Goal: Browse casually: Explore the website without a specific task or goal

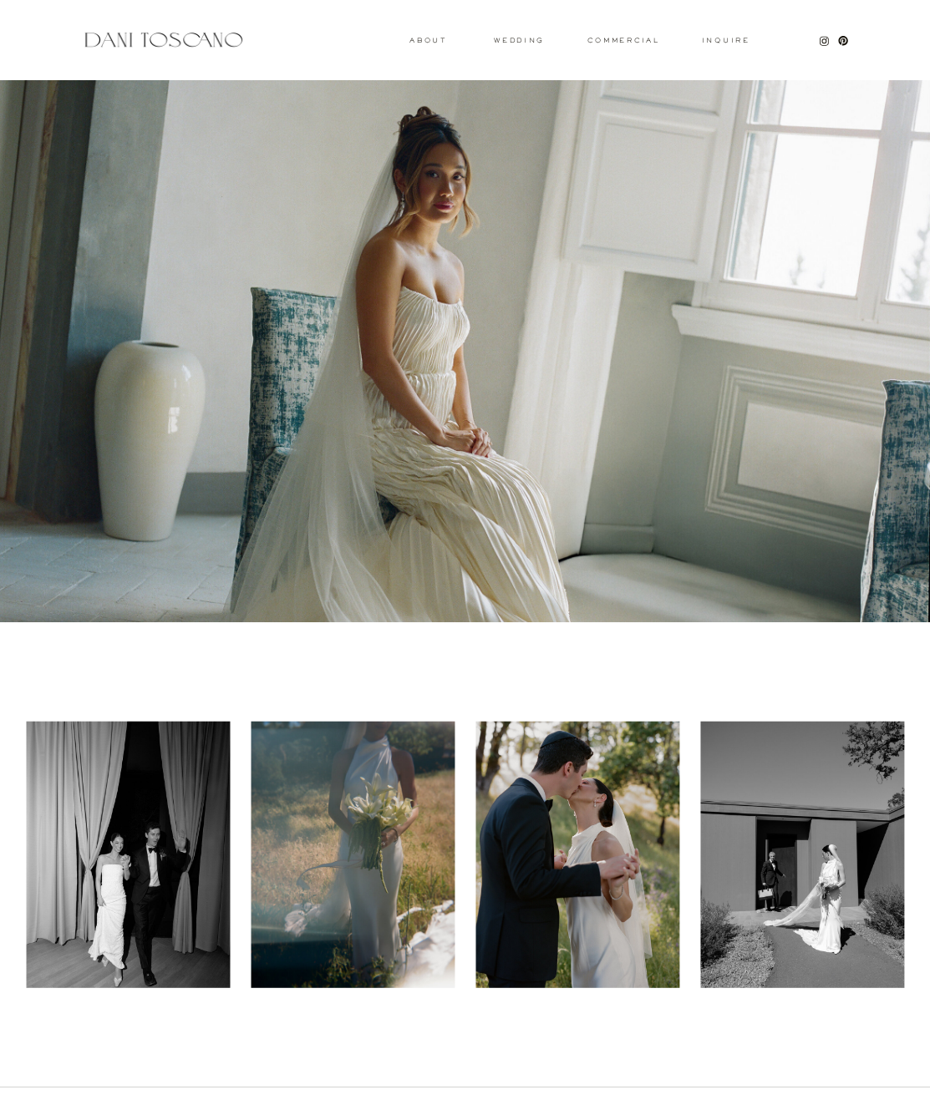
click at [435, 175] on div at bounding box center [464, 351] width 946 height 542
click at [219, 748] on div at bounding box center [129, 854] width 204 height 266
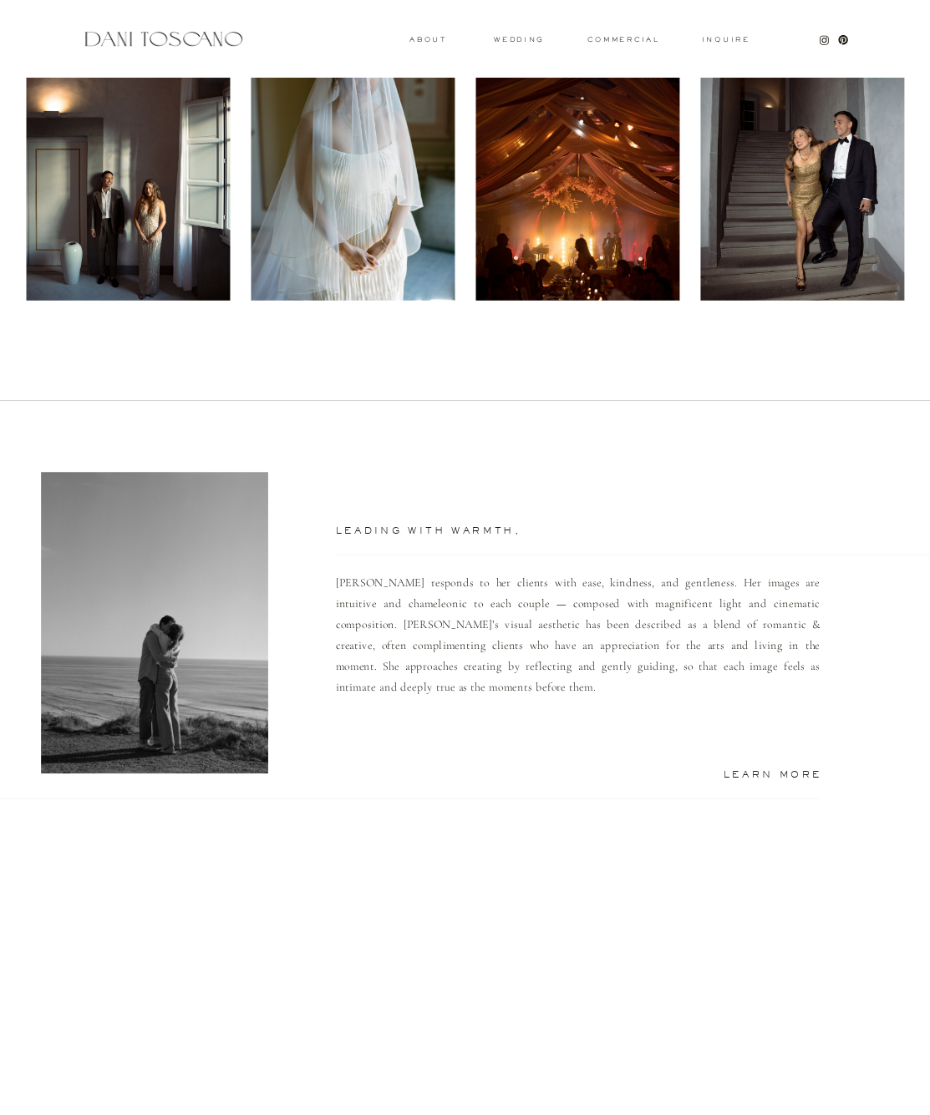
scroll to position [1037, 0]
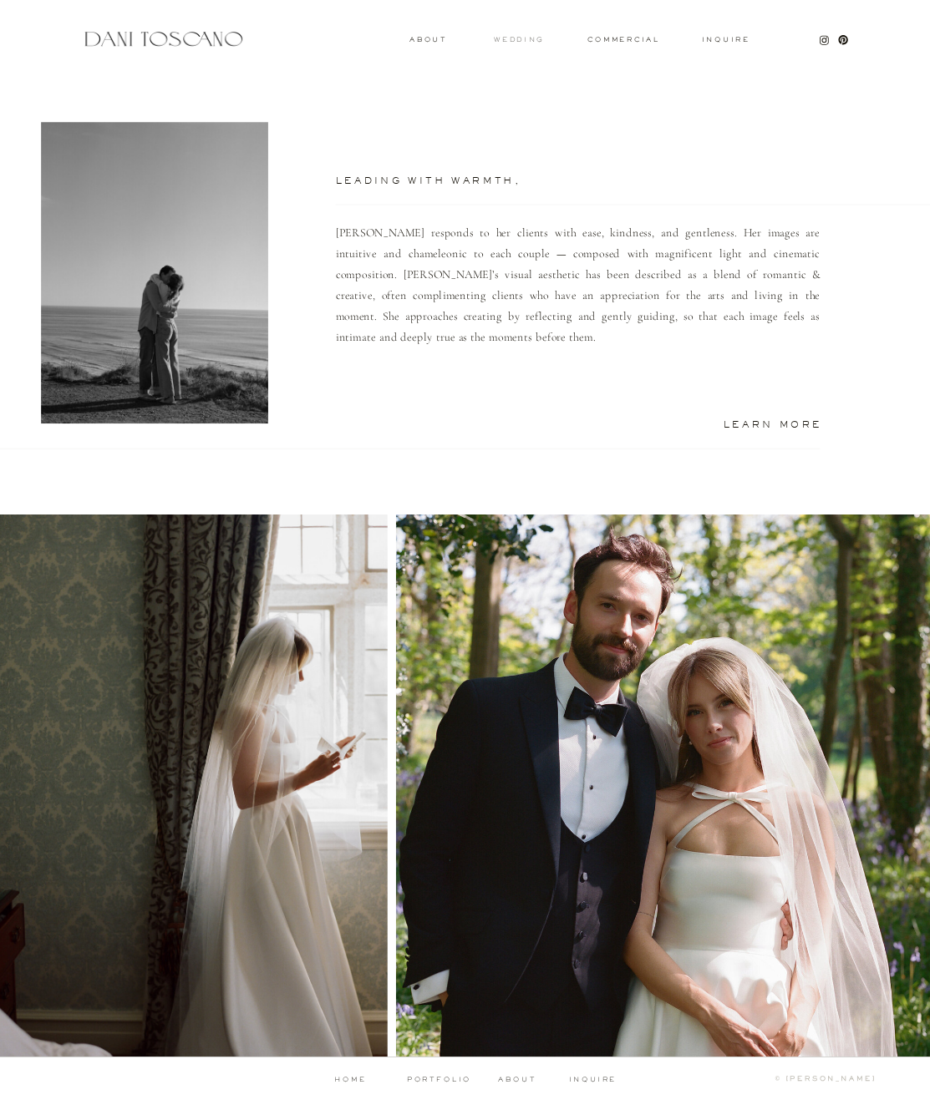
click at [532, 40] on h3 "wedding" at bounding box center [519, 39] width 50 height 5
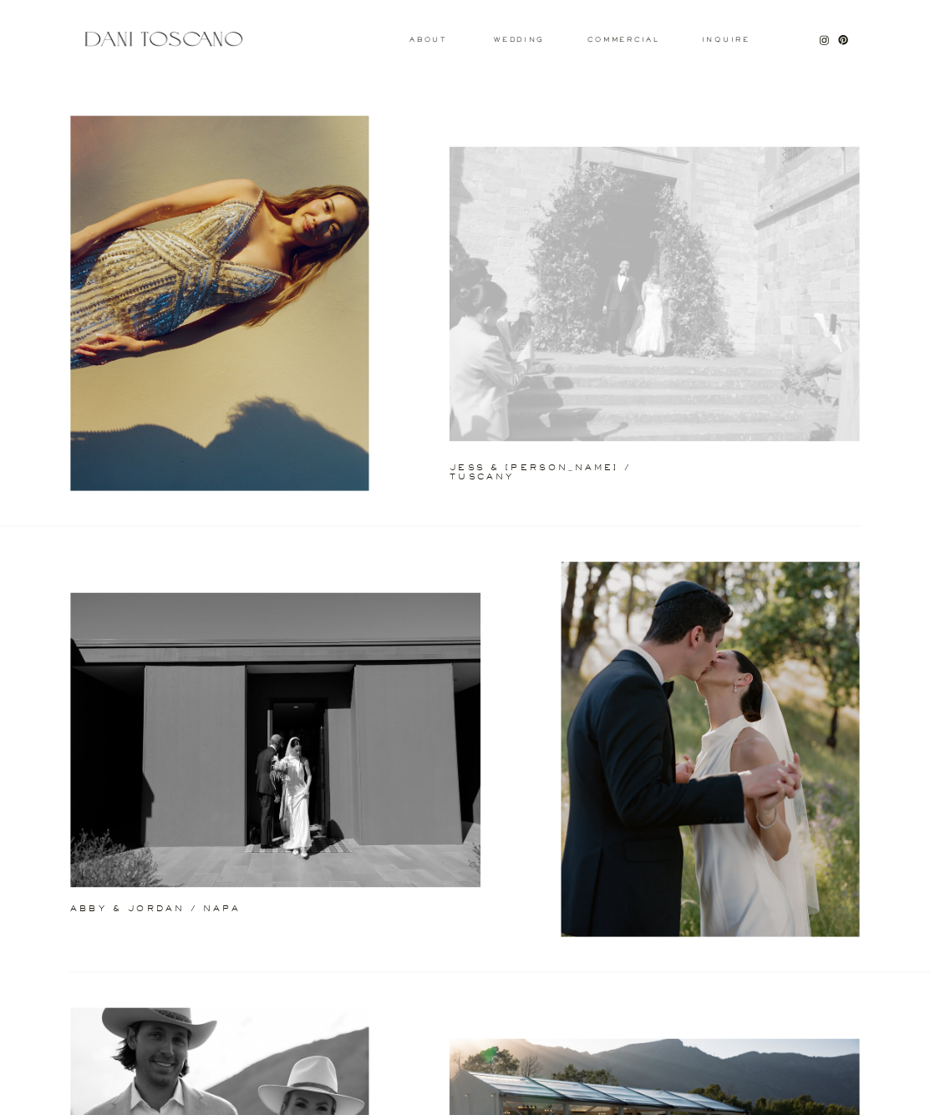
click at [543, 305] on div at bounding box center [654, 293] width 410 height 294
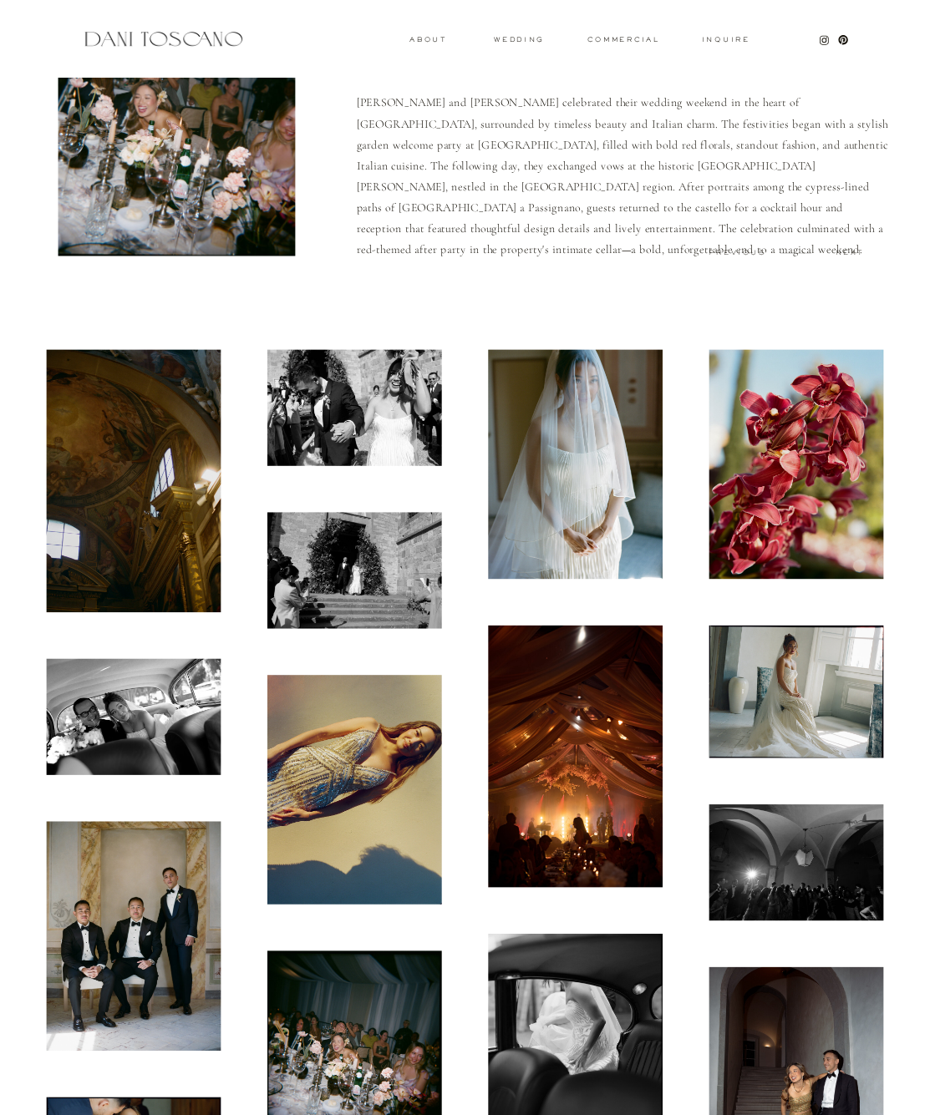
scroll to position [404, 0]
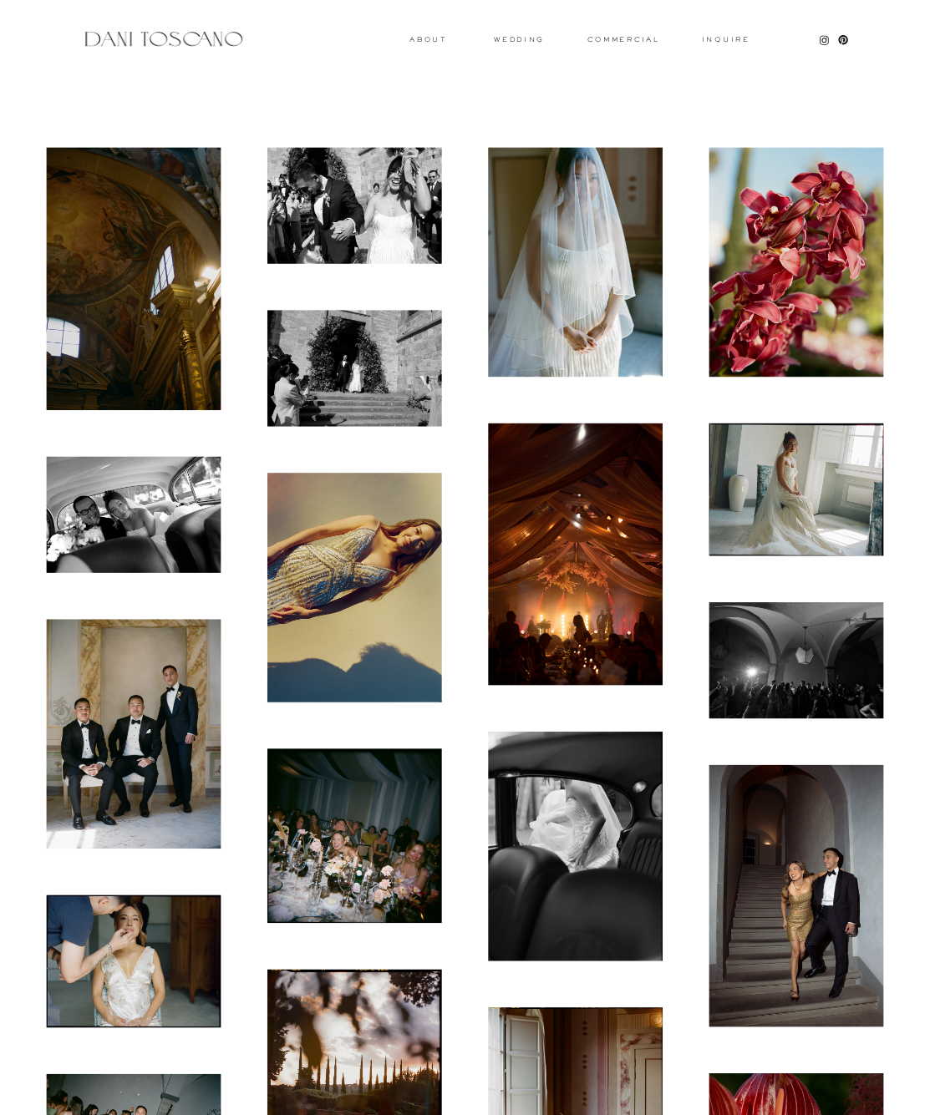
click at [119, 264] on img at bounding box center [134, 279] width 175 height 263
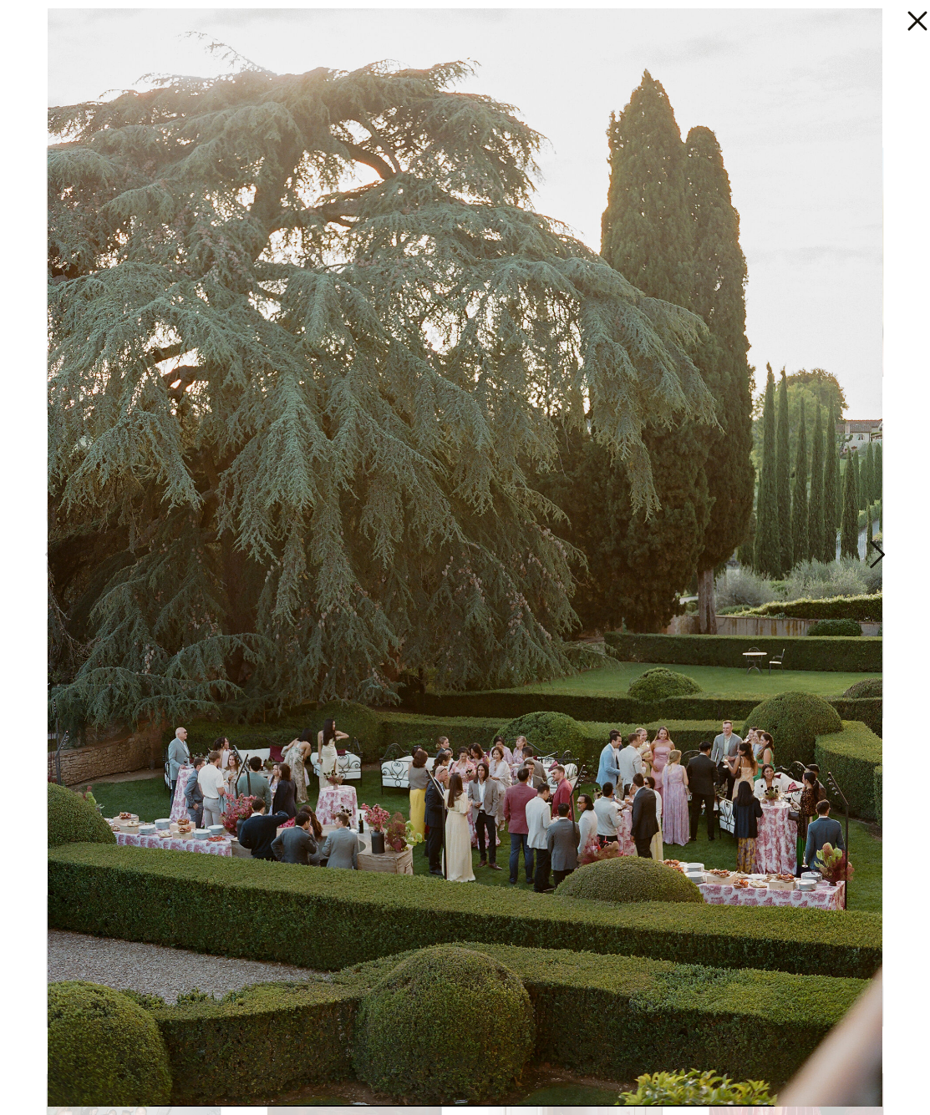
click at [698, 227] on img at bounding box center [465, 557] width 834 height 1098
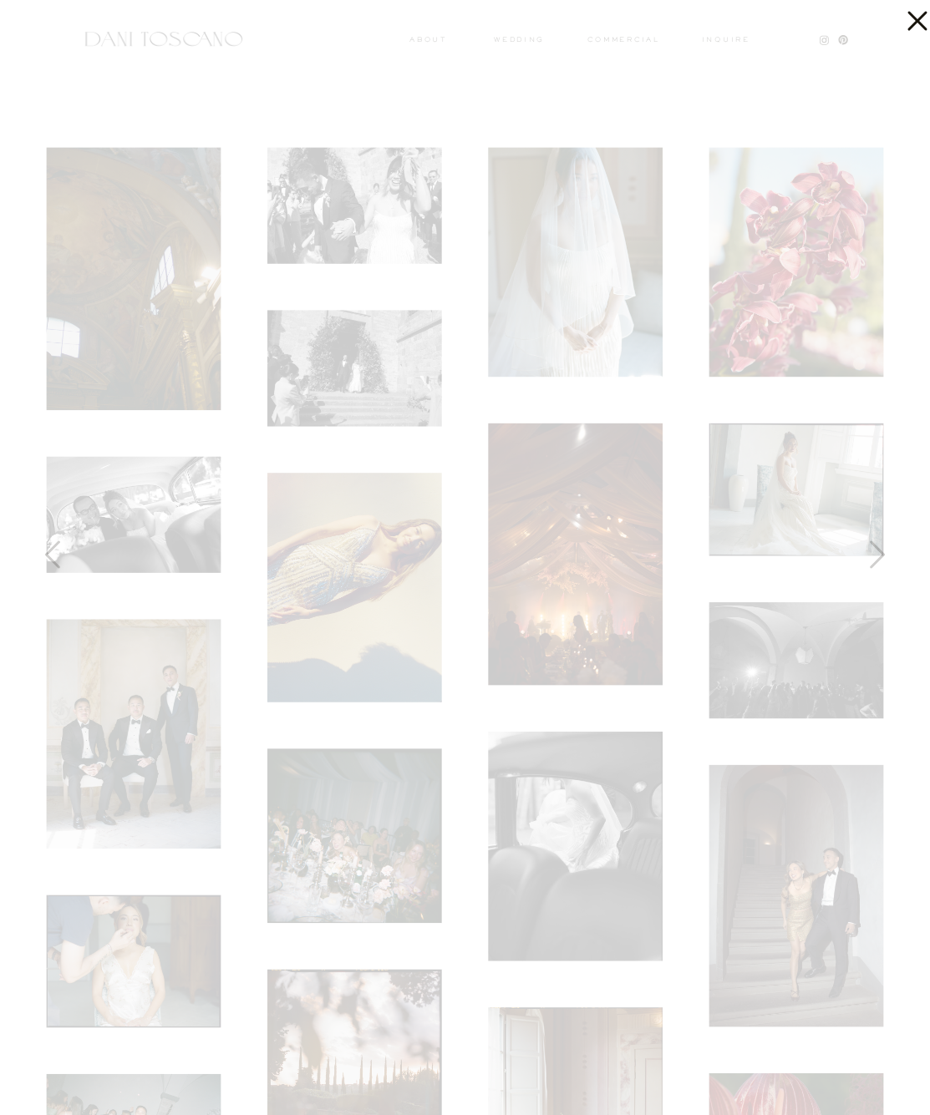
click at [908, 13] on icon at bounding box center [916, 21] width 19 height 19
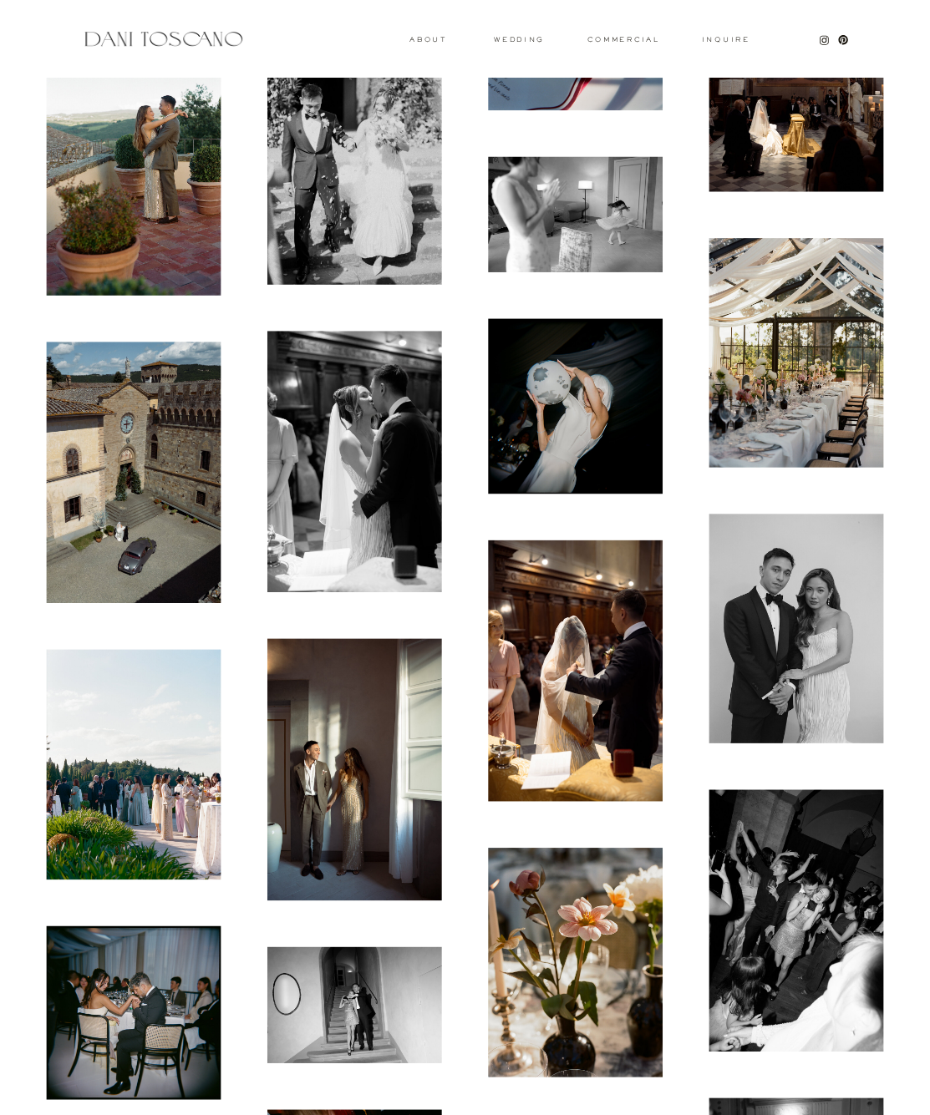
scroll to position [3345, 0]
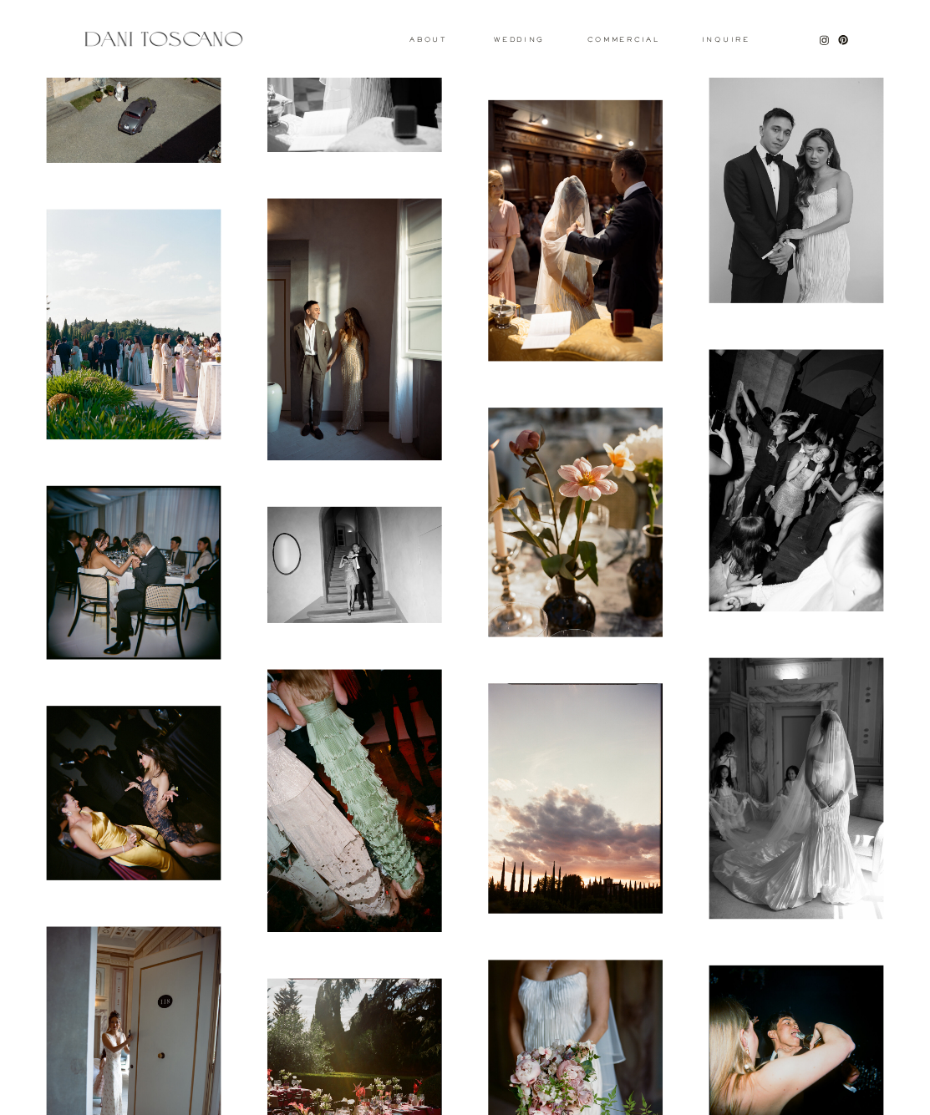
click at [556, 283] on img at bounding box center [575, 230] width 175 height 261
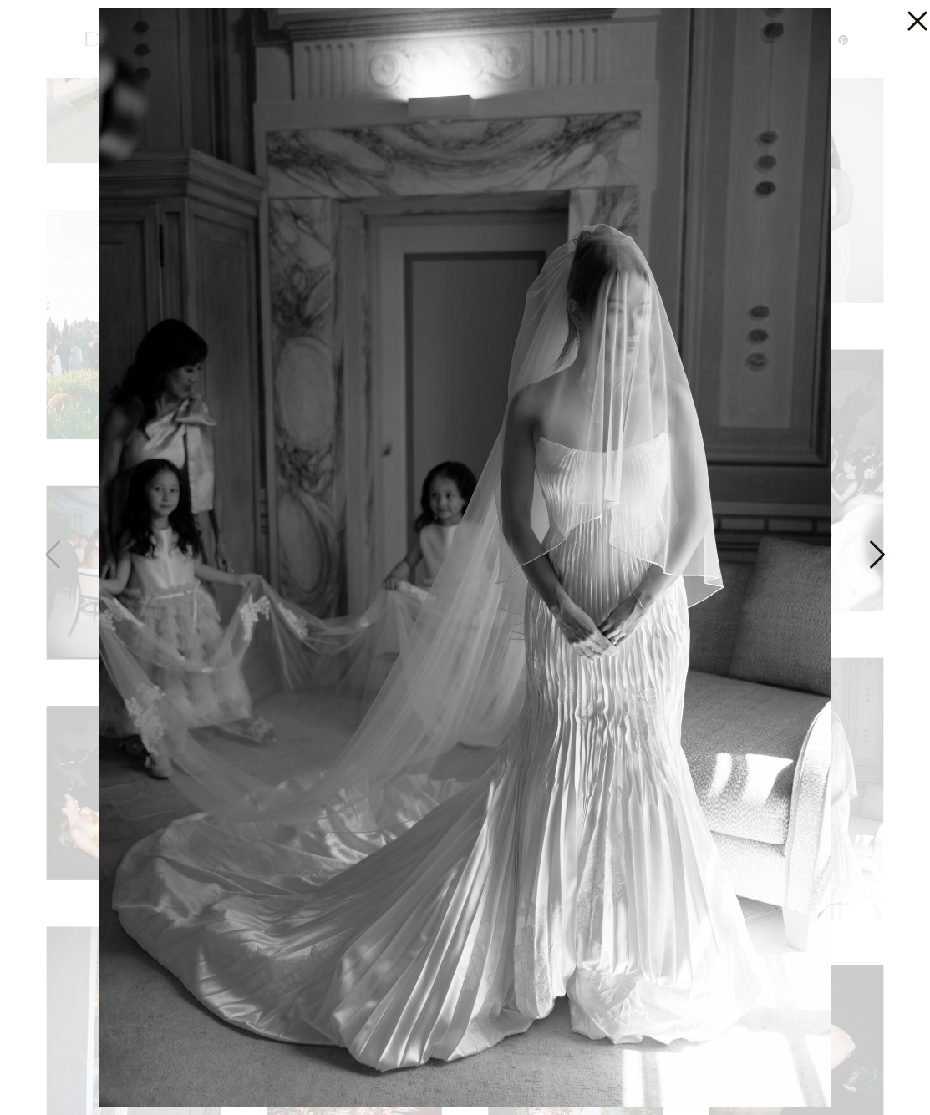
click at [677, 430] on img at bounding box center [465, 557] width 733 height 1098
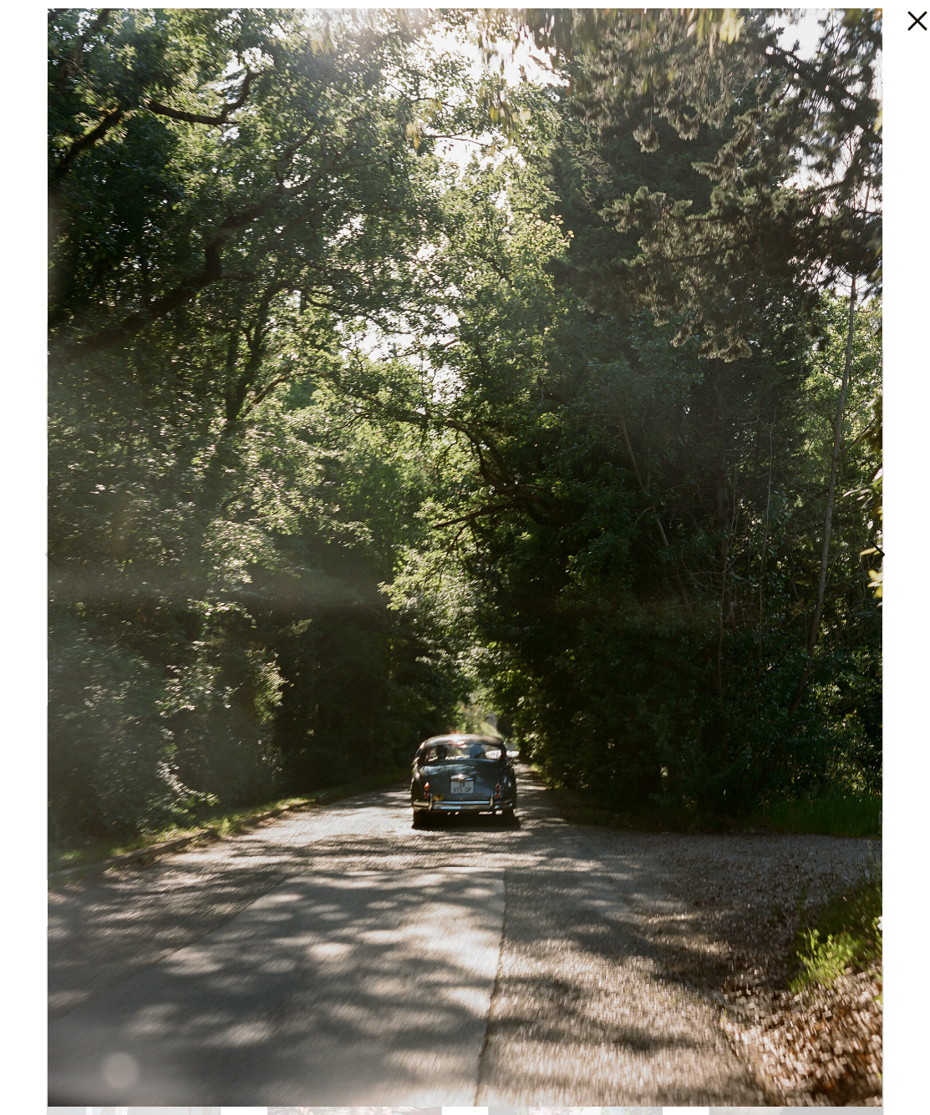
click at [667, 335] on img at bounding box center [465, 557] width 834 height 1098
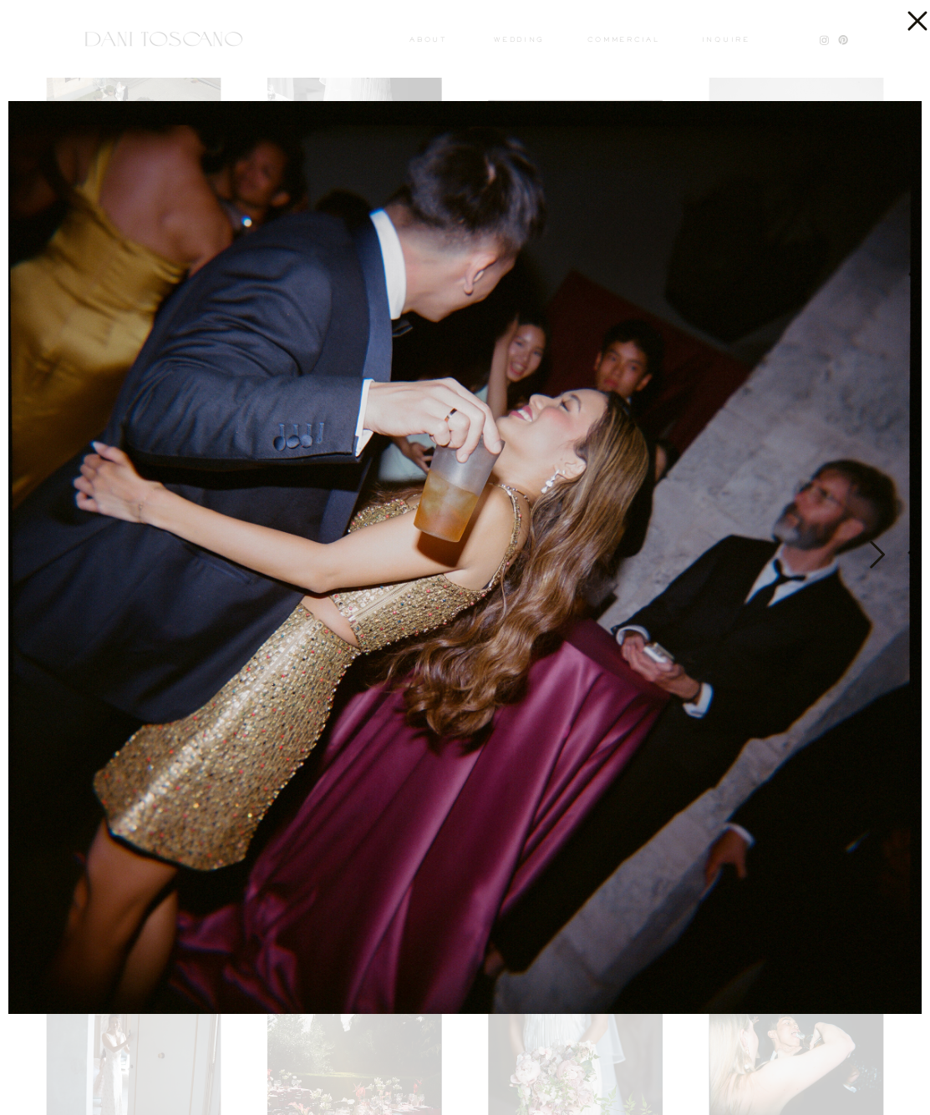
click at [905, 23] on icon at bounding box center [912, 16] width 33 height 33
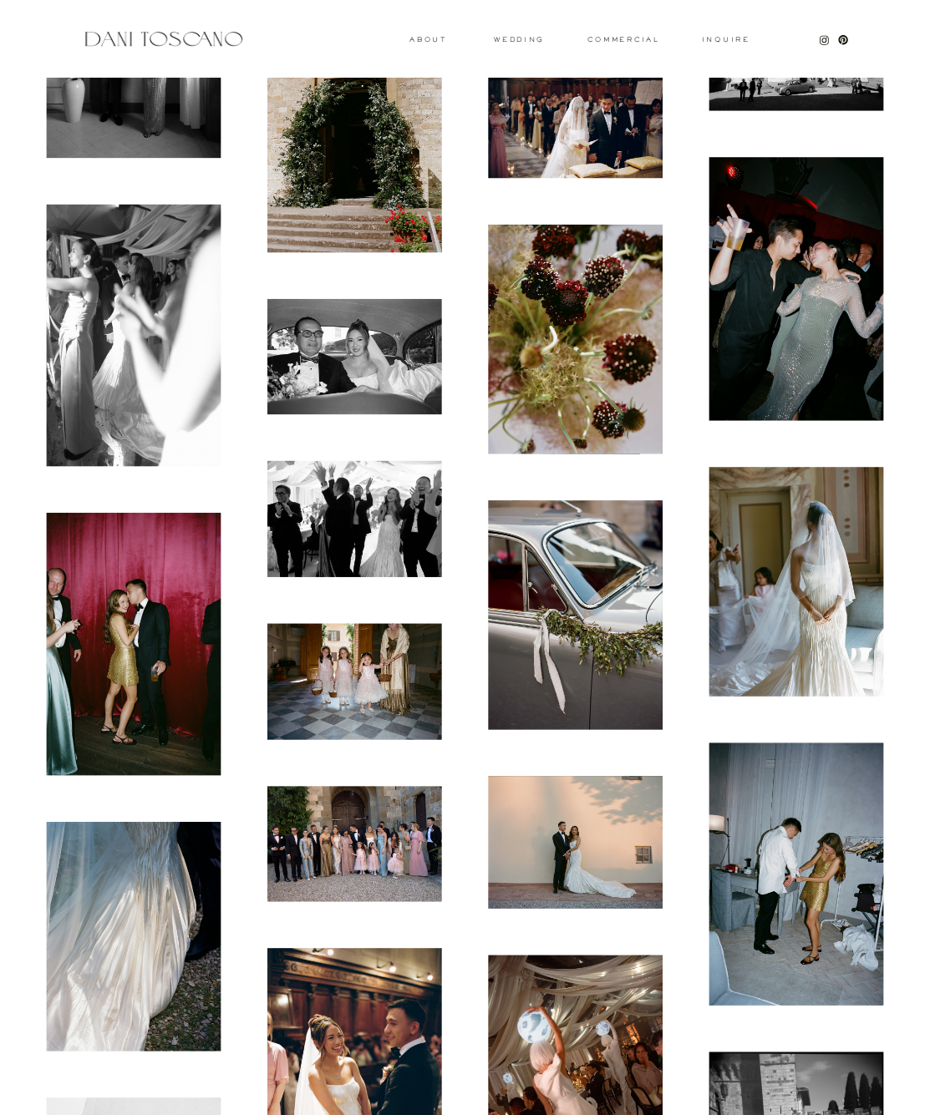
scroll to position [5732, 0]
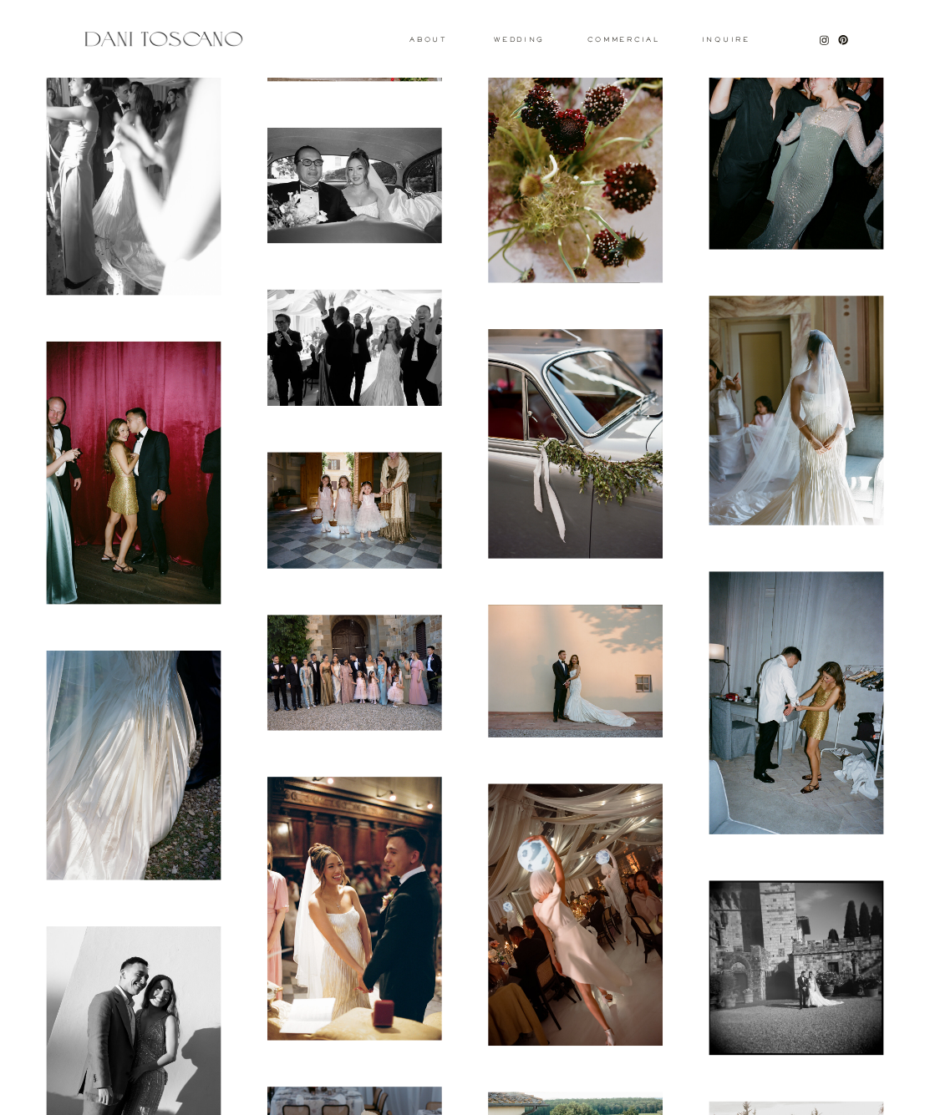
click at [140, 475] on img at bounding box center [134, 473] width 175 height 263
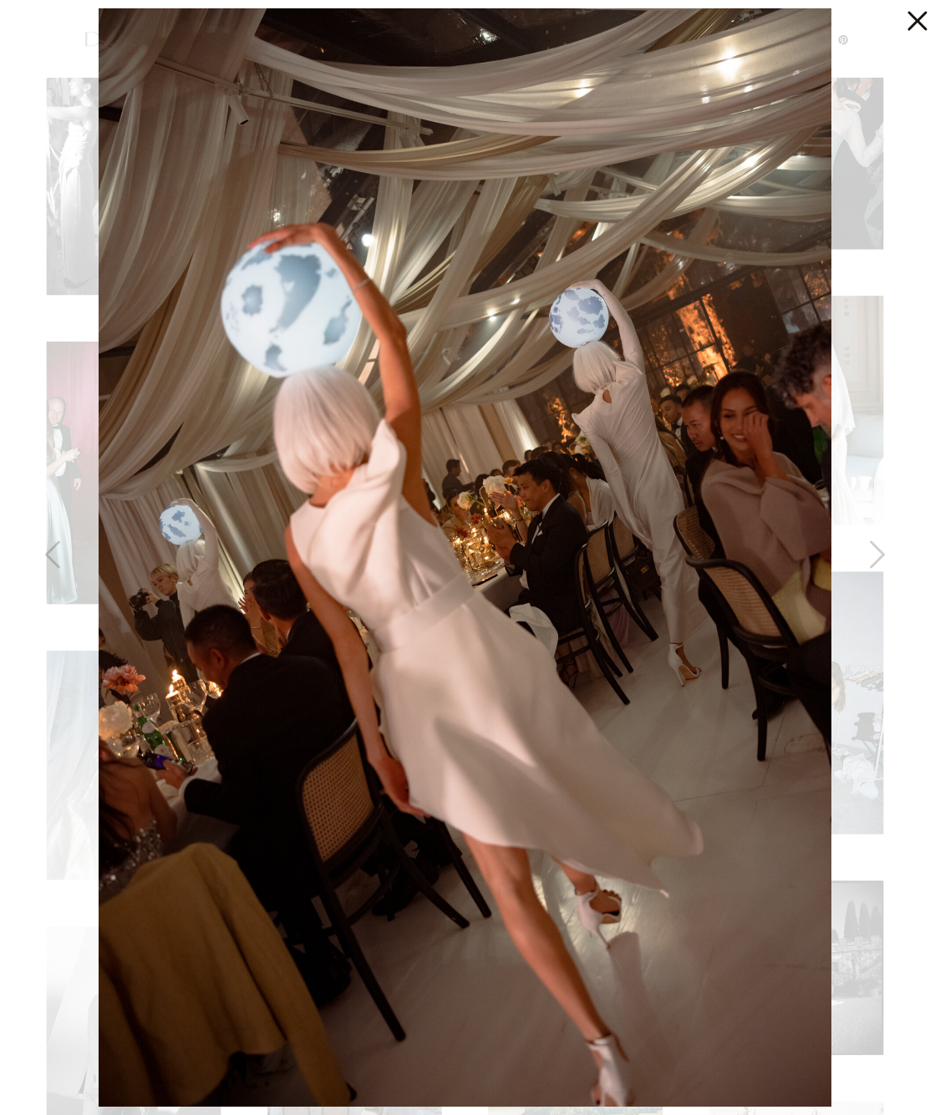
click at [915, 15] on icon at bounding box center [912, 16] width 33 height 33
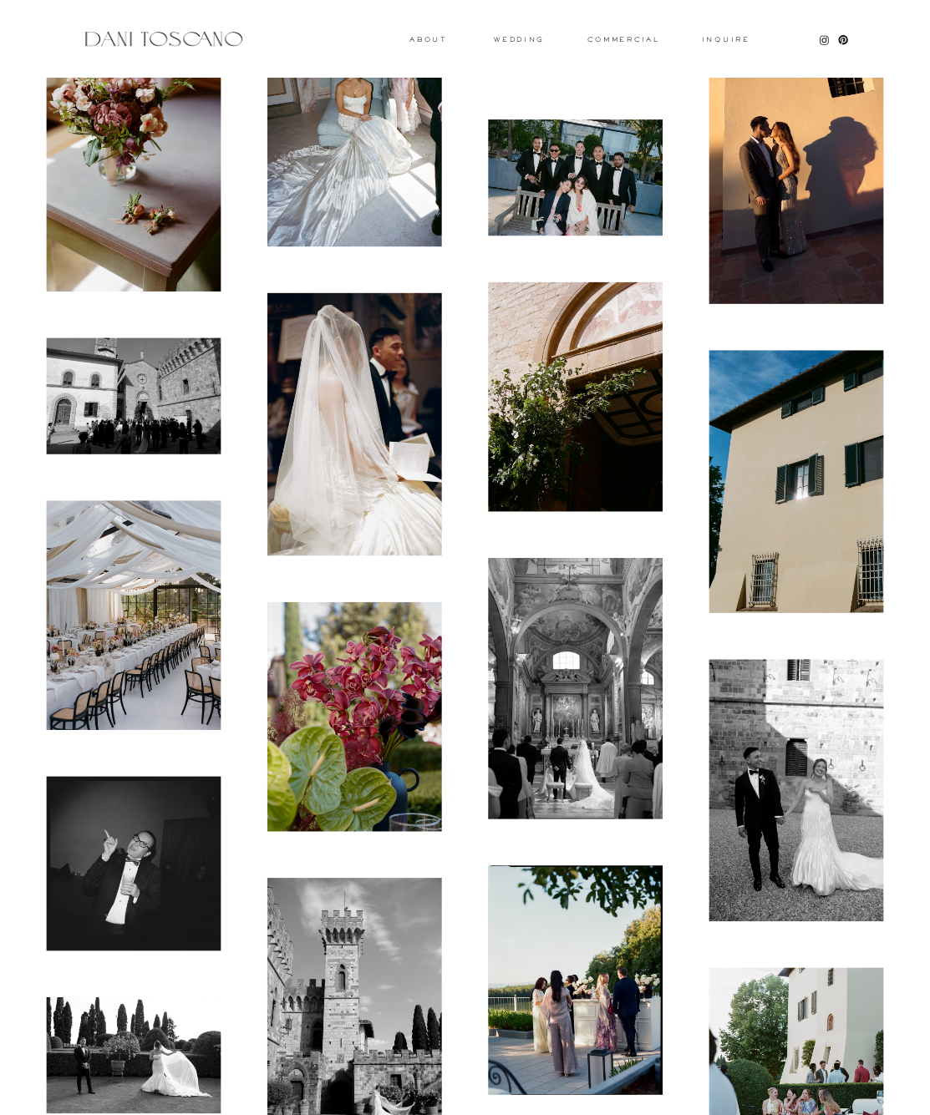
scroll to position [7717, 0]
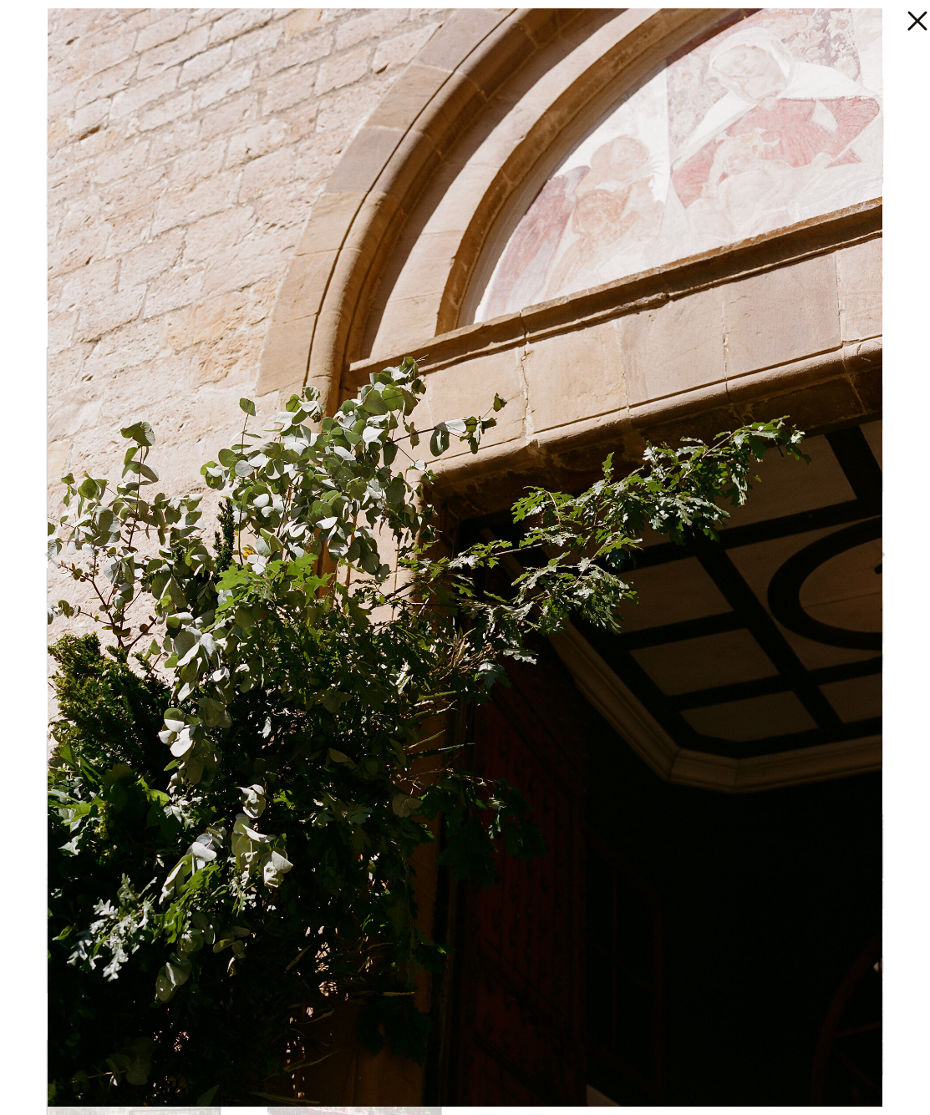
click at [916, 21] on icon at bounding box center [916, 21] width 19 height 19
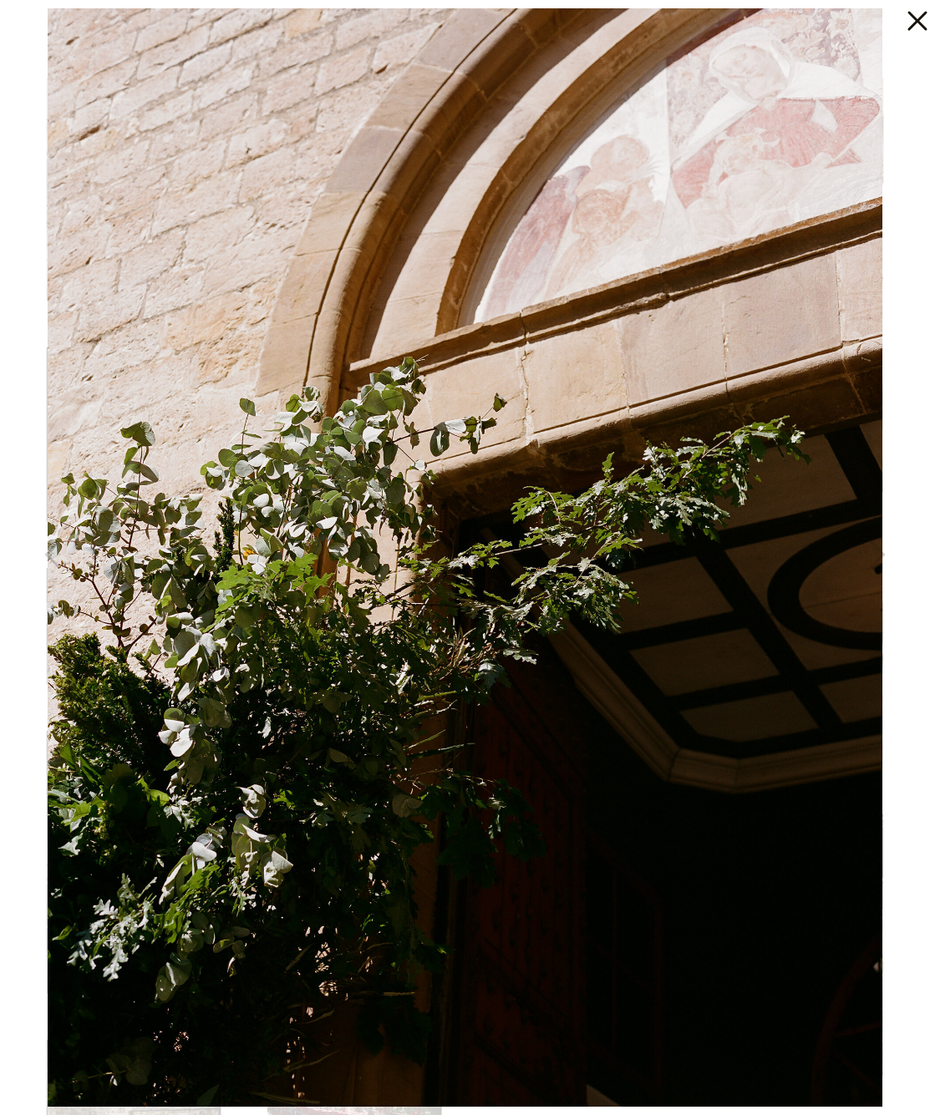
click at [911, 21] on icon at bounding box center [912, 16] width 33 height 33
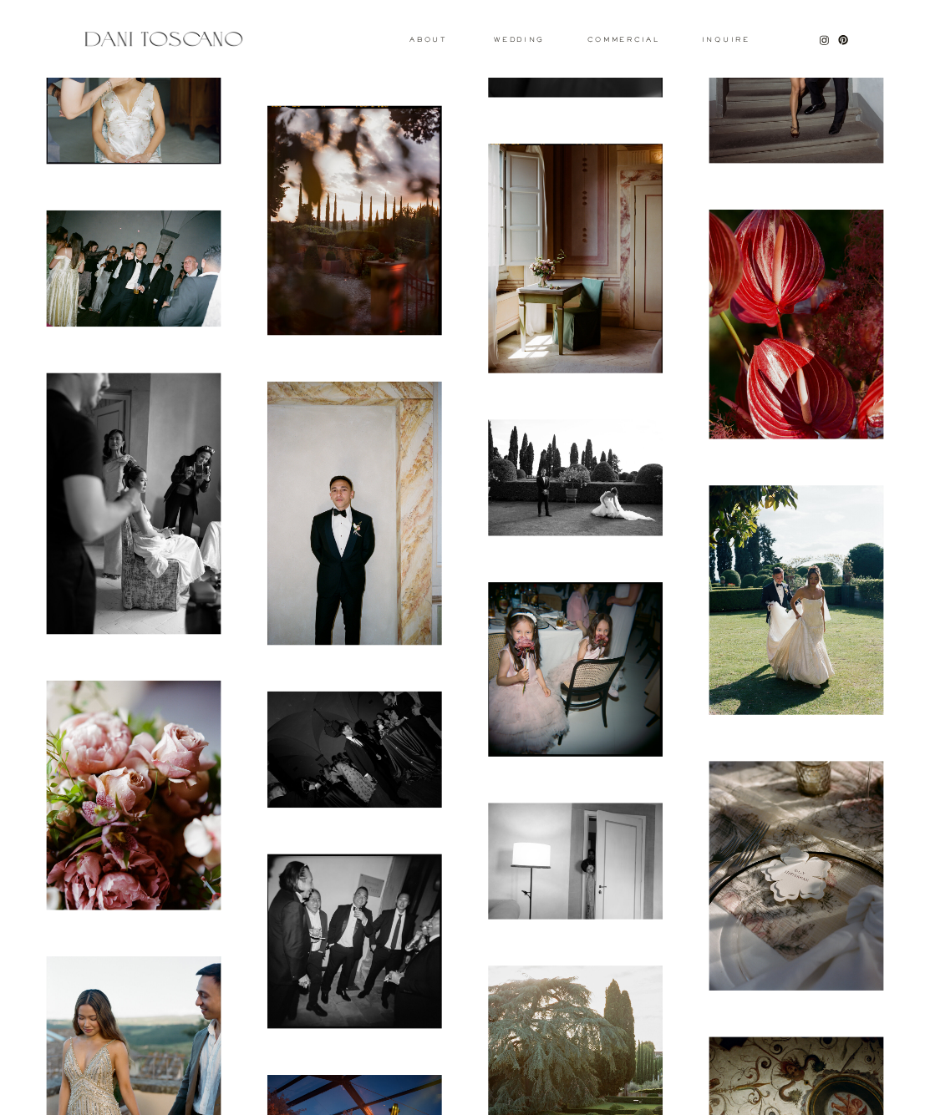
scroll to position [0, 0]
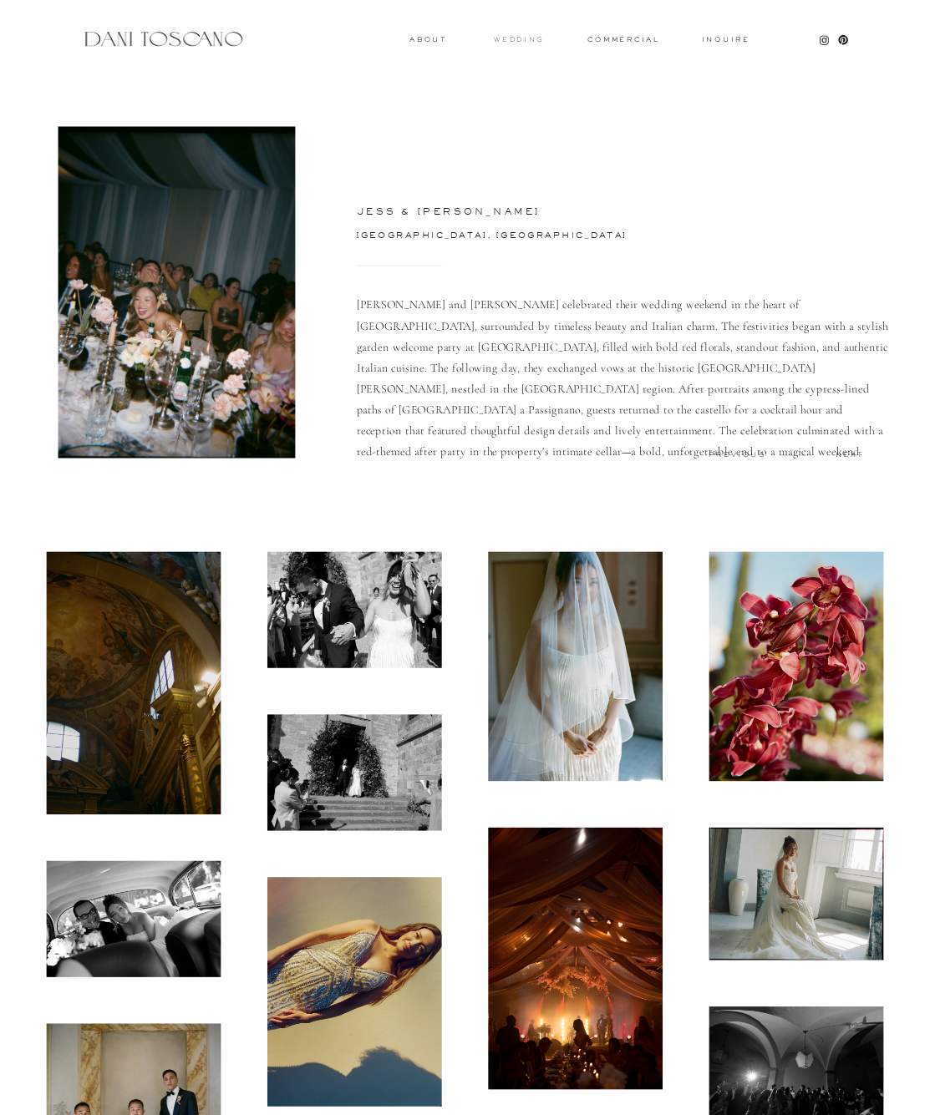
click at [511, 38] on h3 "wedding" at bounding box center [519, 39] width 50 height 5
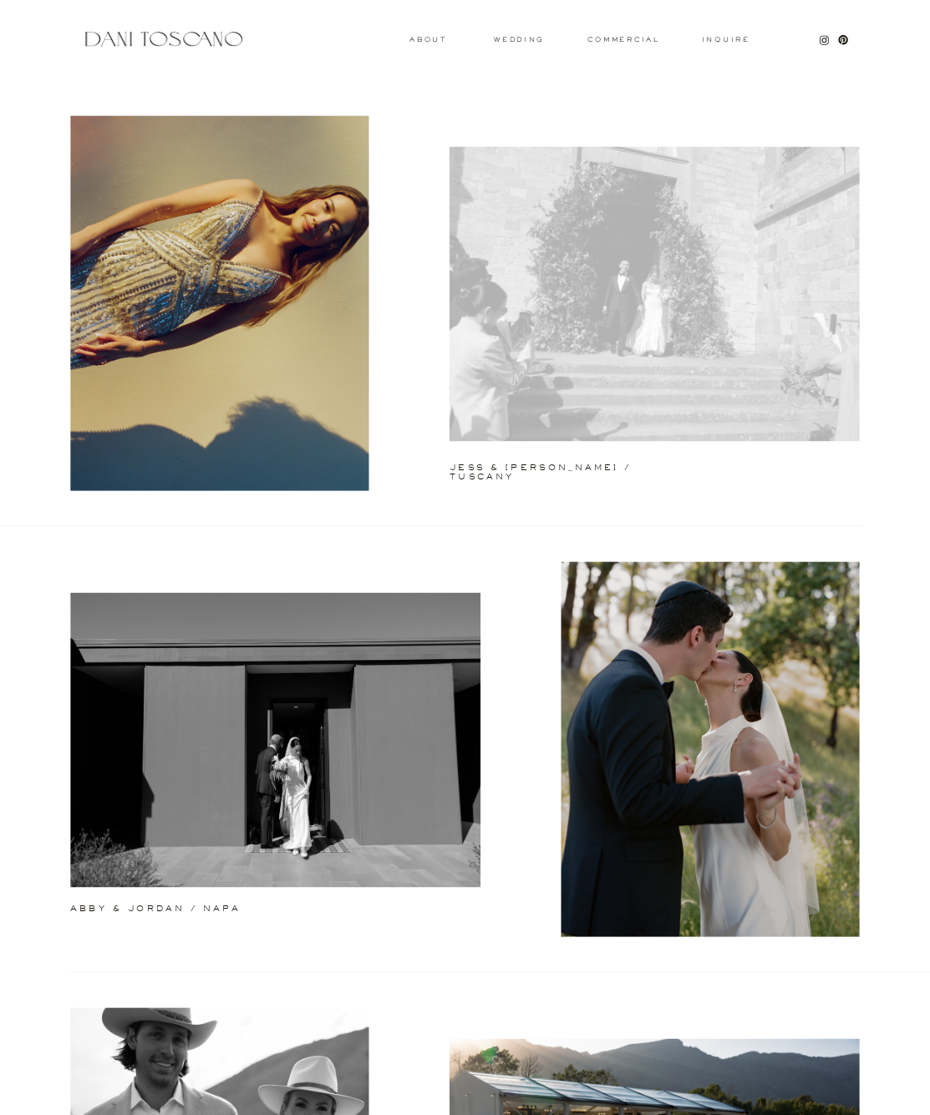
scroll to position [332, 0]
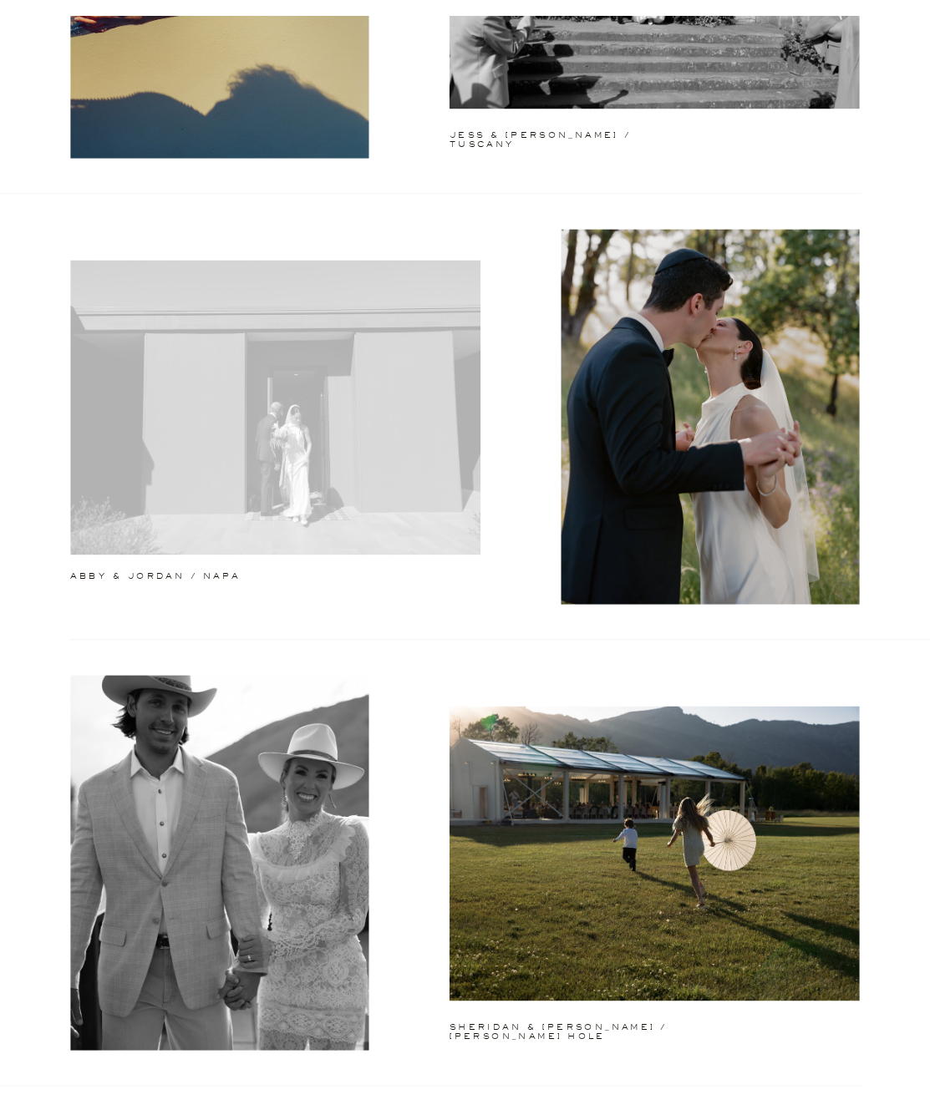
click at [330, 331] on div at bounding box center [275, 408] width 410 height 294
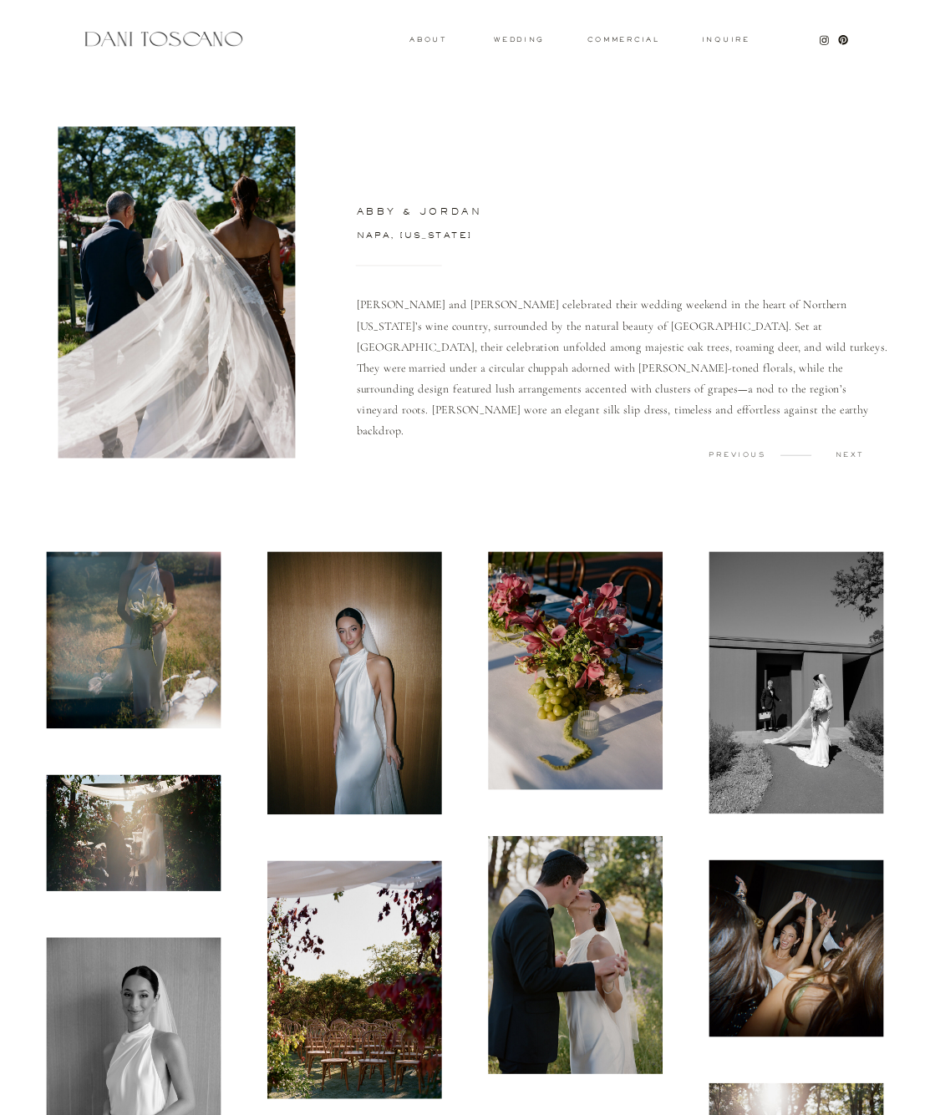
click at [205, 576] on img at bounding box center [134, 640] width 175 height 177
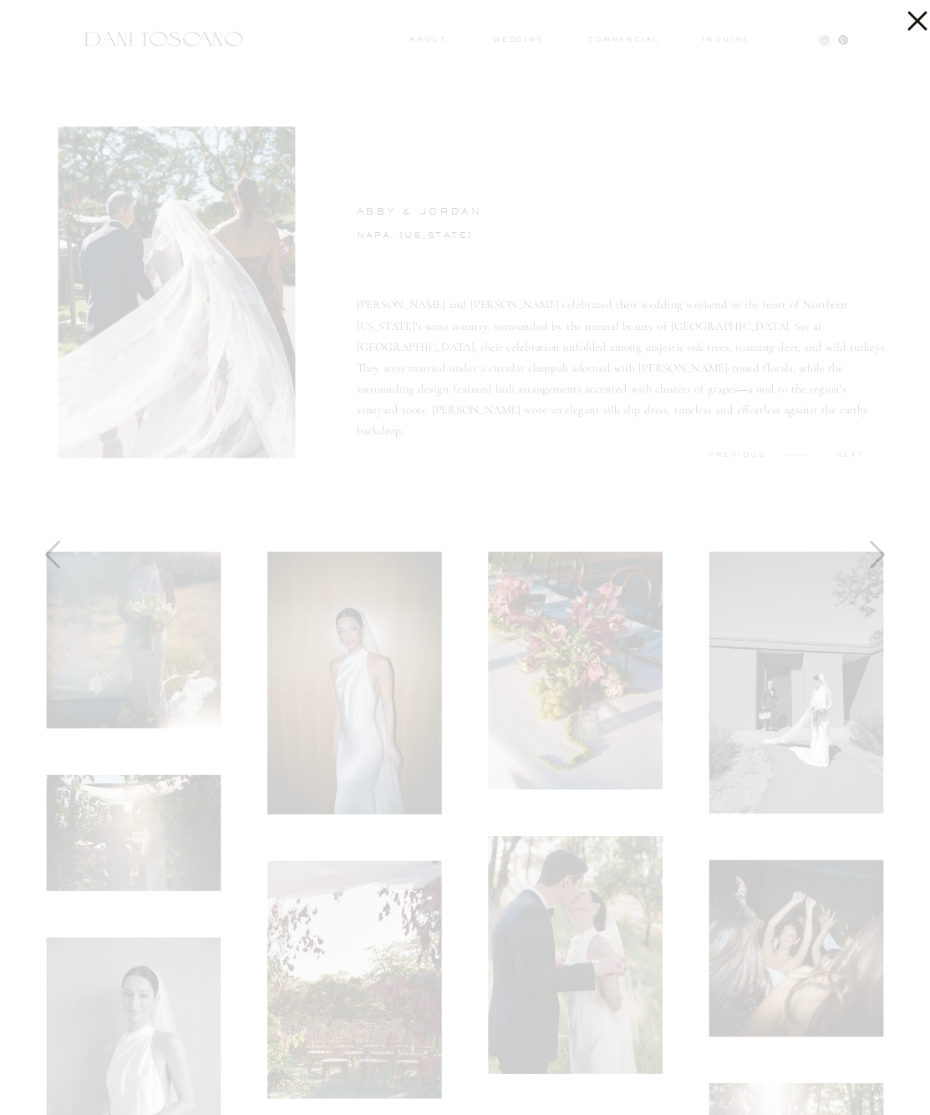
click at [929, 15] on icon at bounding box center [912, 16] width 33 height 33
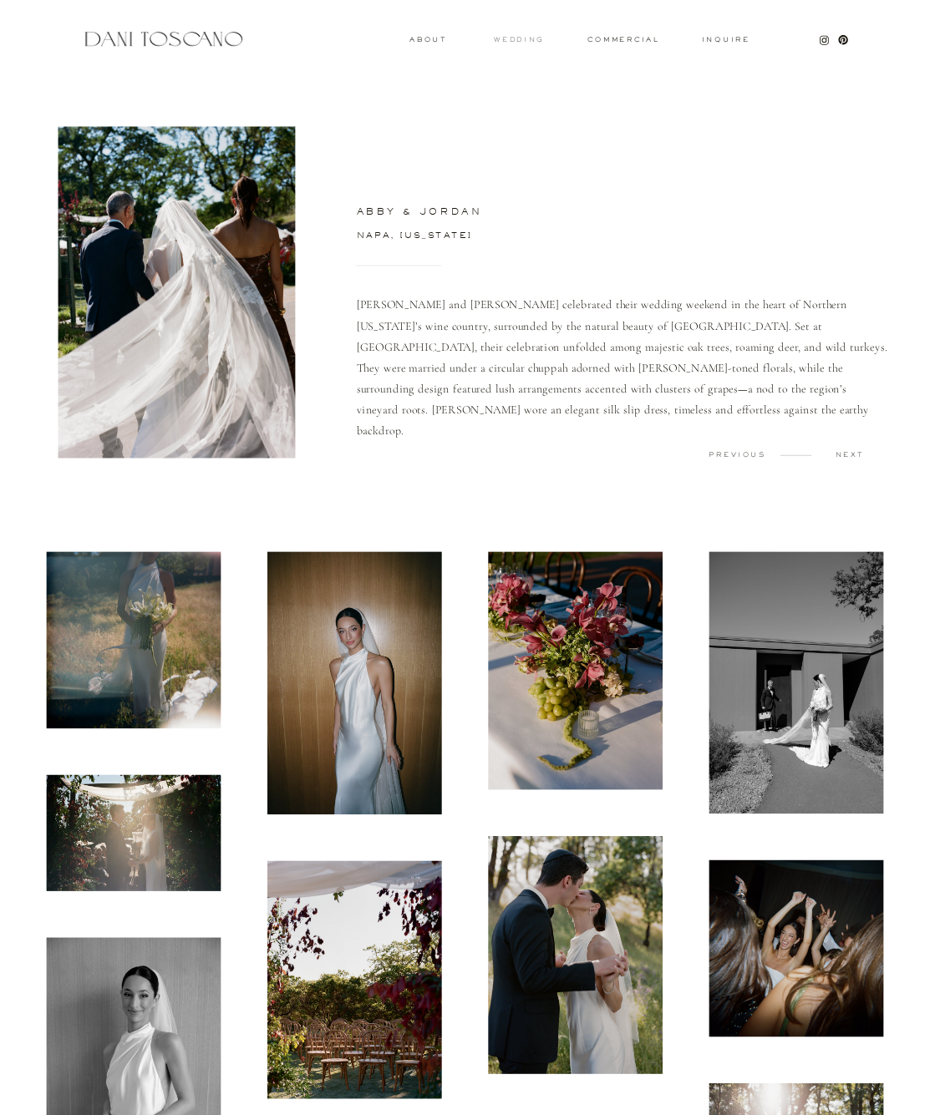
click at [531, 42] on h3 "wedding" at bounding box center [519, 39] width 50 height 5
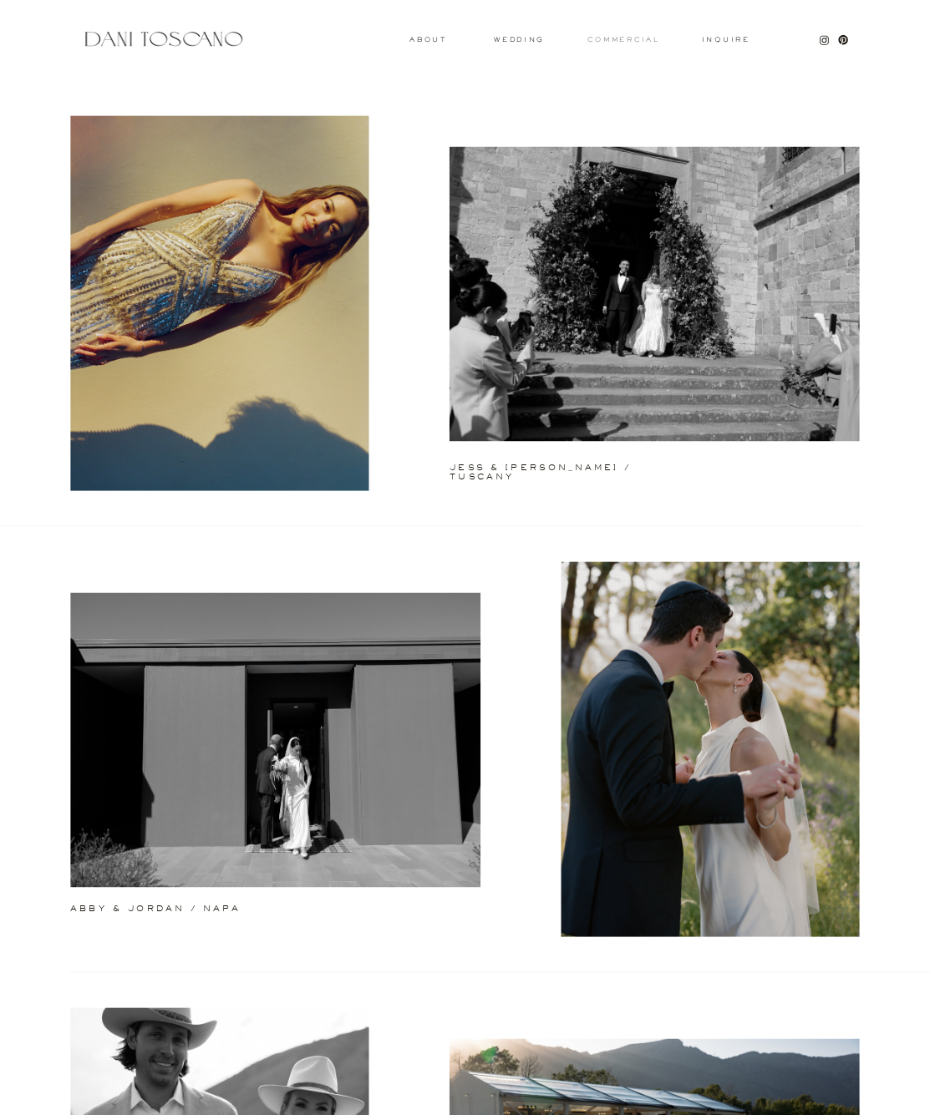
click at [608, 38] on h3 "commercial" at bounding box center [622, 40] width 71 height 6
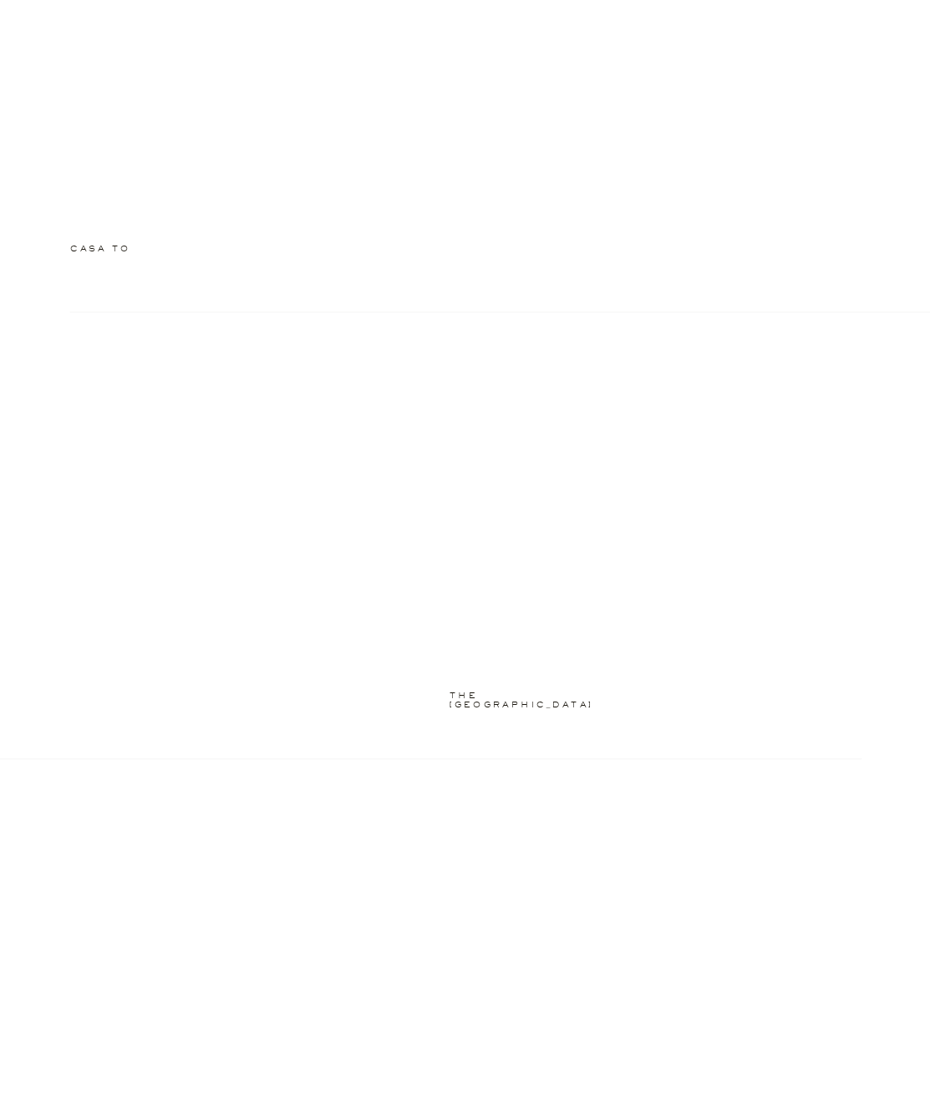
scroll to position [1701, 0]
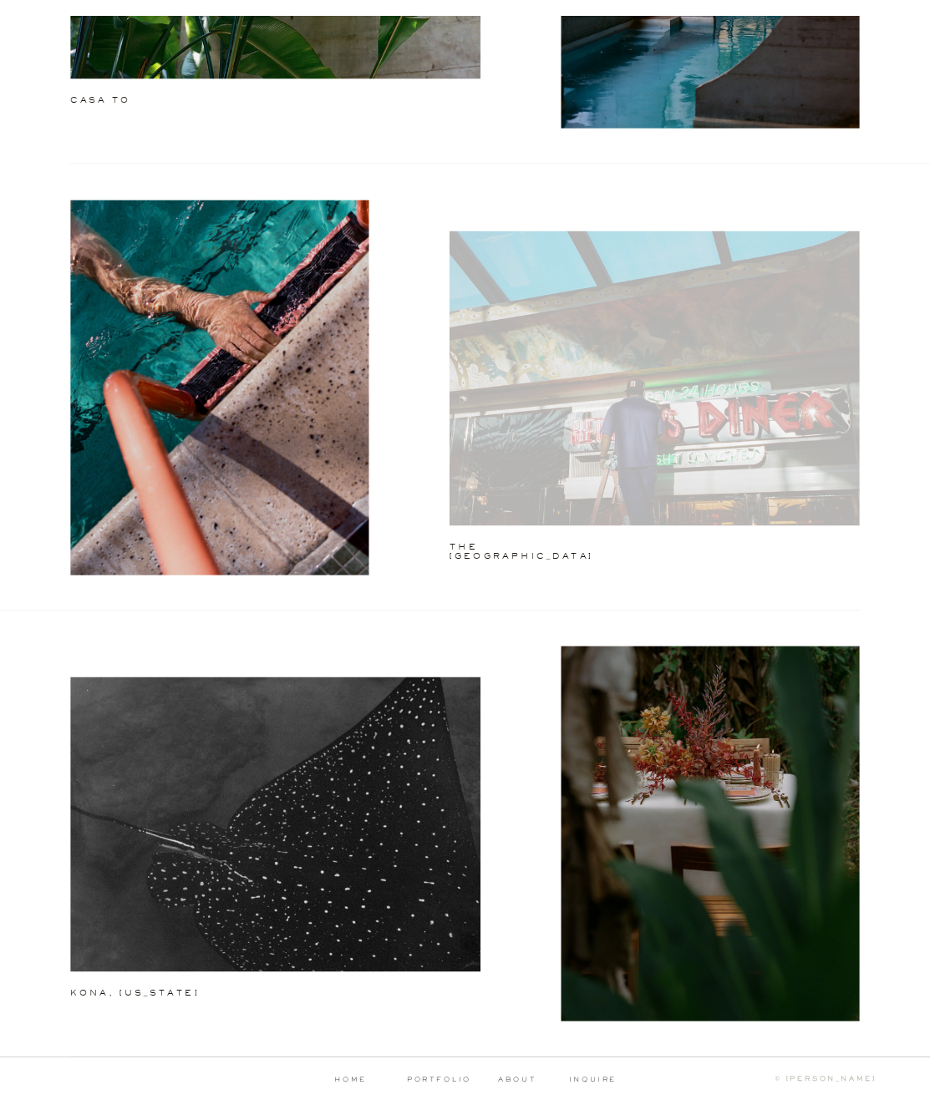
click at [470, 282] on div at bounding box center [654, 378] width 410 height 294
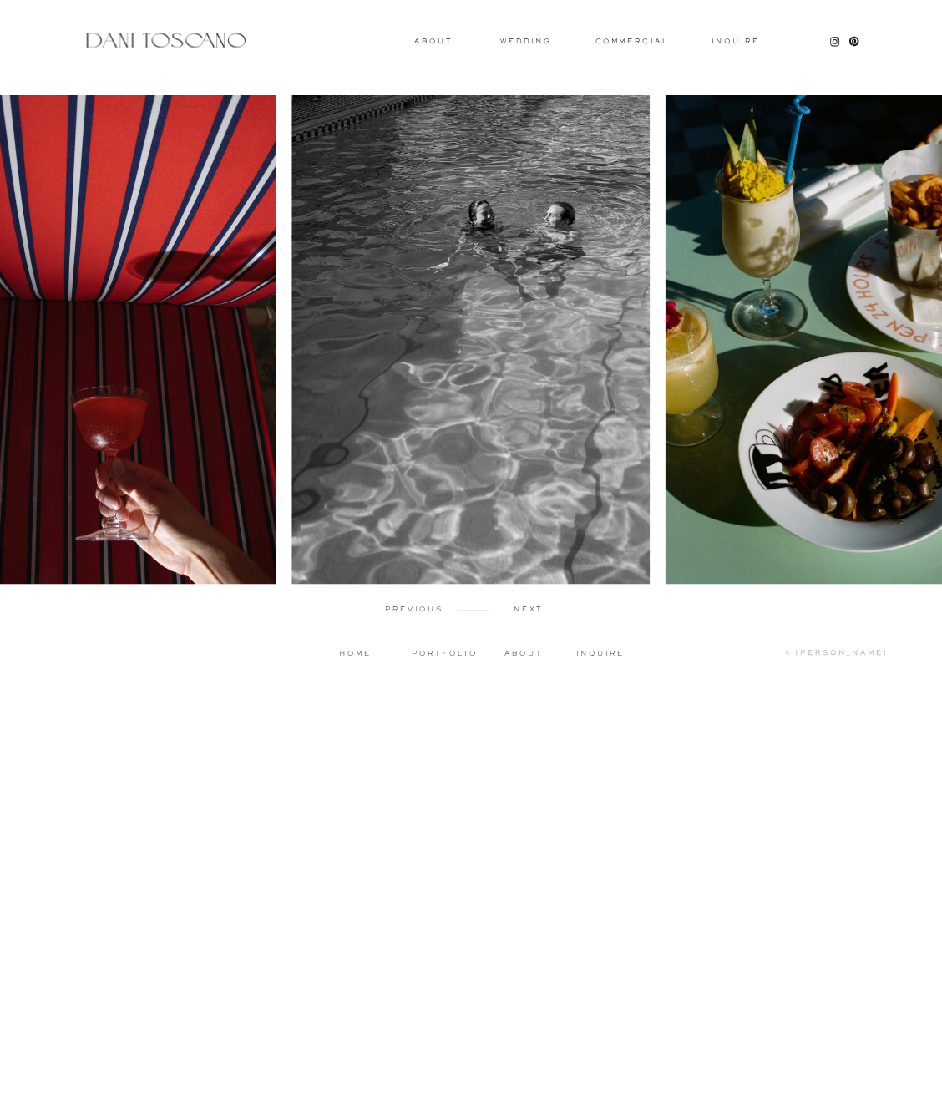
click at [516, 601] on div "Inquire commercial wedding About previous next portfolio about inquire ↑ back t…" at bounding box center [471, 344] width 942 height 689
click at [517, 604] on div "Inquire commercial wedding About previous next portfolio about inquire ↑ back t…" at bounding box center [471, 344] width 942 height 689
click at [521, 610] on p "next" at bounding box center [528, 609] width 78 height 7
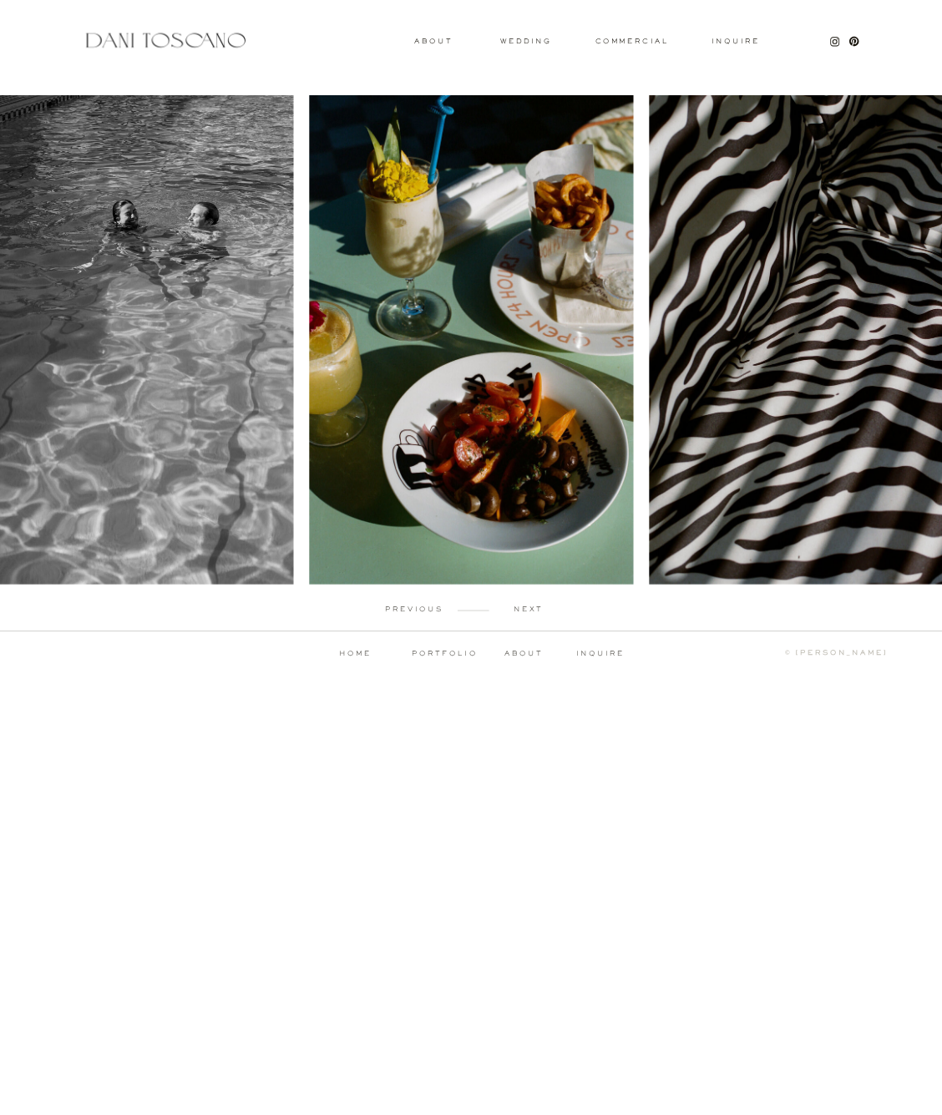
click at [522, 610] on p "next" at bounding box center [528, 609] width 78 height 7
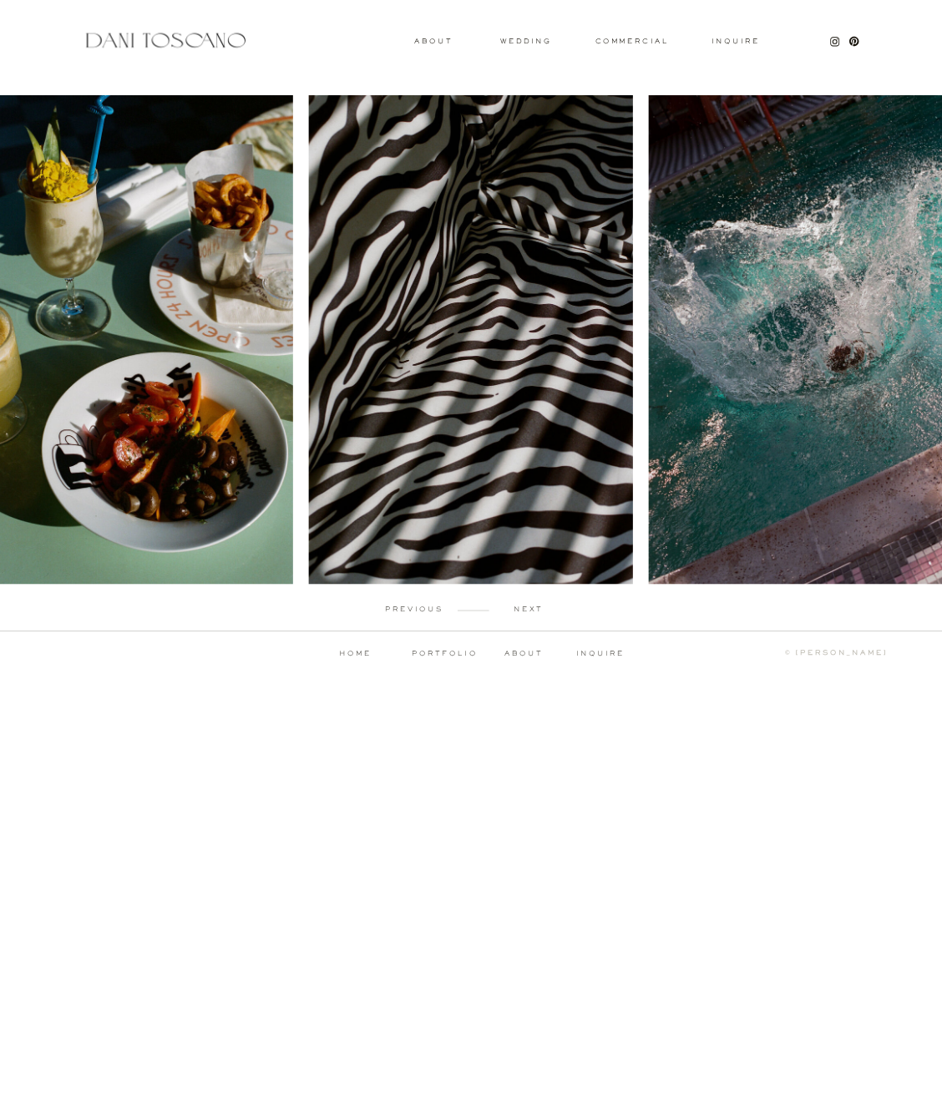
click at [522, 609] on p "next" at bounding box center [528, 609] width 78 height 7
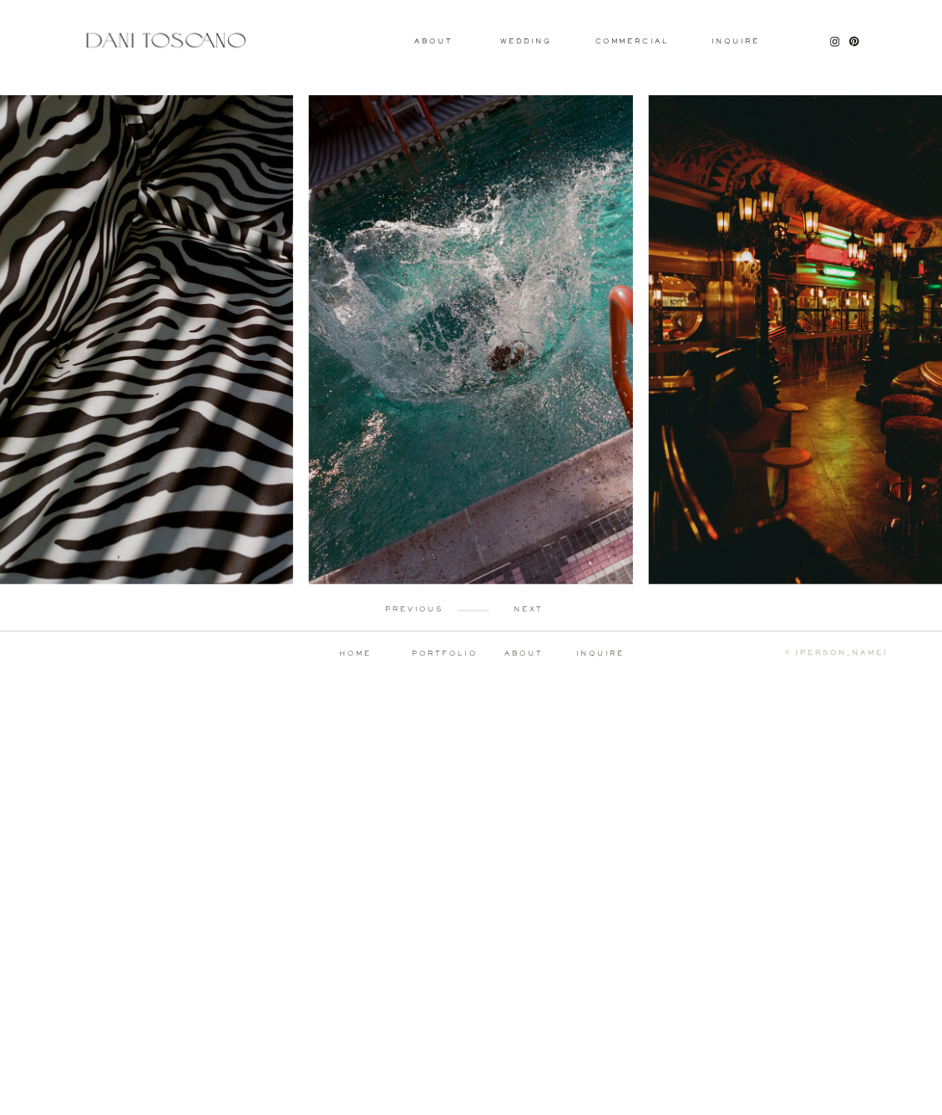
click at [523, 609] on p "next" at bounding box center [528, 609] width 78 height 7
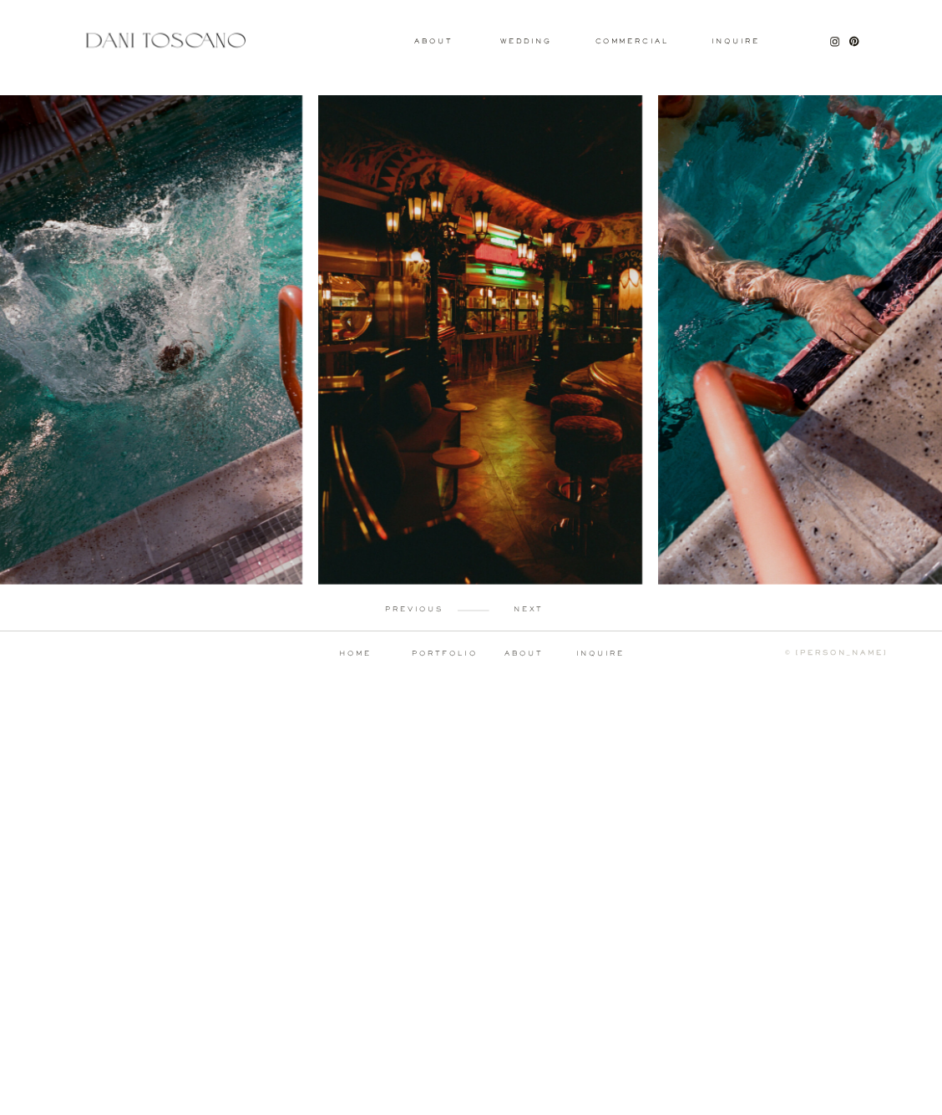
click at [523, 609] on p "next" at bounding box center [528, 609] width 78 height 7
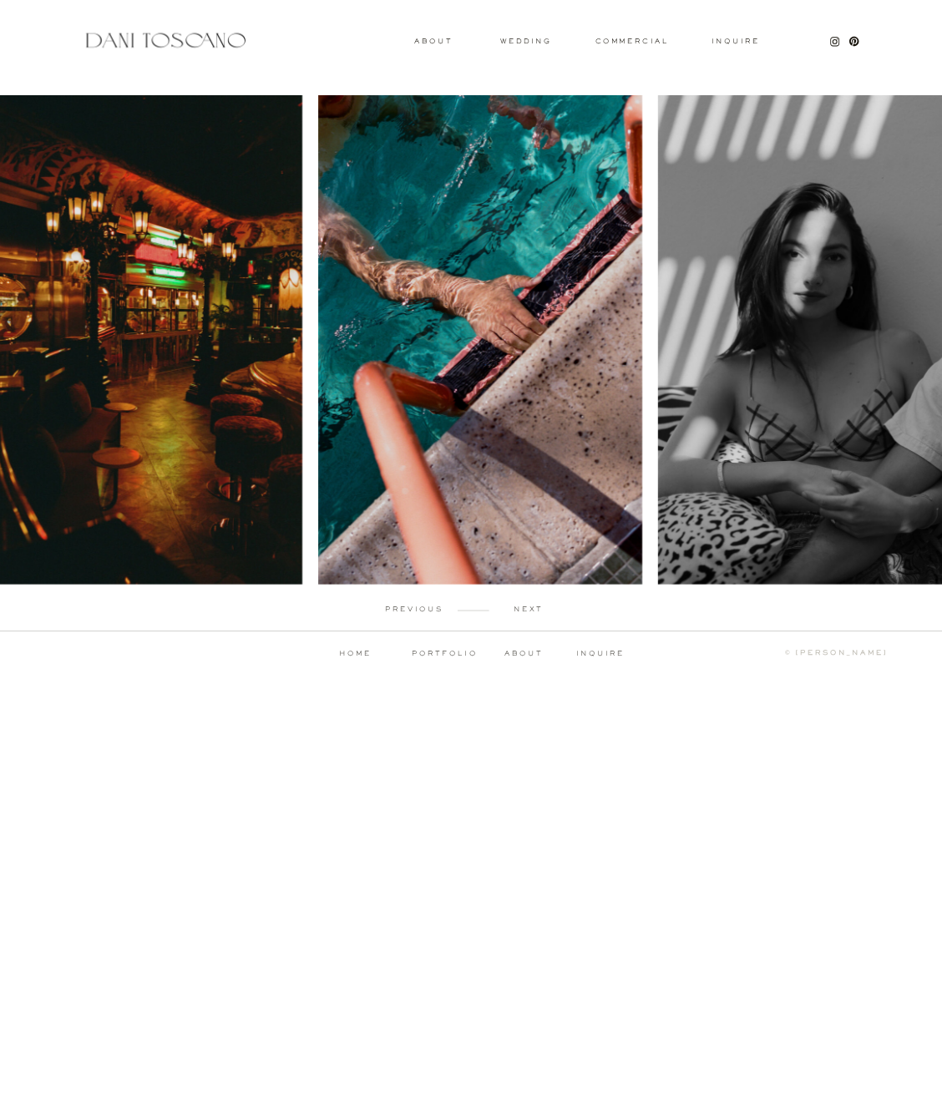
click at [523, 609] on p "next" at bounding box center [528, 609] width 78 height 7
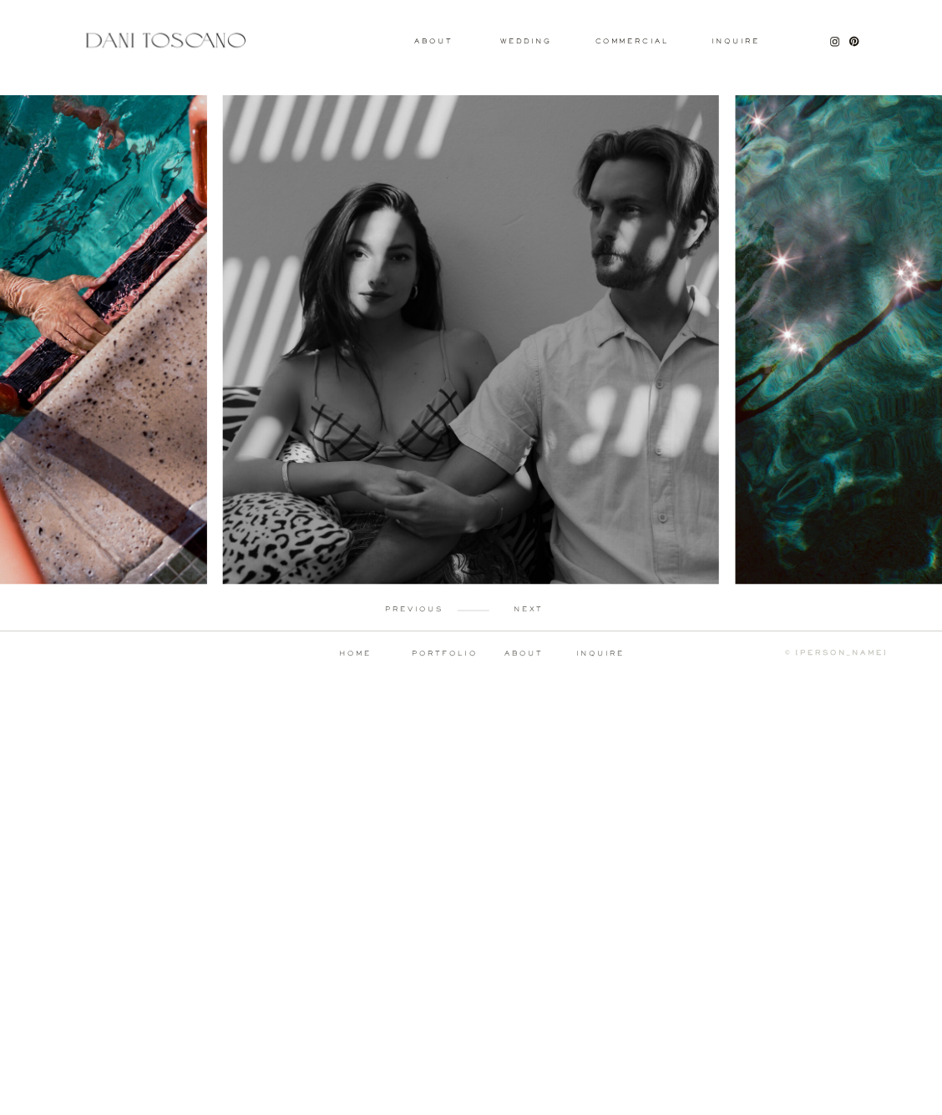
click at [523, 609] on p "next" at bounding box center [528, 609] width 78 height 7
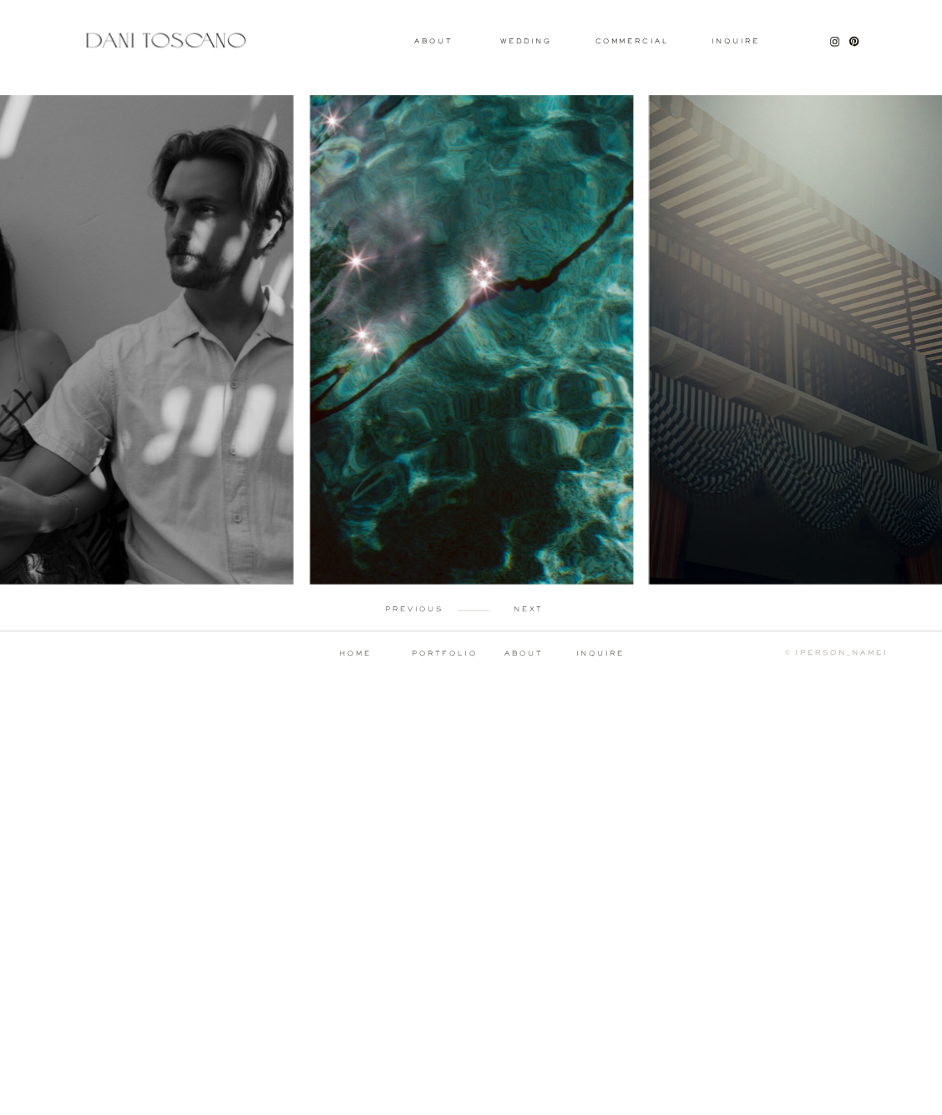
click at [523, 609] on p "next" at bounding box center [528, 609] width 78 height 7
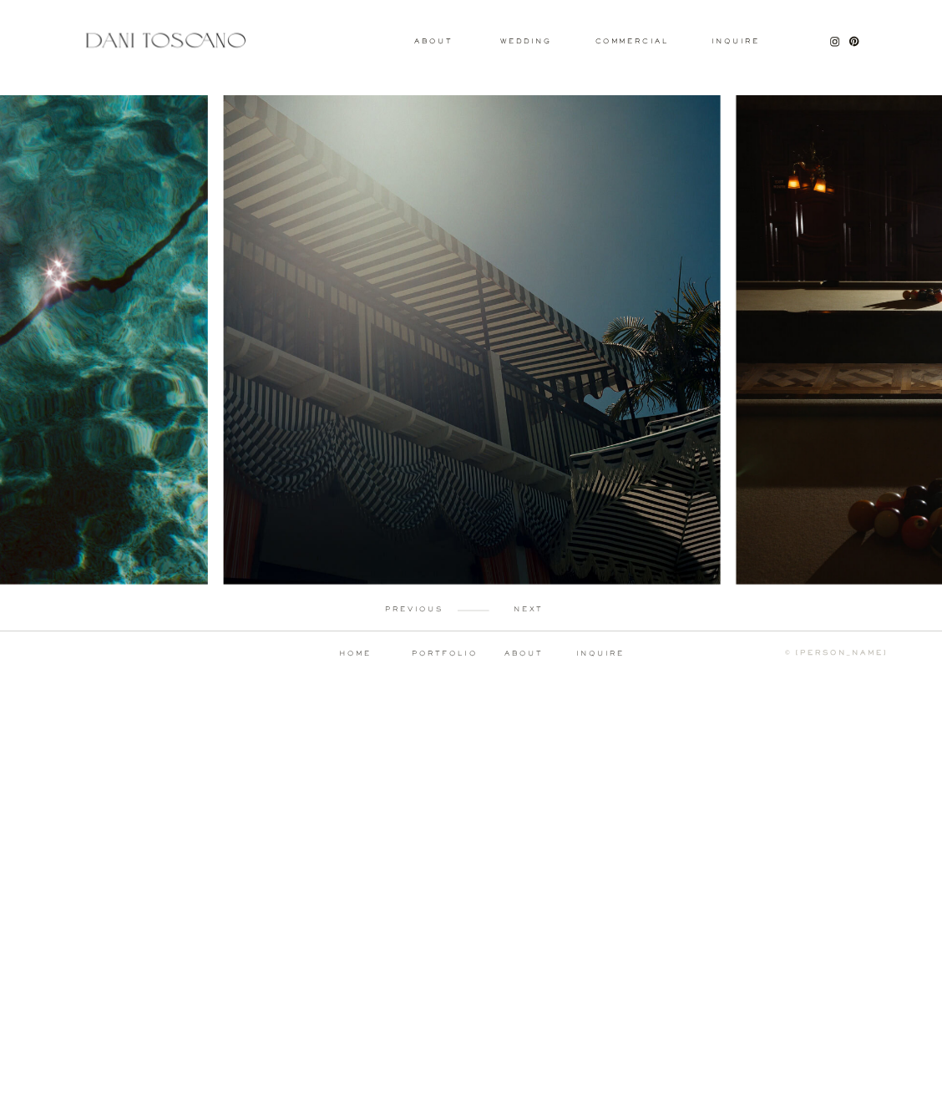
click at [523, 609] on p "next" at bounding box center [528, 609] width 78 height 7
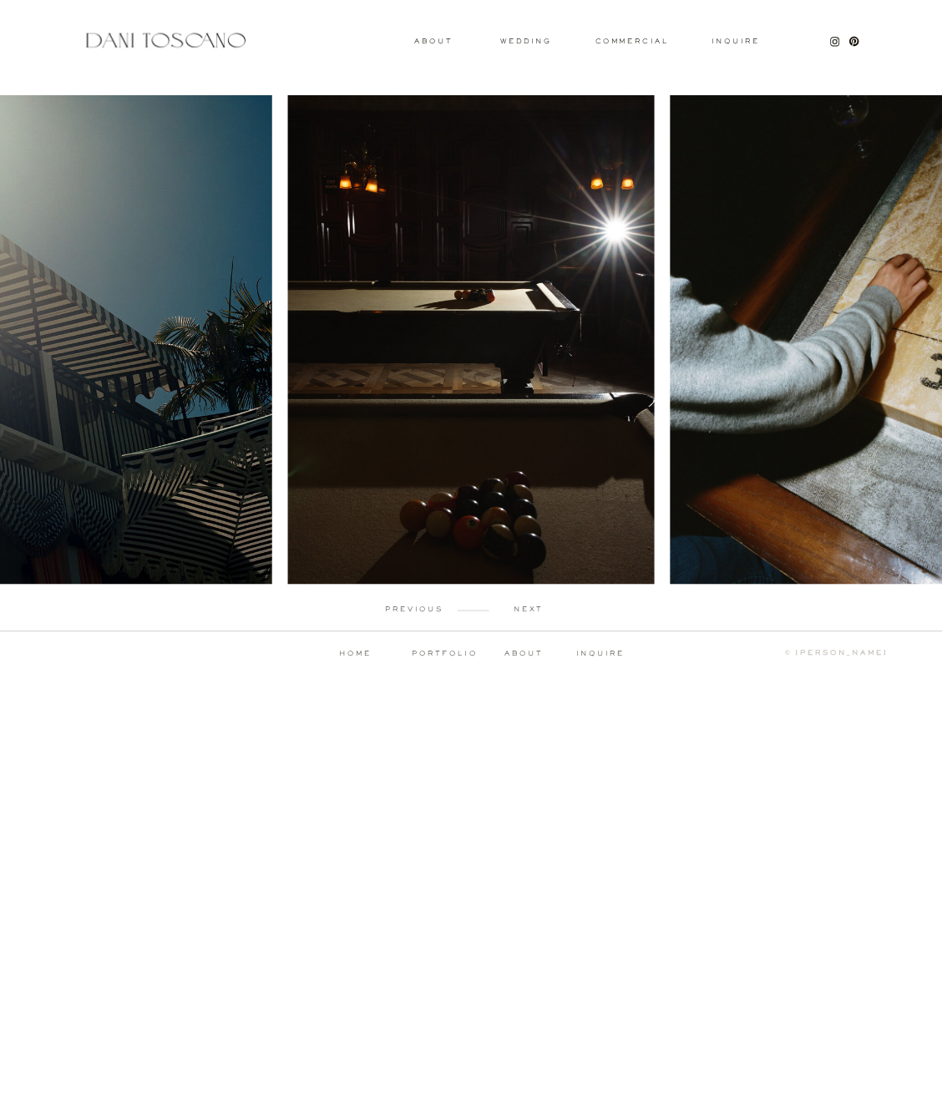
click at [523, 609] on p "next" at bounding box center [528, 609] width 78 height 7
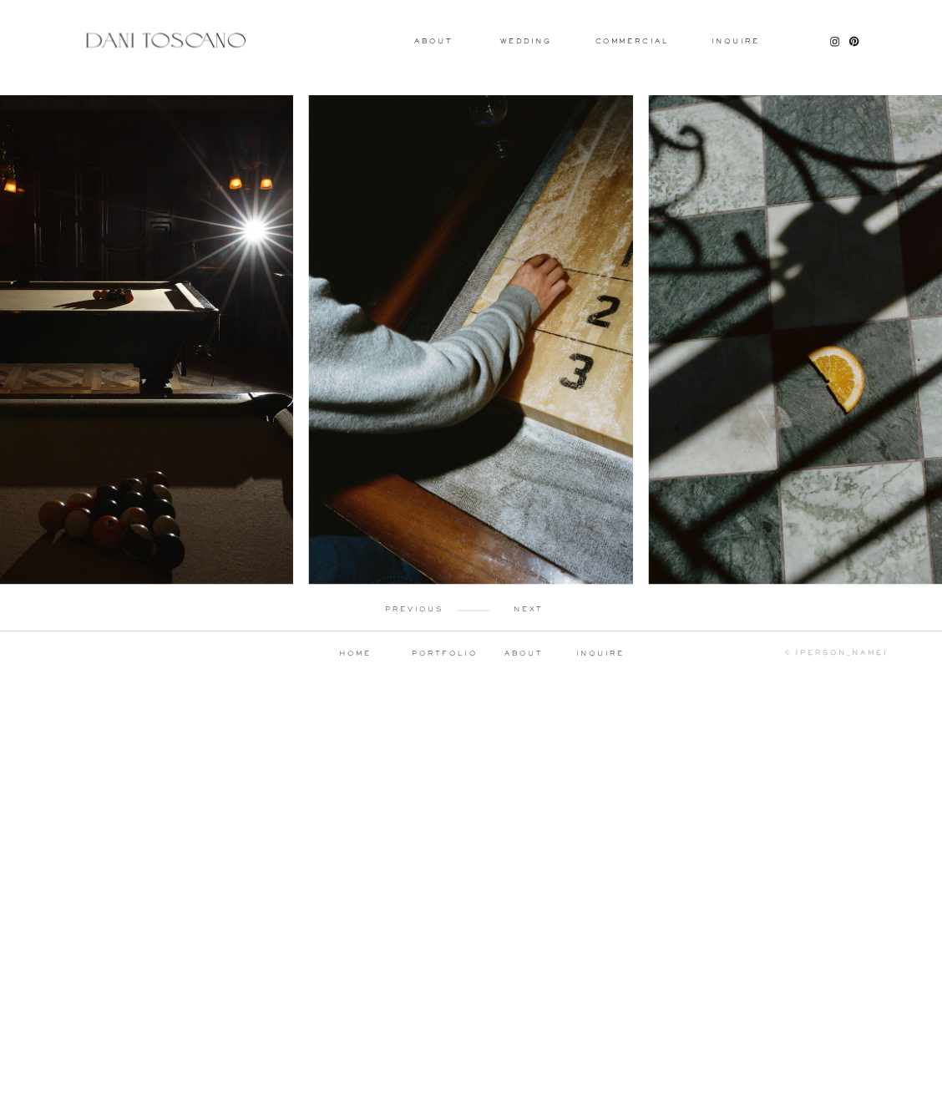
click at [523, 609] on p "next" at bounding box center [528, 609] width 78 height 7
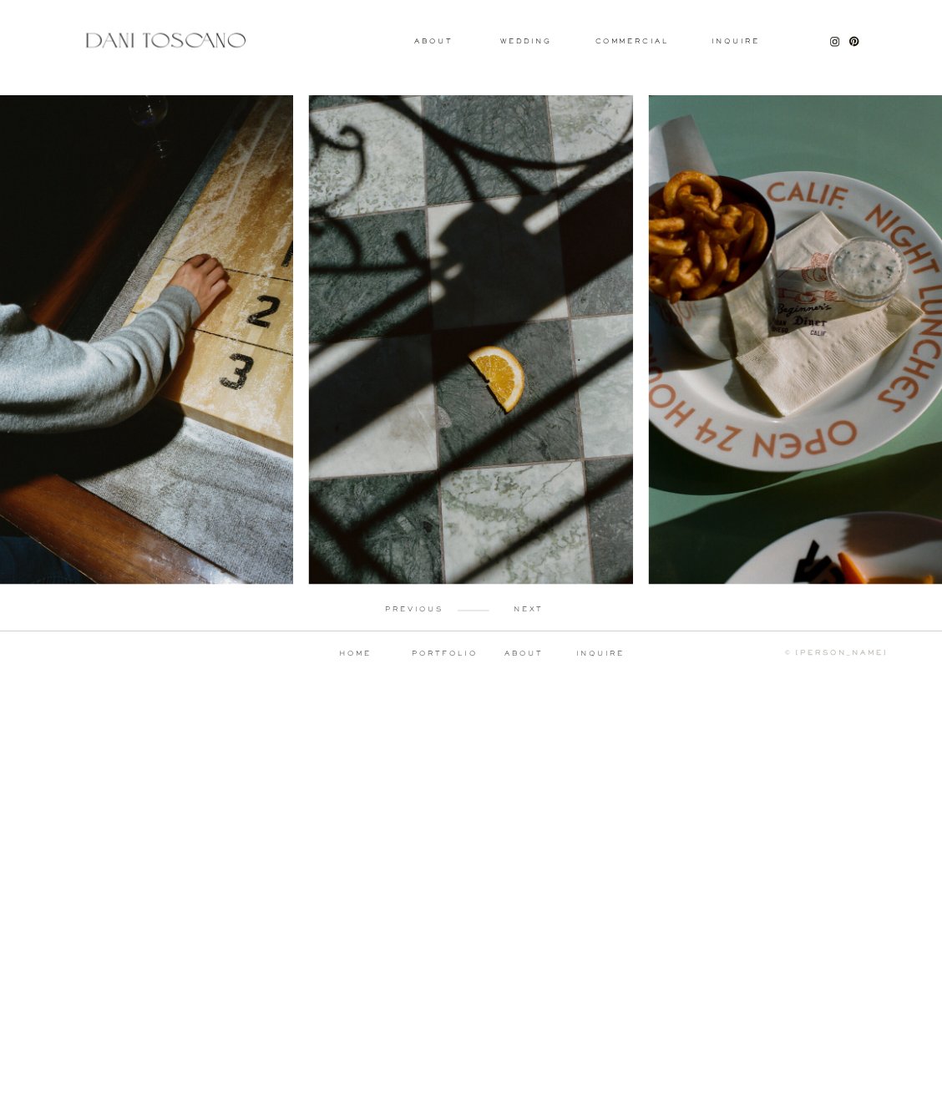
click at [523, 609] on p "next" at bounding box center [528, 609] width 78 height 7
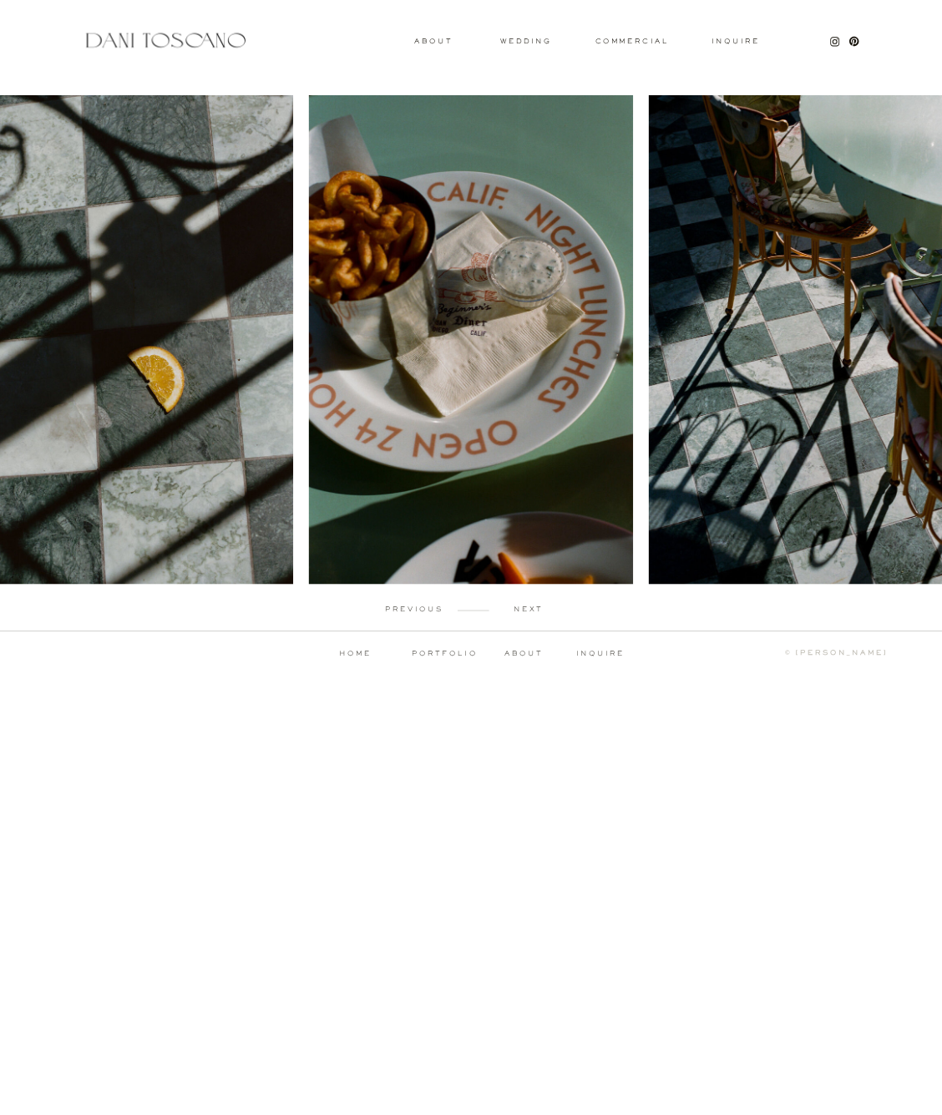
click at [523, 609] on p "next" at bounding box center [528, 609] width 78 height 7
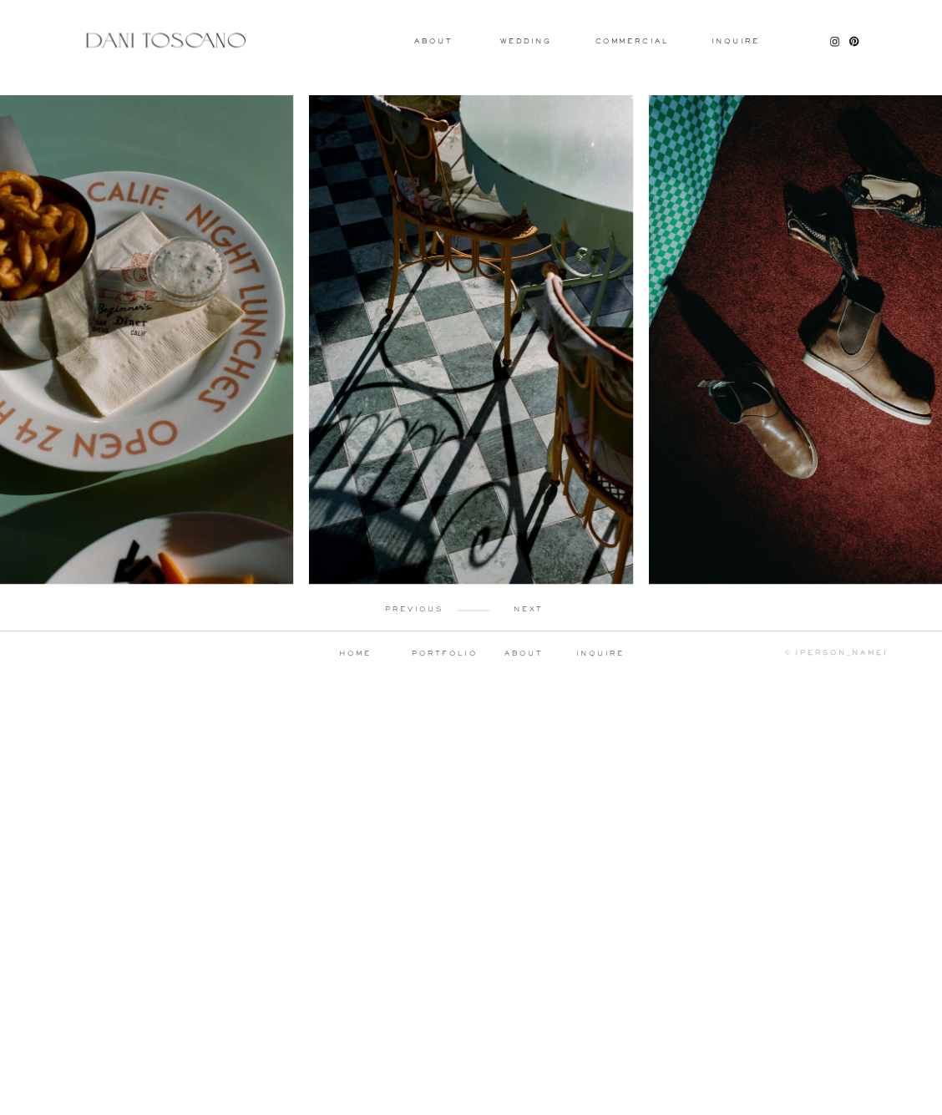
click at [523, 609] on p "next" at bounding box center [528, 609] width 78 height 7
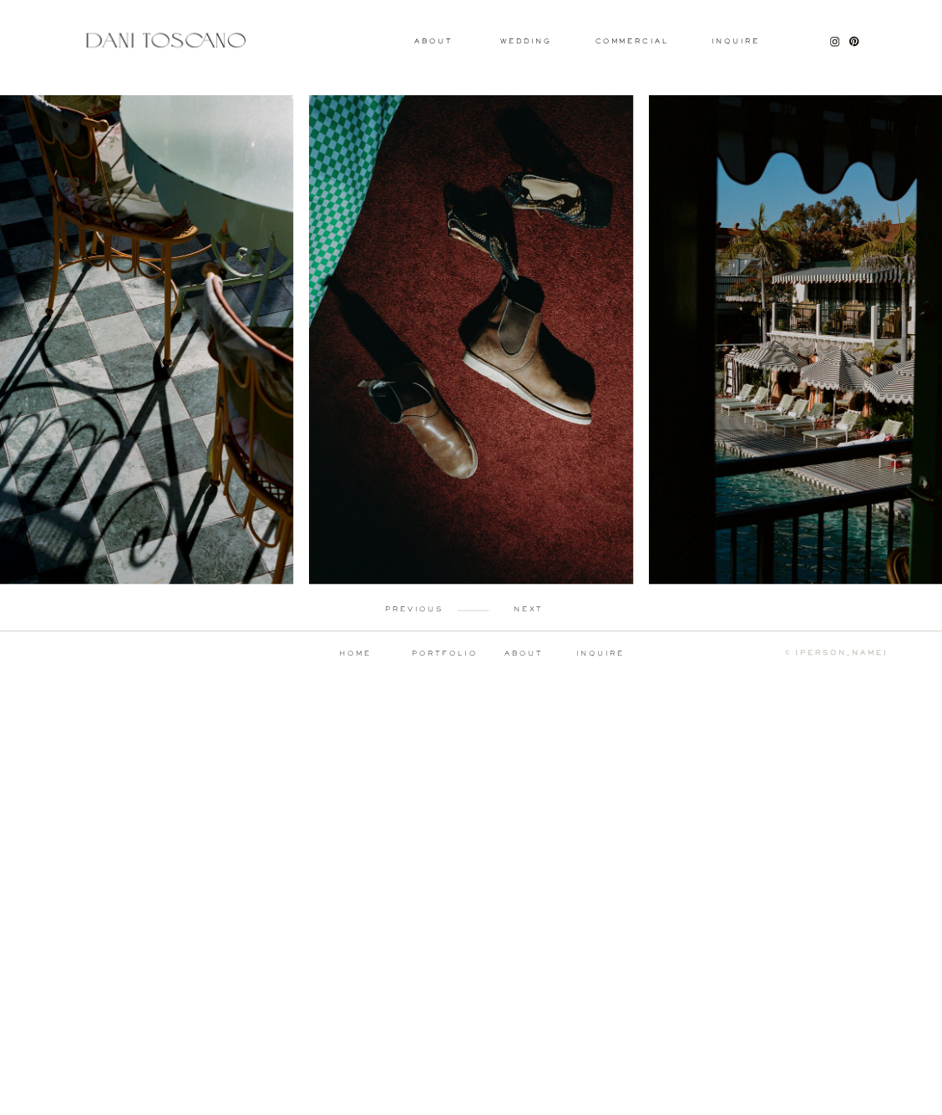
click at [523, 609] on p "next" at bounding box center [528, 609] width 78 height 7
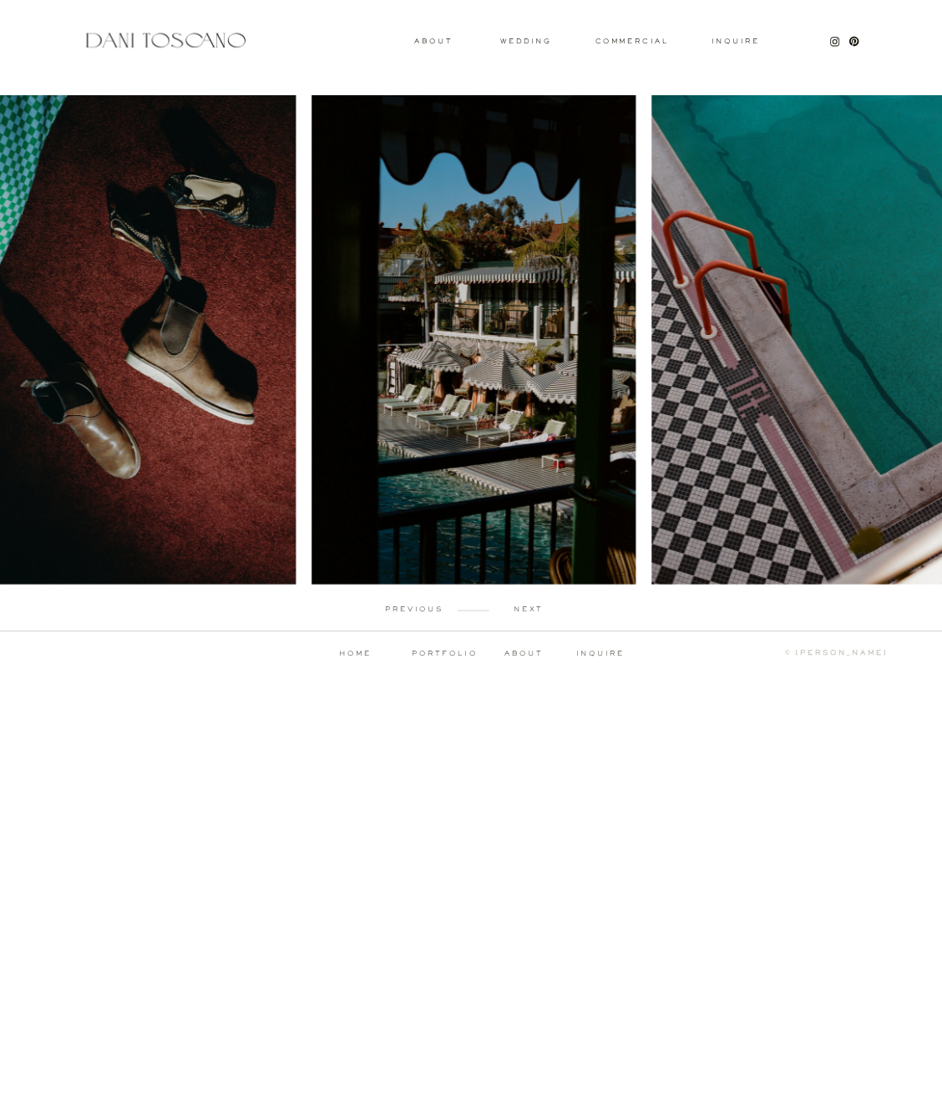
click at [523, 609] on p "next" at bounding box center [528, 609] width 78 height 7
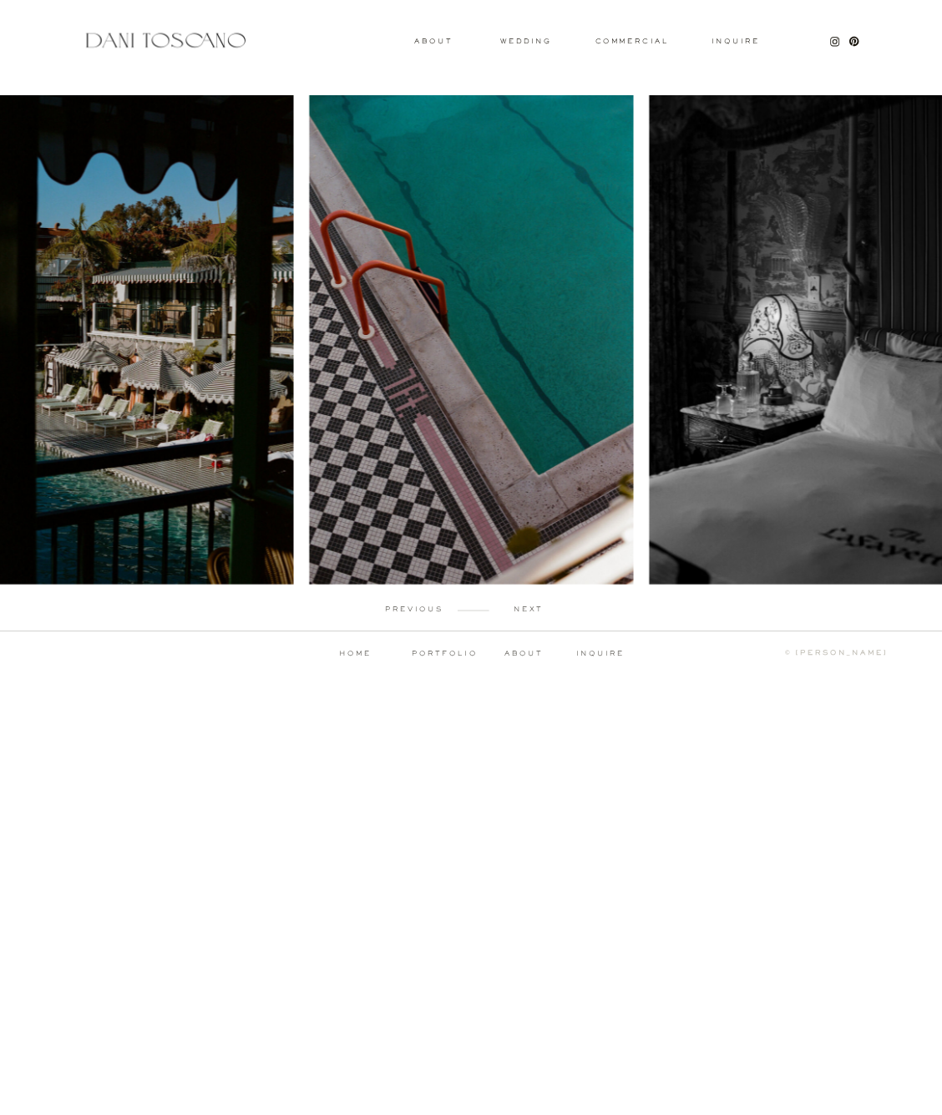
click at [523, 609] on p "next" at bounding box center [528, 609] width 78 height 7
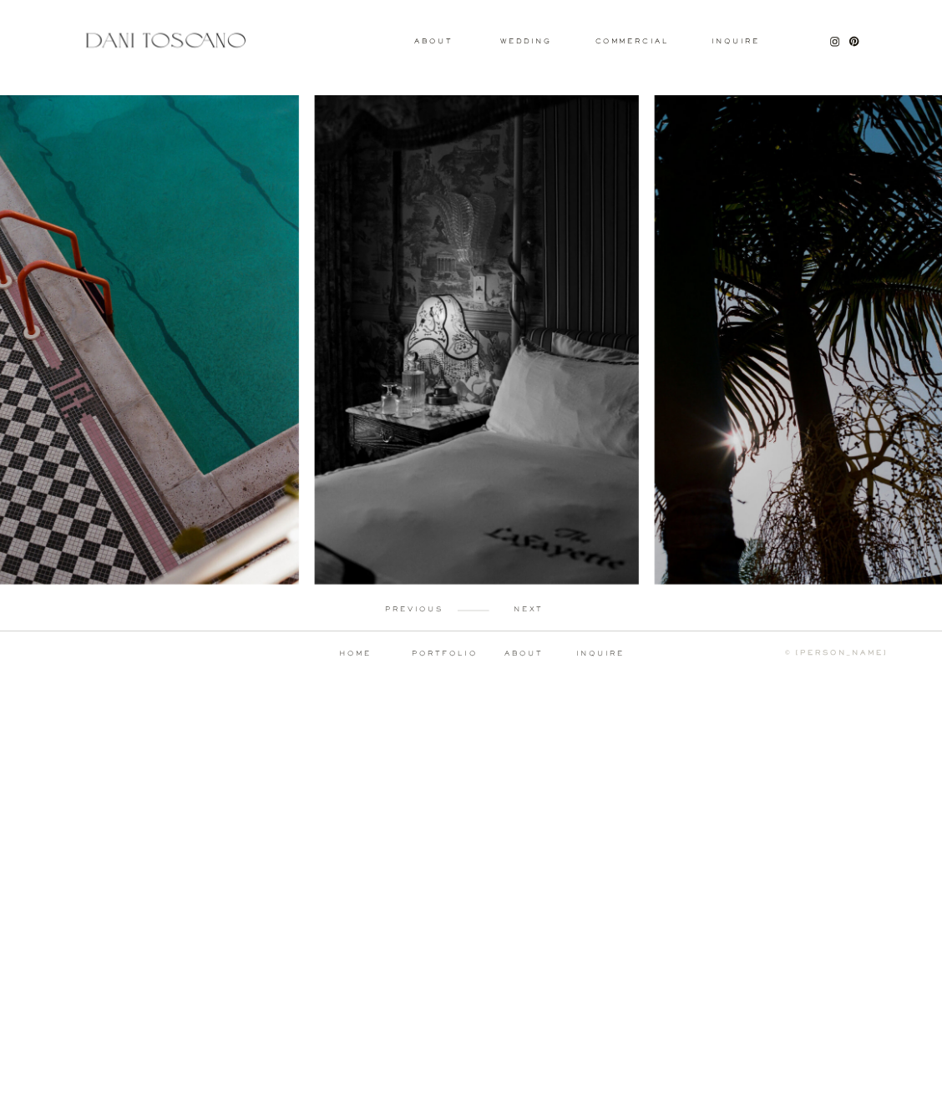
click at [523, 609] on p "next" at bounding box center [528, 609] width 78 height 7
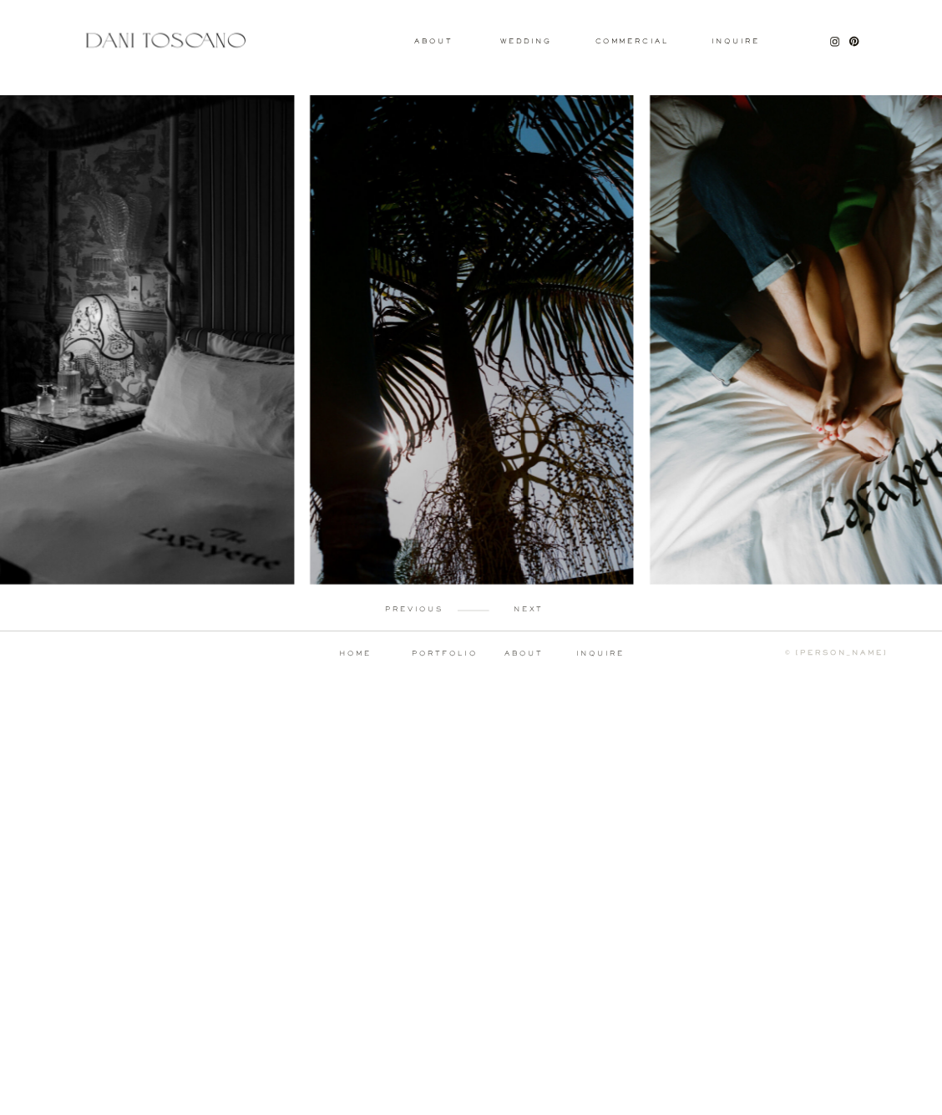
click at [523, 609] on p "next" at bounding box center [528, 609] width 78 height 7
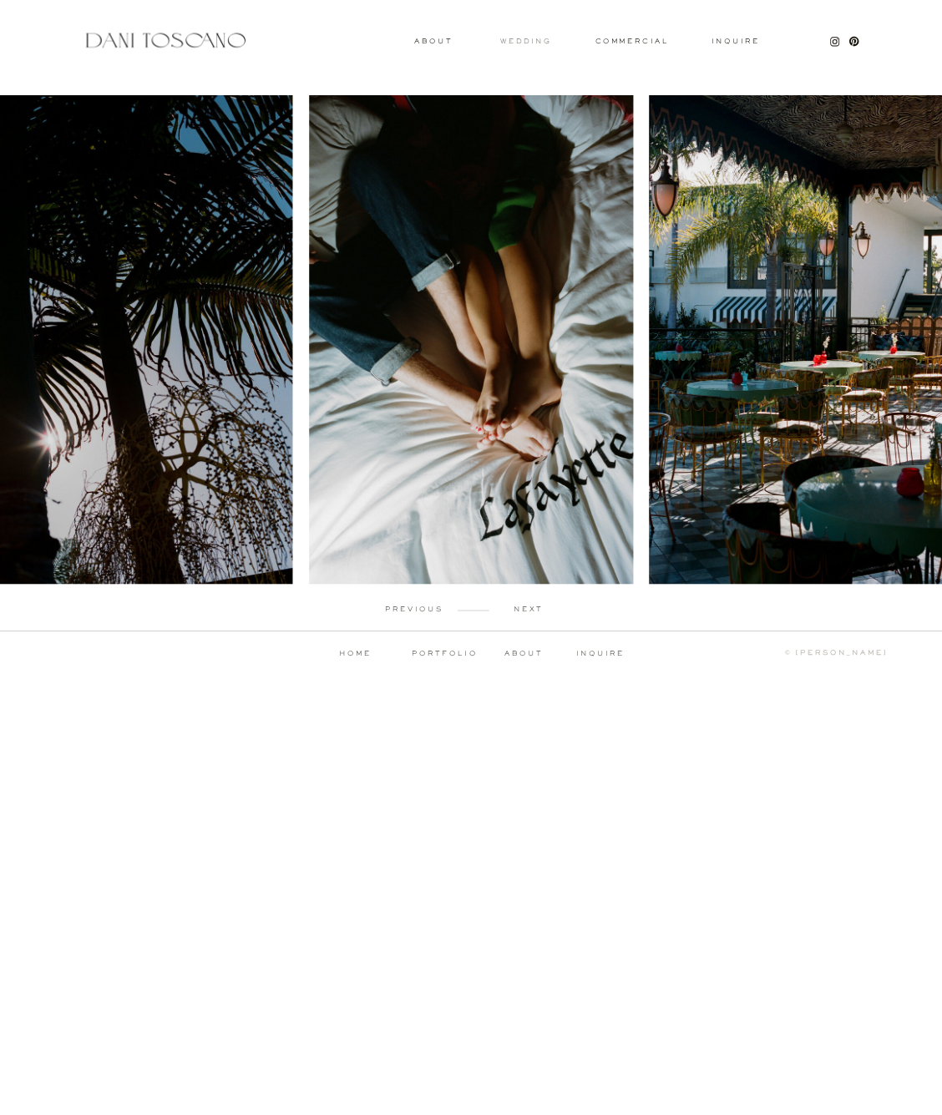
click at [534, 40] on h3 "wedding" at bounding box center [525, 41] width 51 height 6
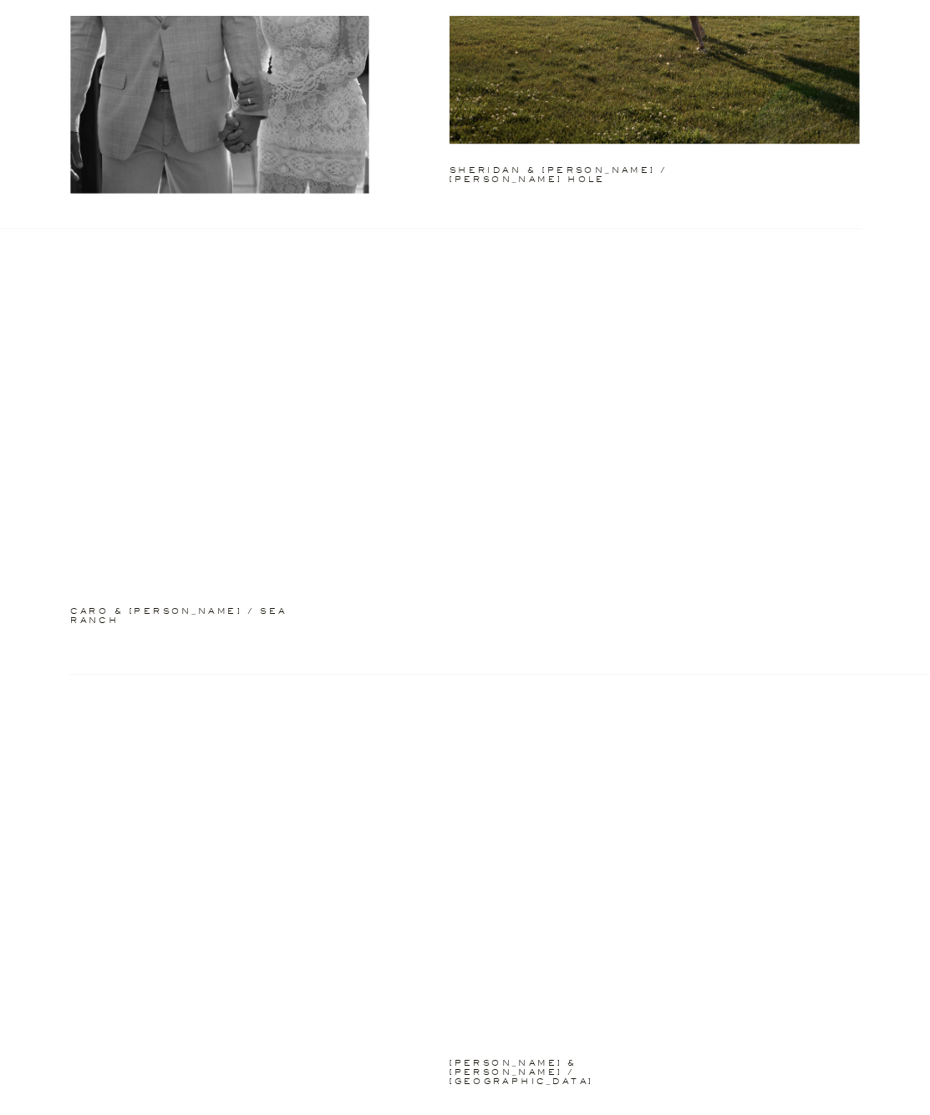
scroll to position [835, 0]
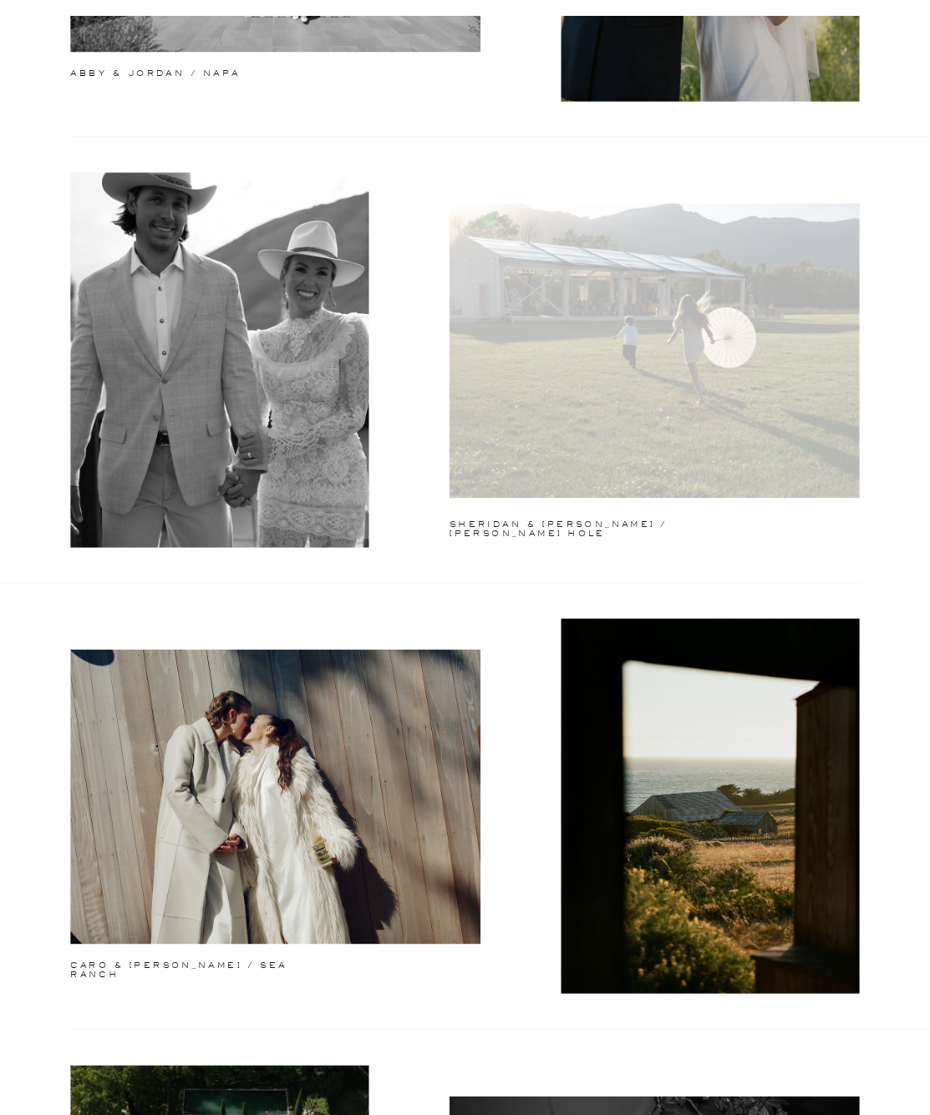
click at [571, 373] on div at bounding box center [654, 351] width 410 height 294
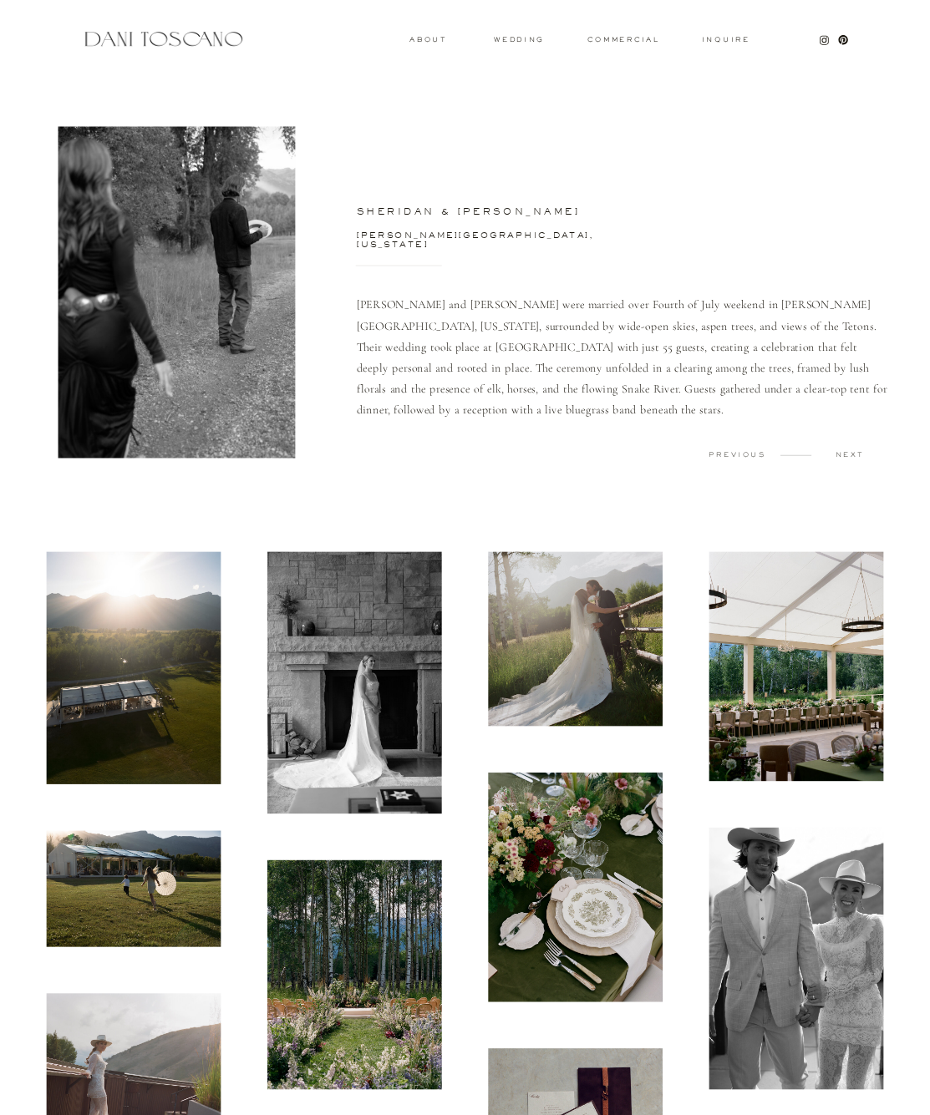
click at [156, 639] on img at bounding box center [134, 668] width 175 height 232
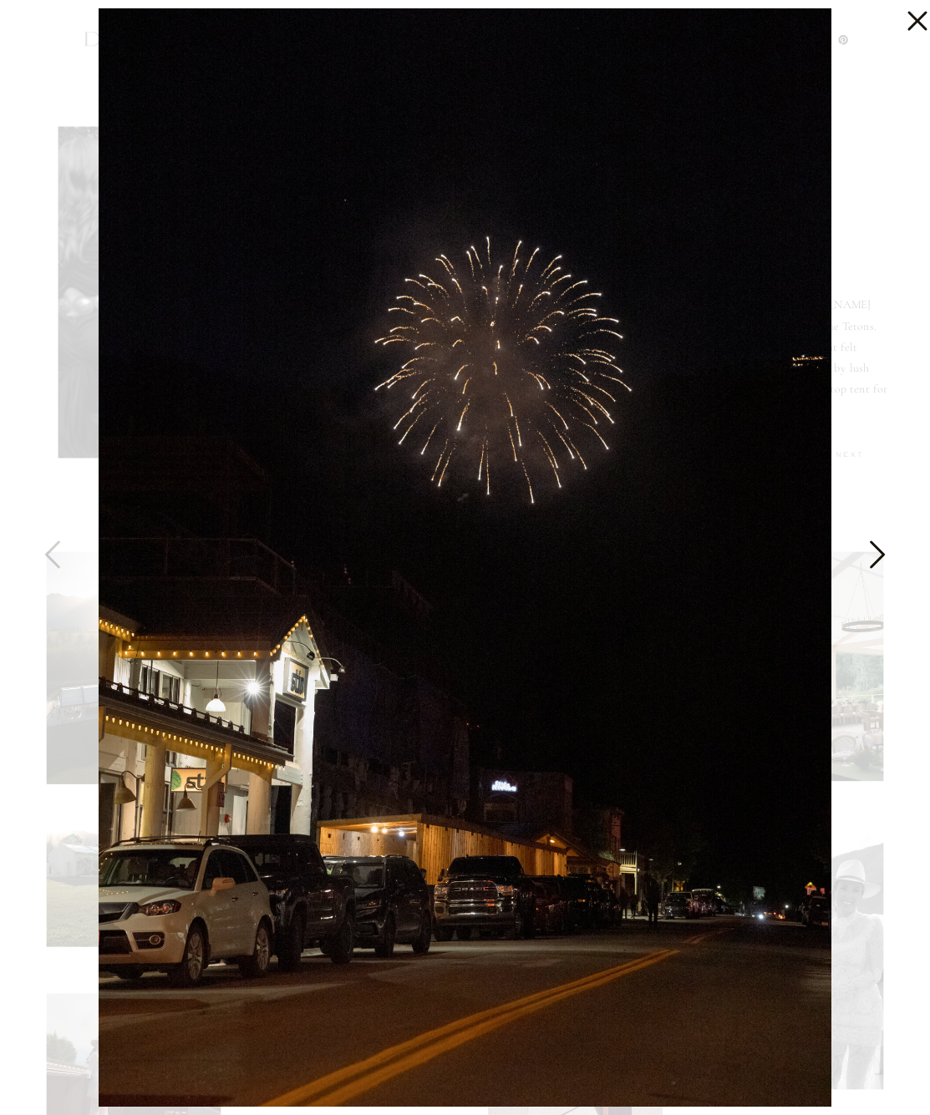
click at [886, 550] on icon at bounding box center [876, 559] width 42 height 50
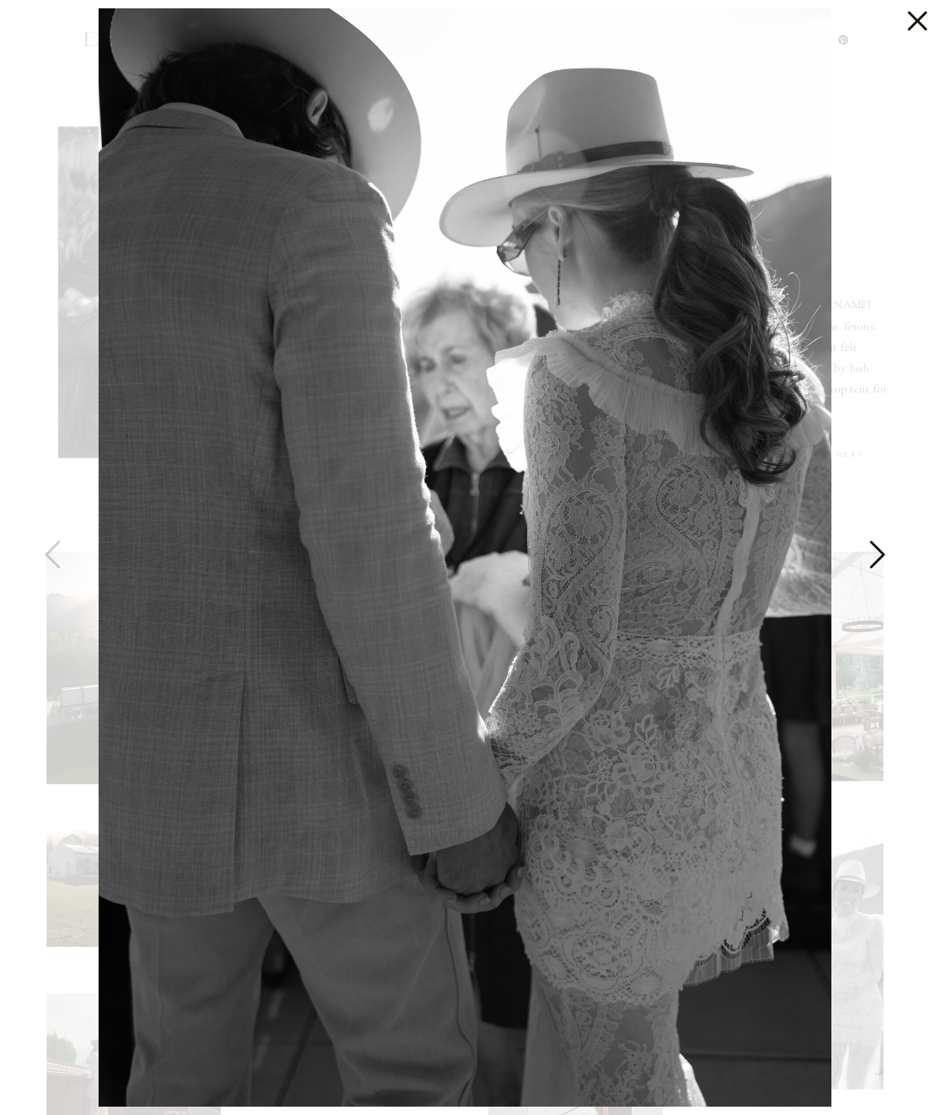
click at [885, 550] on icon at bounding box center [876, 559] width 42 height 50
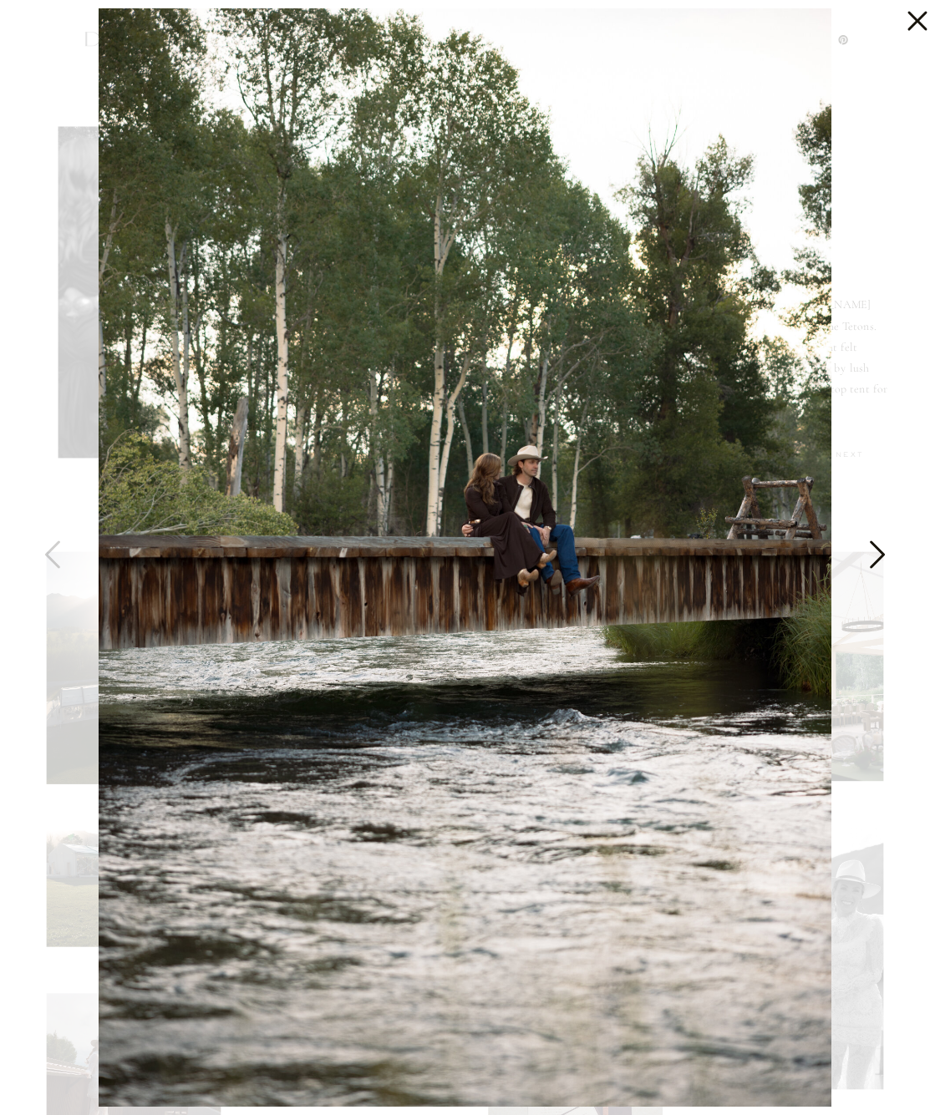
click at [885, 550] on icon at bounding box center [876, 559] width 42 height 50
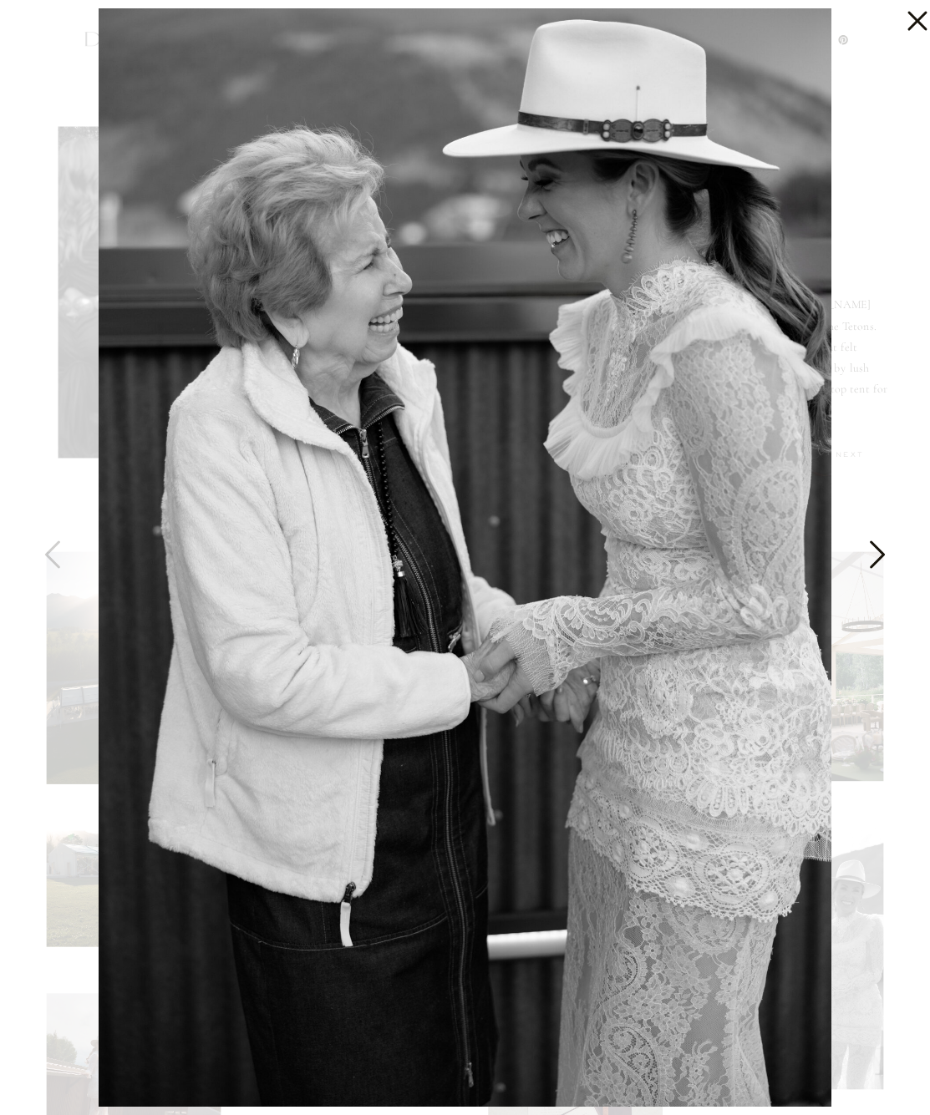
click at [885, 550] on icon at bounding box center [876, 559] width 42 height 50
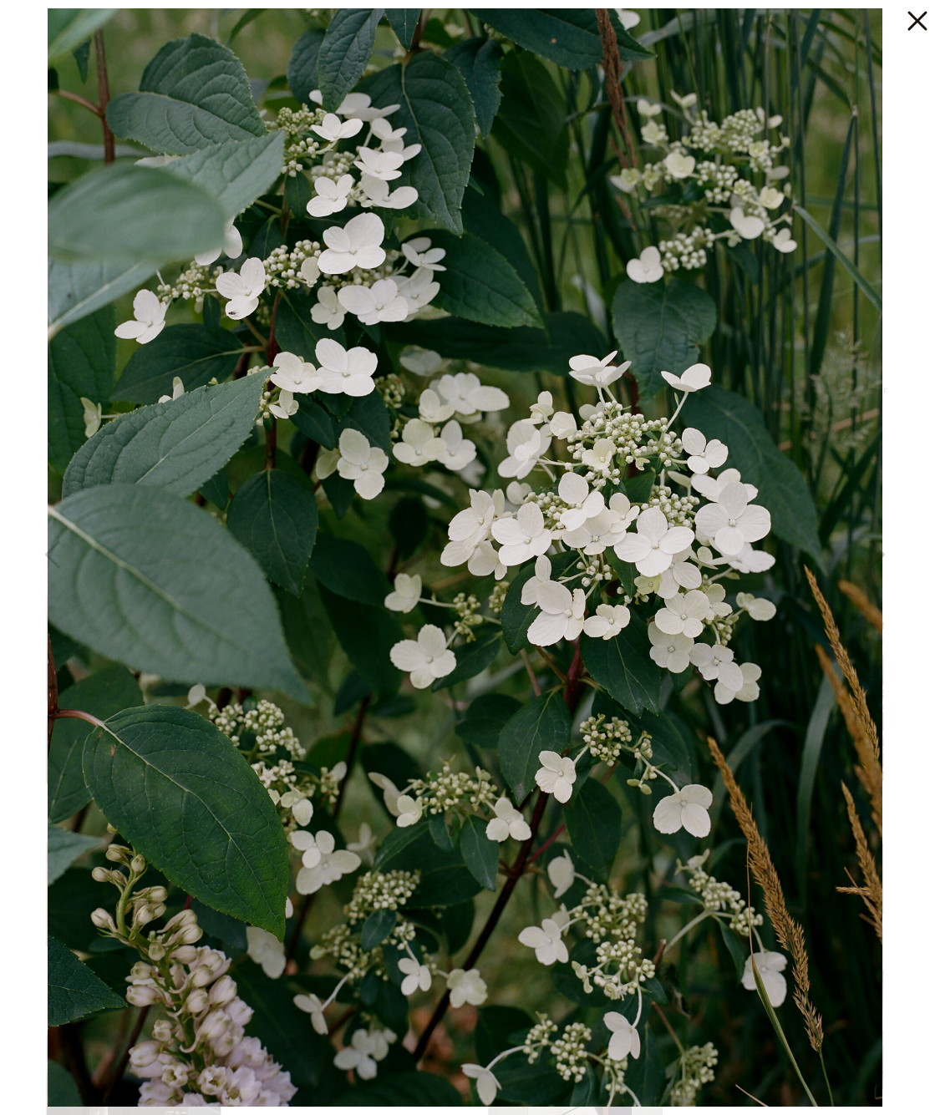
click at [917, 19] on icon at bounding box center [916, 21] width 19 height 19
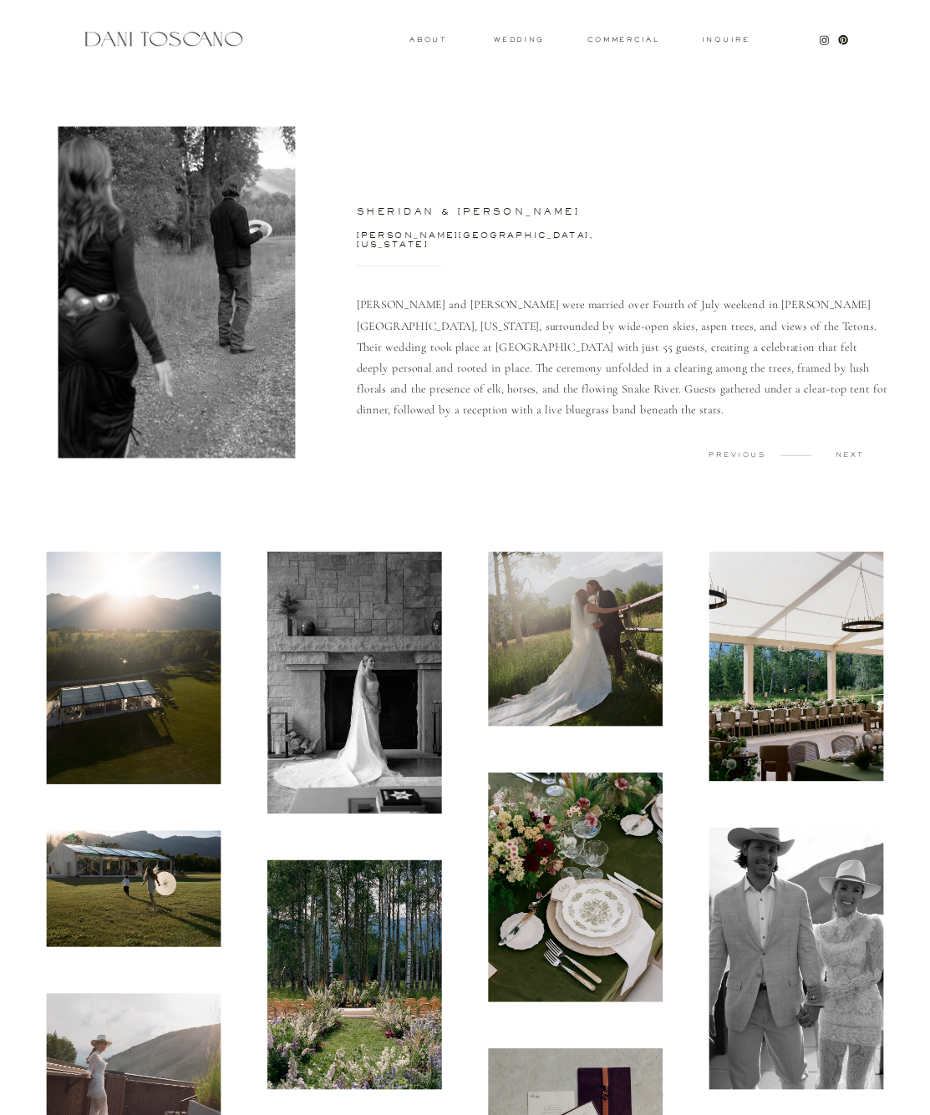
click at [528, 35] on div at bounding box center [465, 39] width 930 height 78
click at [529, 38] on h3 "wedding" at bounding box center [519, 39] width 50 height 5
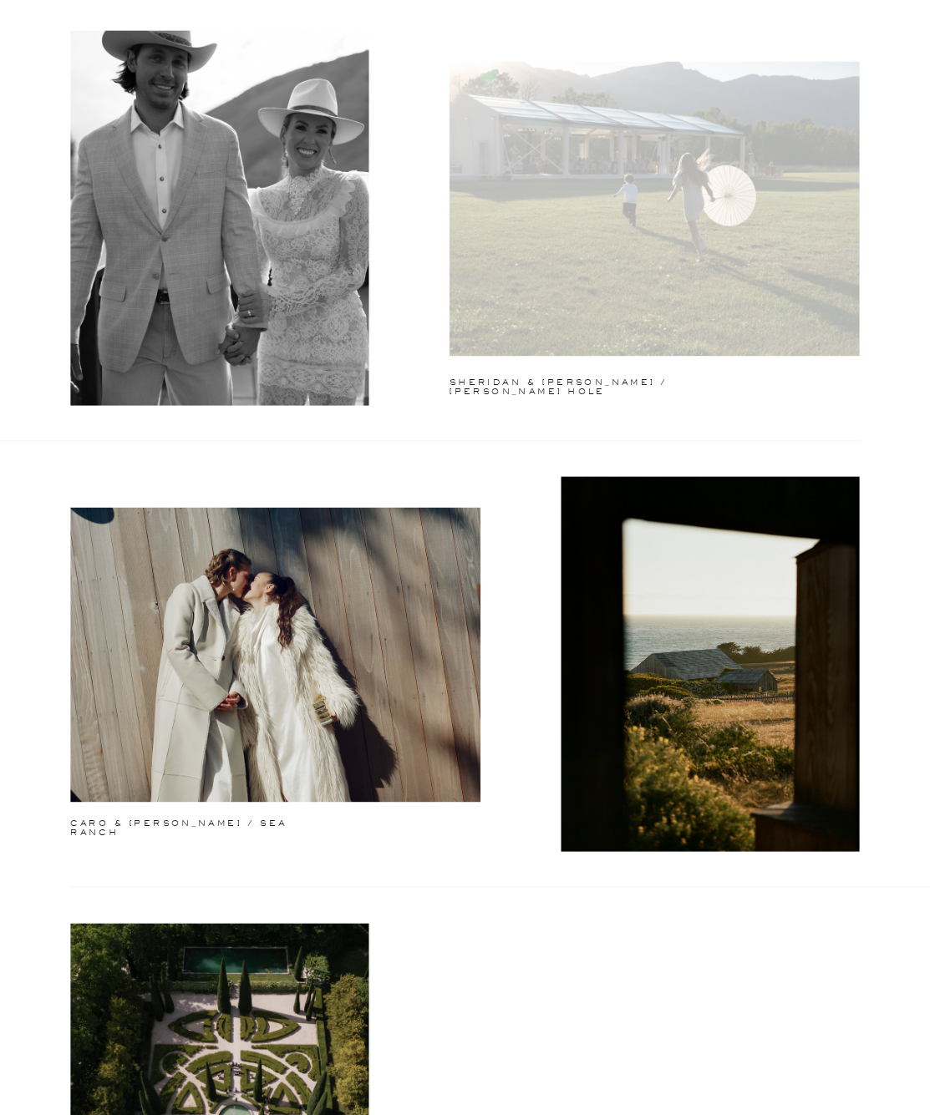
scroll to position [1063, 0]
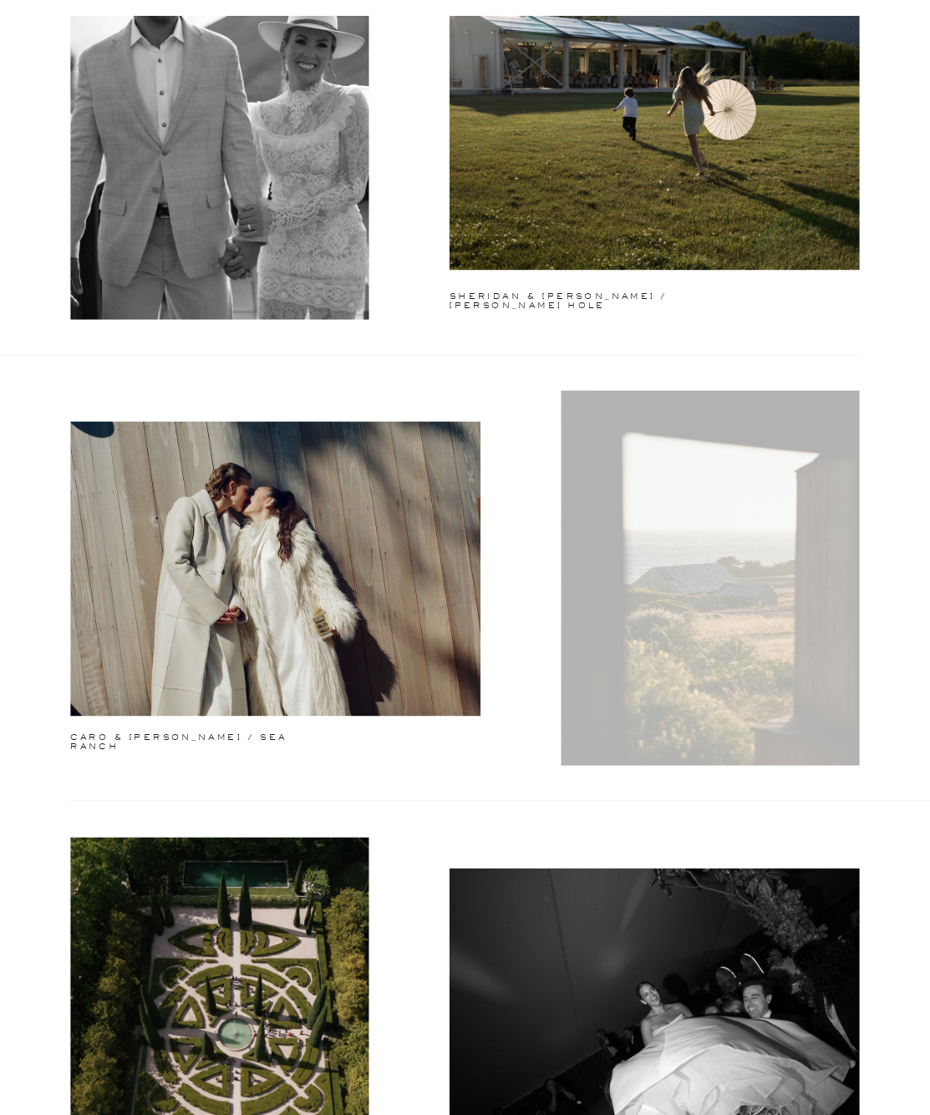
click at [683, 476] on div at bounding box center [710, 578] width 298 height 375
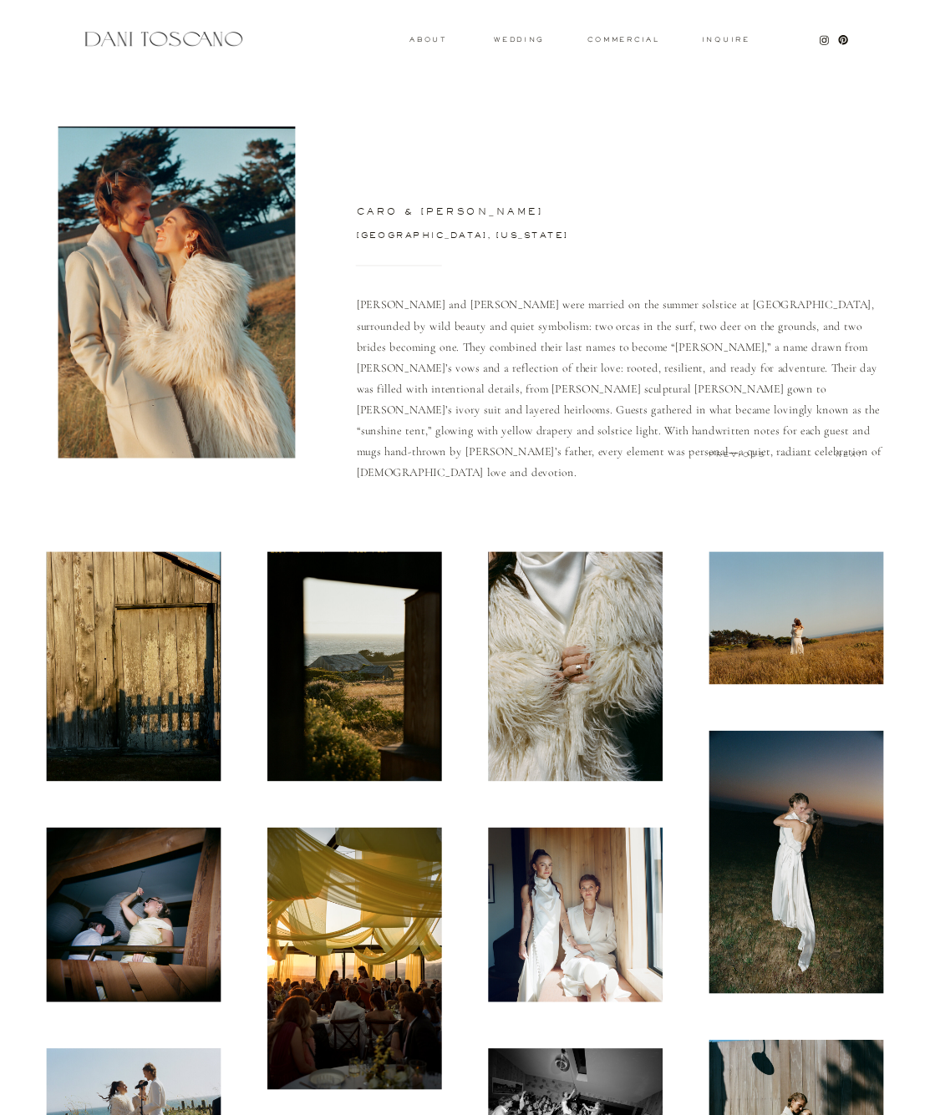
scroll to position [122, 0]
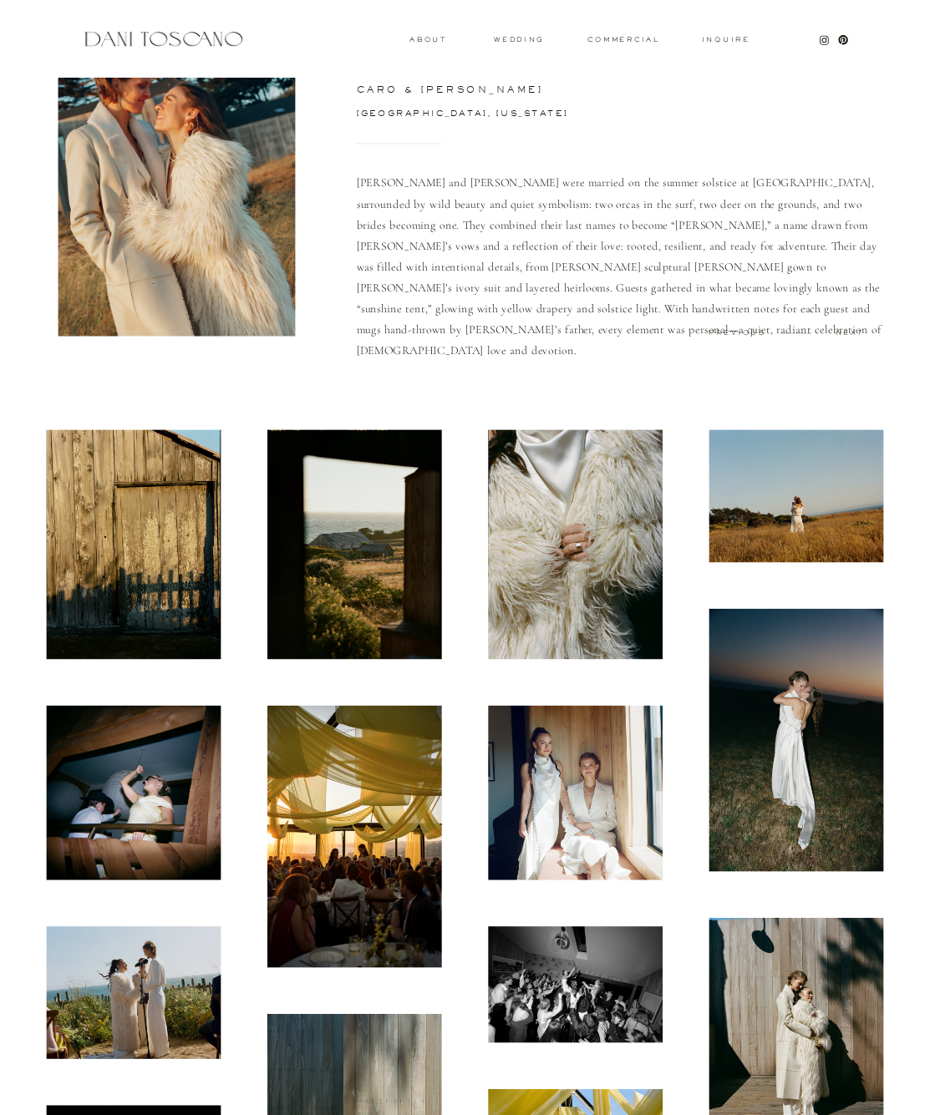
click at [164, 464] on img at bounding box center [134, 545] width 175 height 230
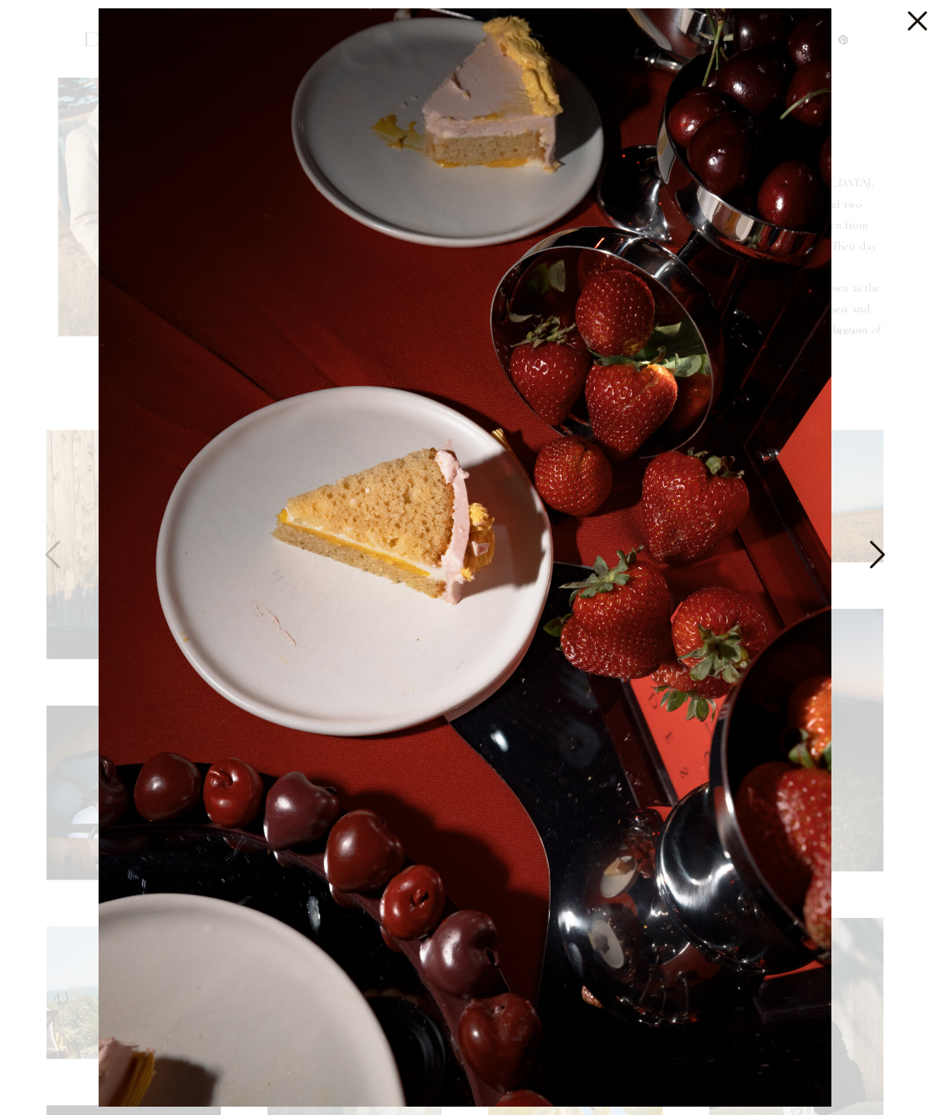
click at [863, 555] on icon at bounding box center [876, 559] width 42 height 50
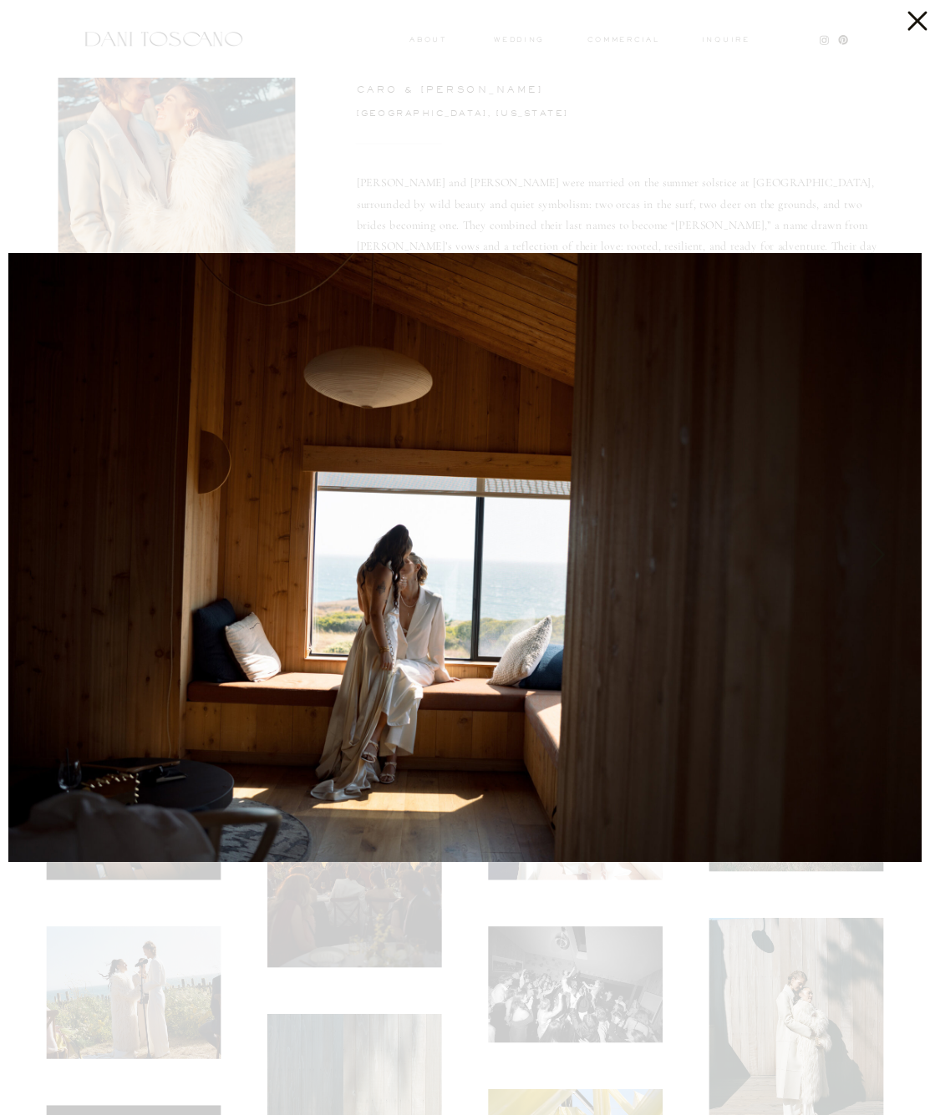
click at [863, 554] on icon at bounding box center [876, 559] width 42 height 50
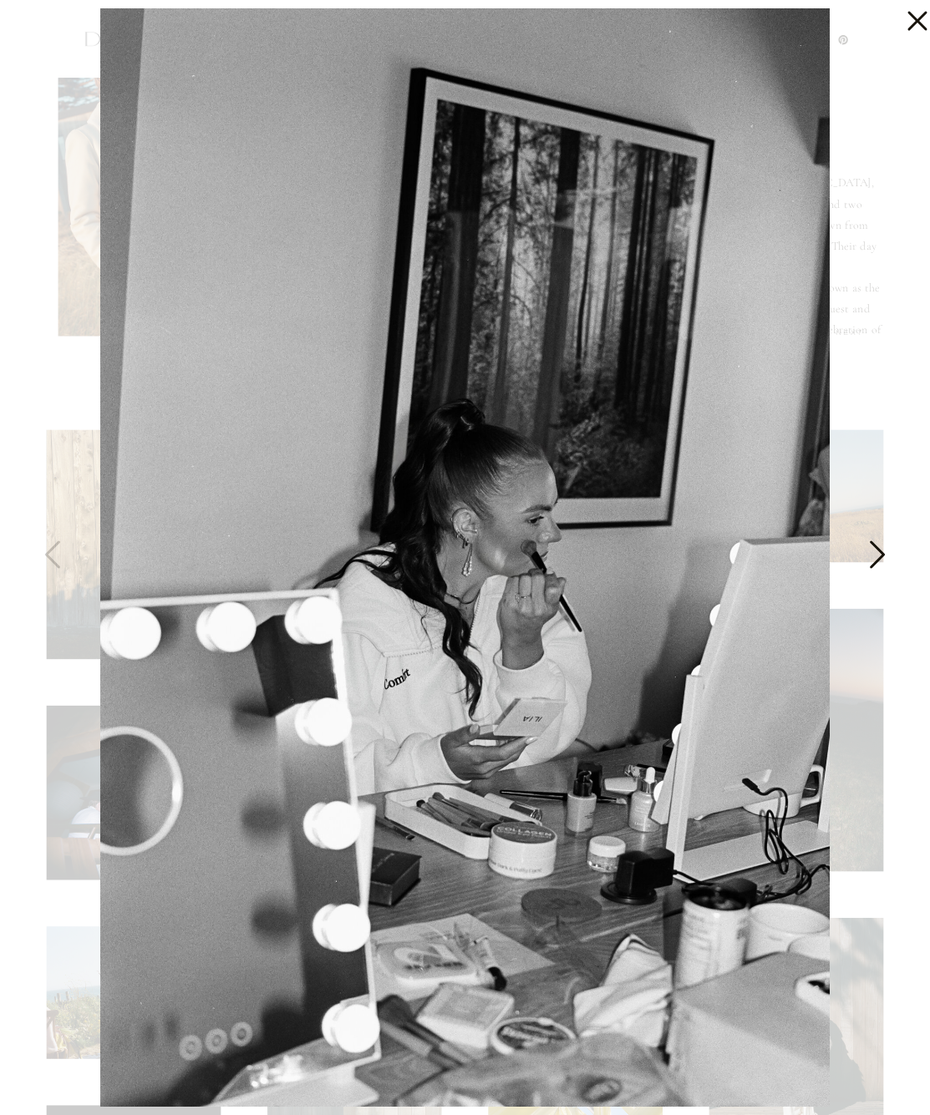
click at [863, 554] on icon at bounding box center [876, 559] width 42 height 50
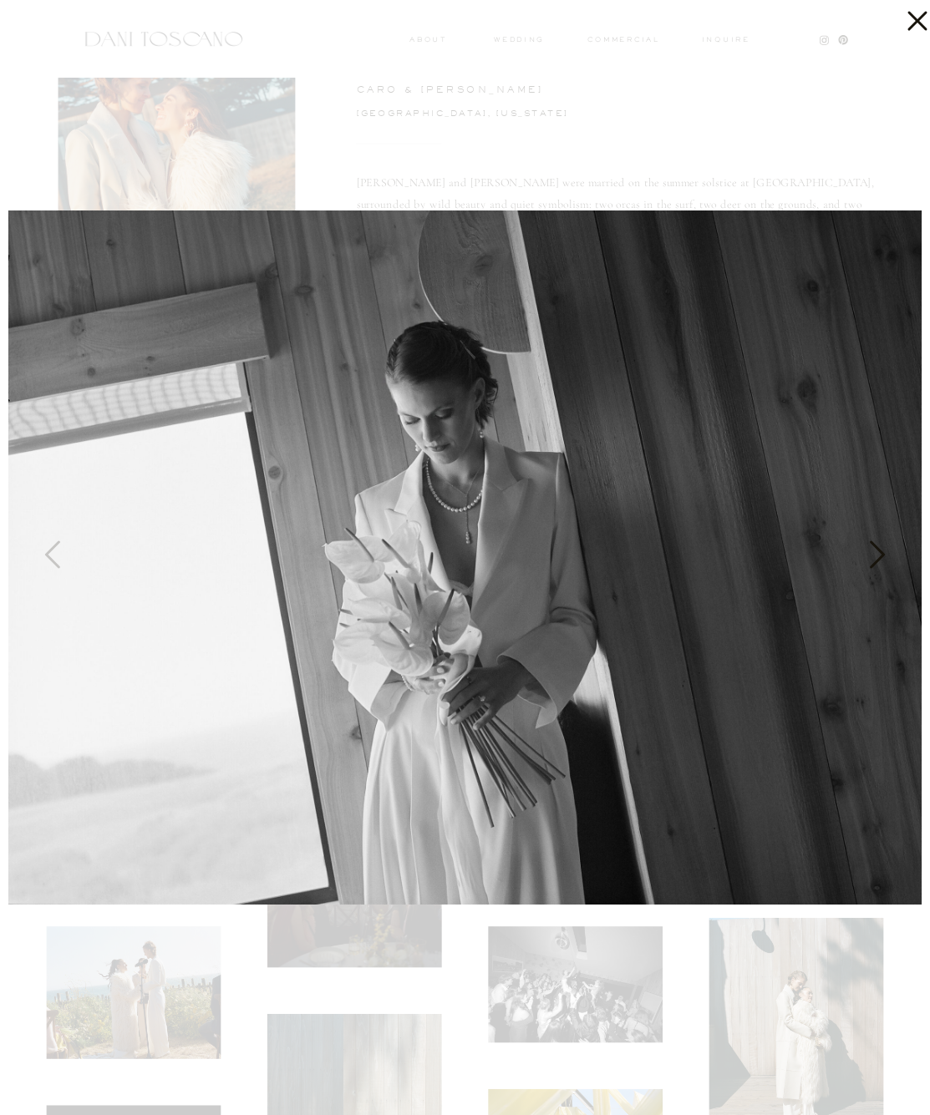
click at [863, 554] on icon at bounding box center [876, 559] width 42 height 50
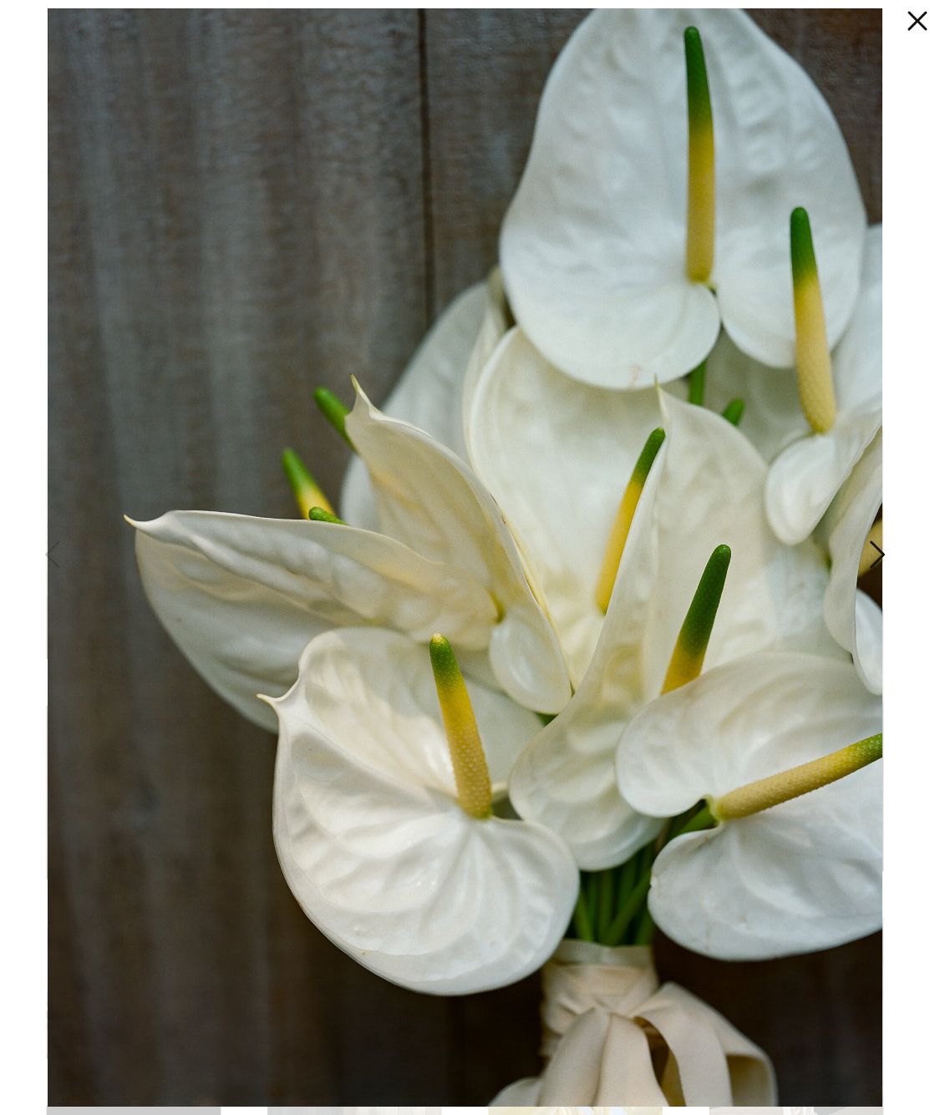
click at [863, 554] on icon at bounding box center [876, 559] width 42 height 50
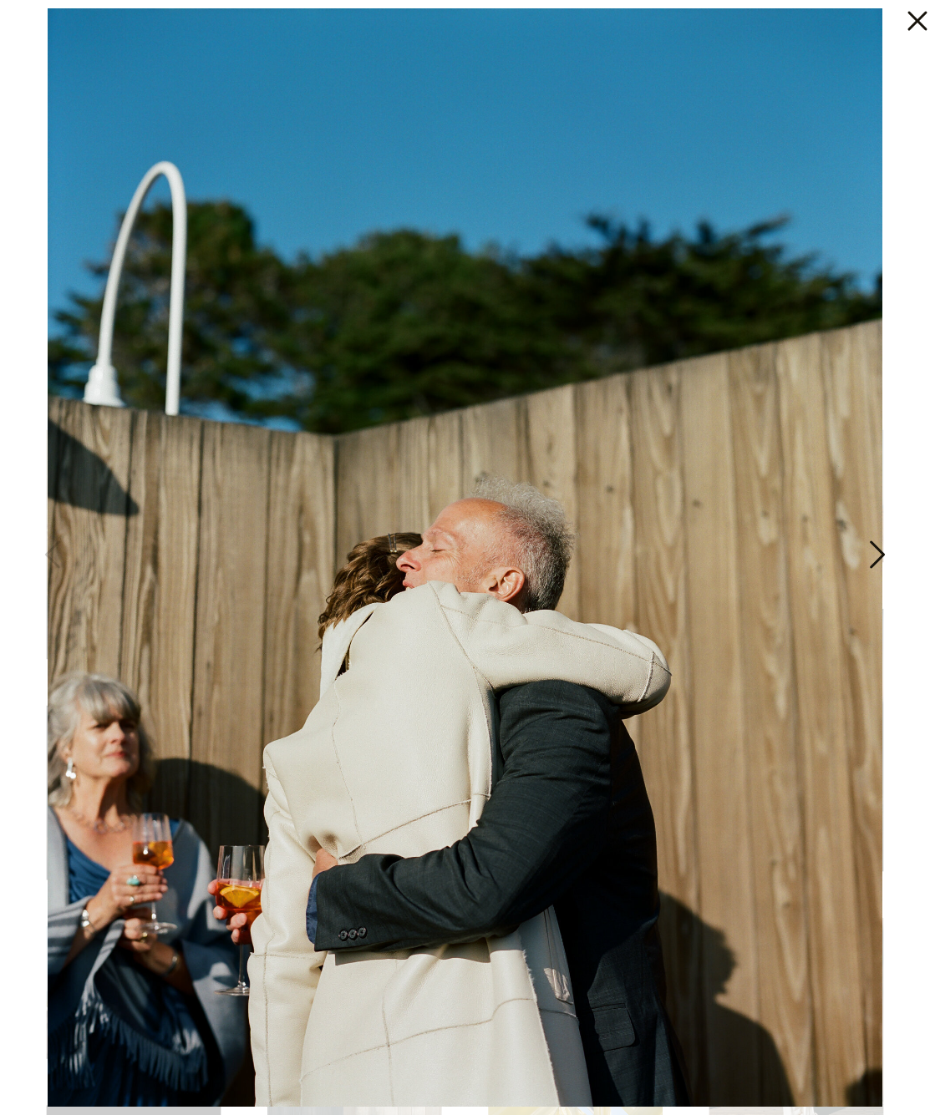
click at [863, 554] on icon at bounding box center [876, 559] width 42 height 50
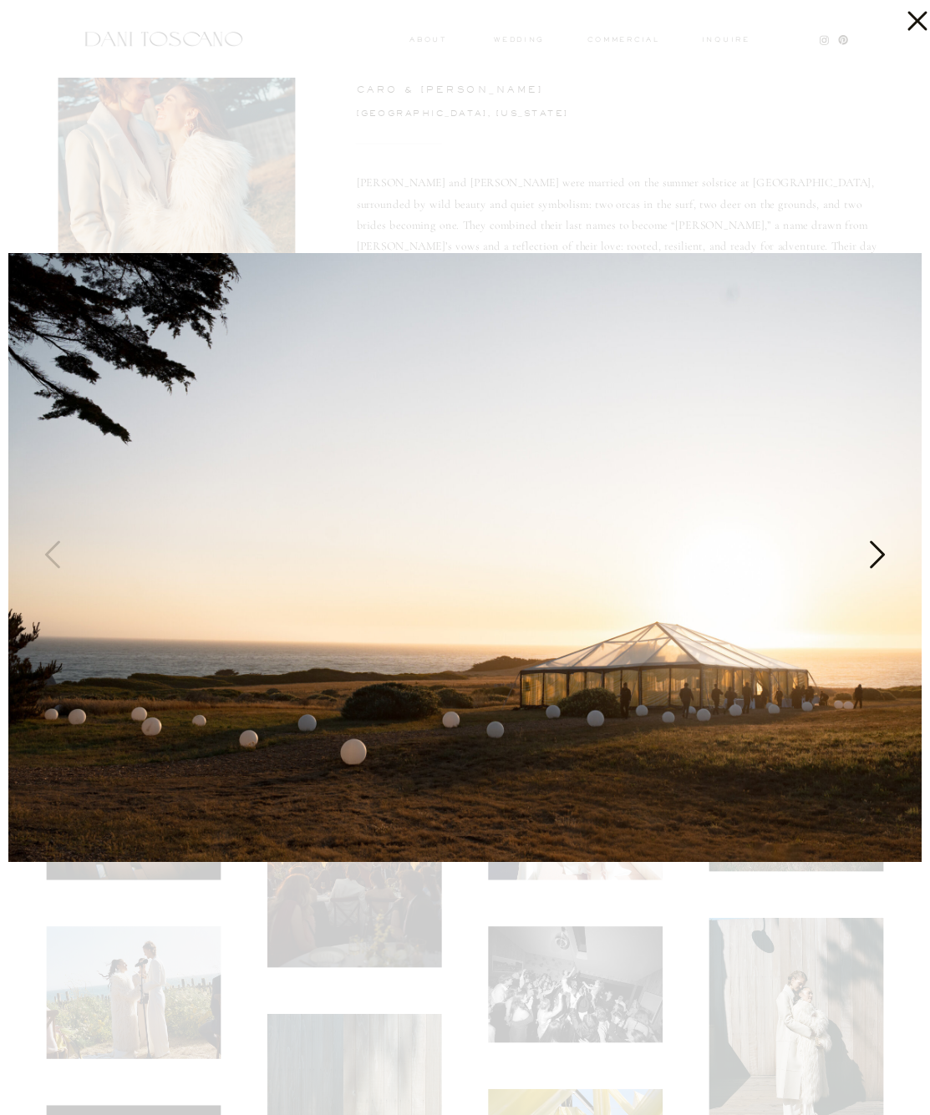
click at [863, 554] on icon at bounding box center [876, 559] width 42 height 50
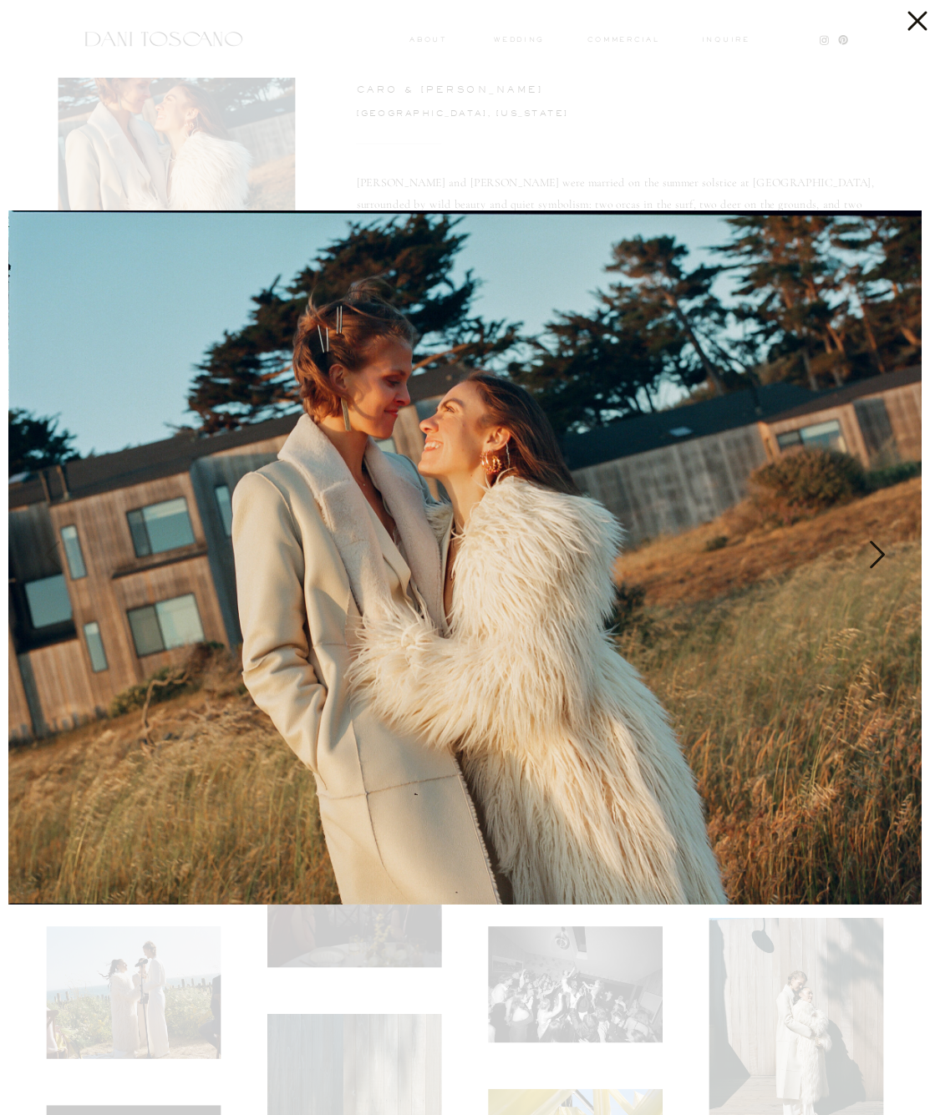
click at [861, 554] on icon at bounding box center [876, 559] width 42 height 50
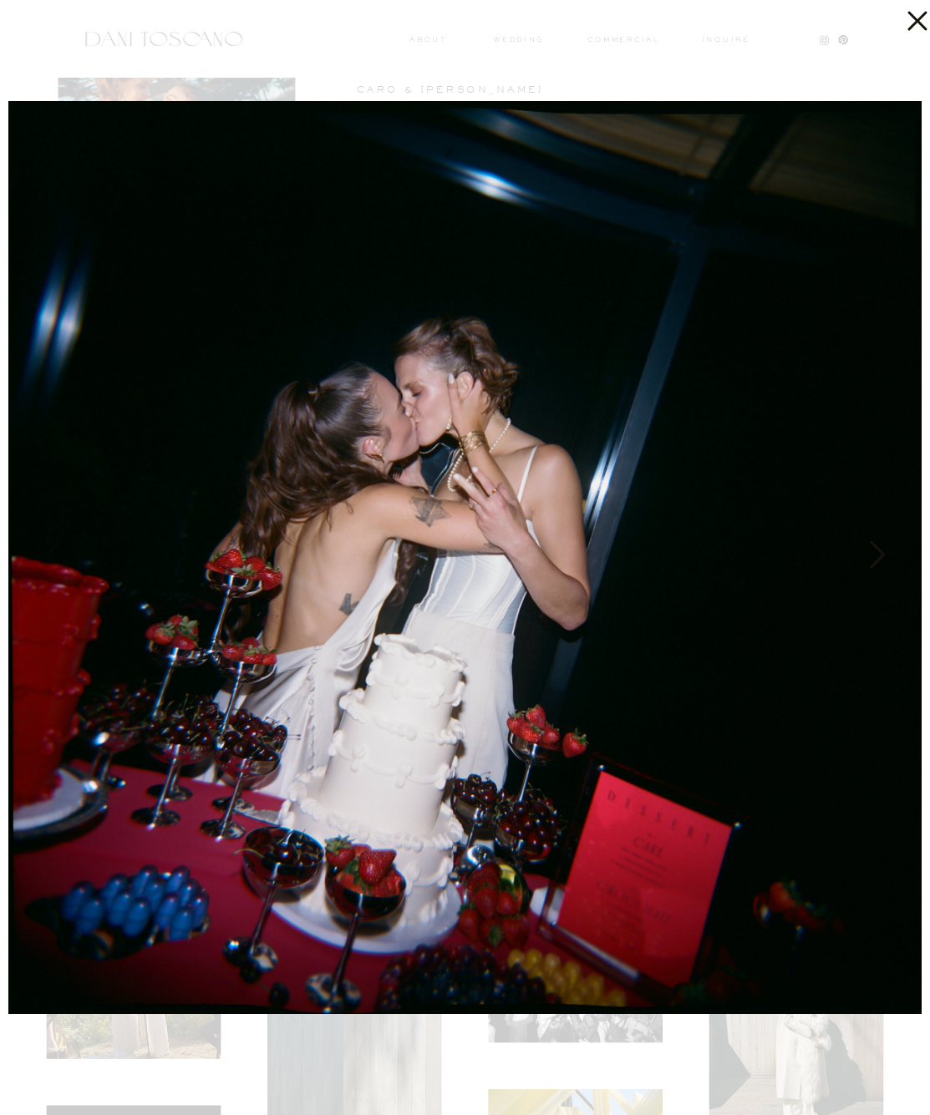
click at [860, 555] on icon at bounding box center [876, 559] width 42 height 50
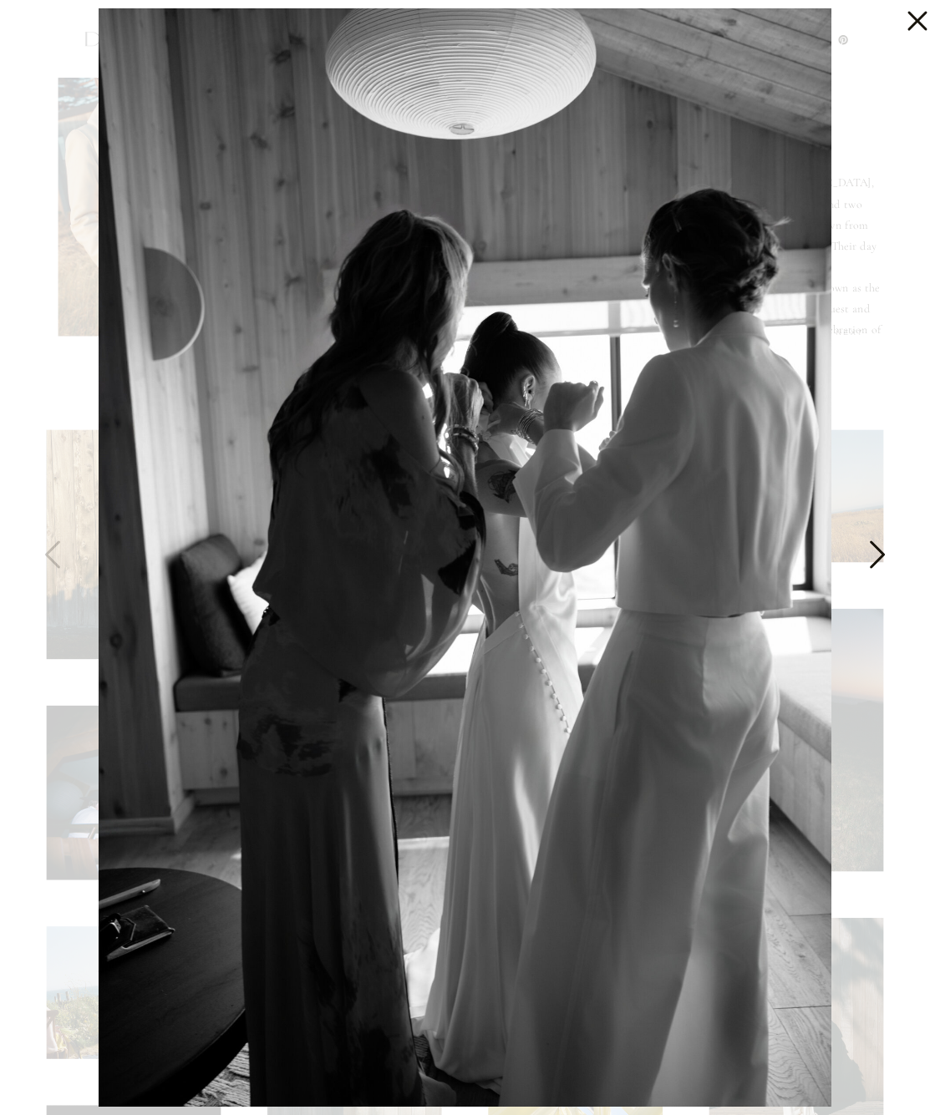
click at [860, 555] on icon at bounding box center [876, 559] width 42 height 50
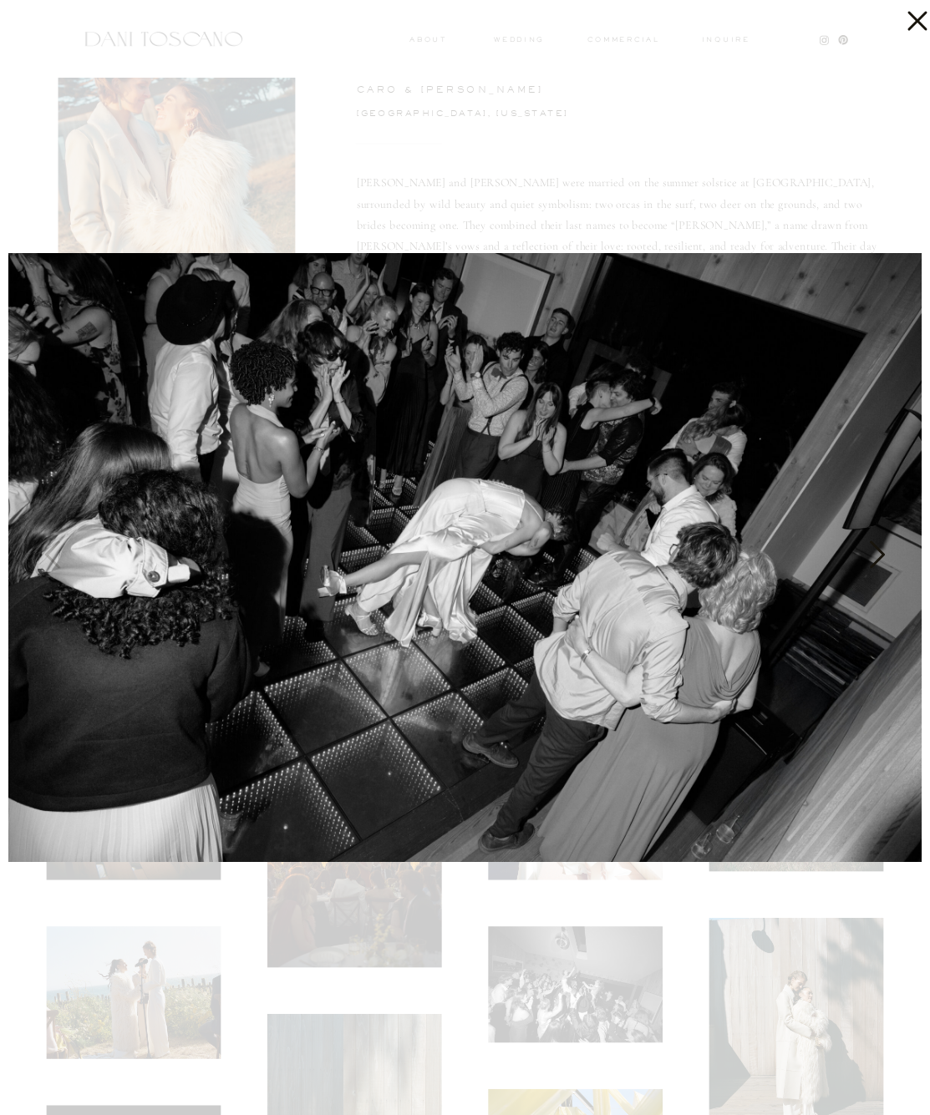
click at [859, 555] on icon at bounding box center [876, 559] width 42 height 50
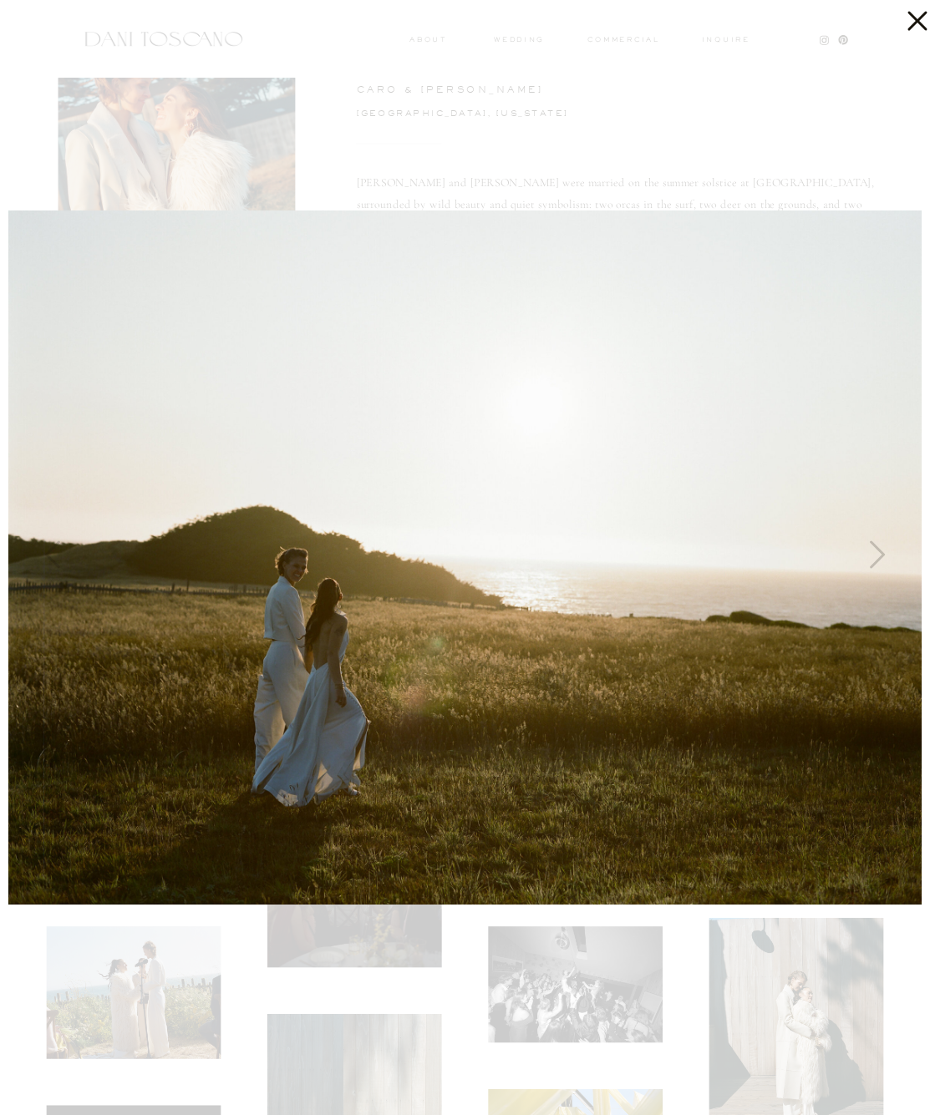
click at [918, 25] on icon at bounding box center [912, 16] width 33 height 33
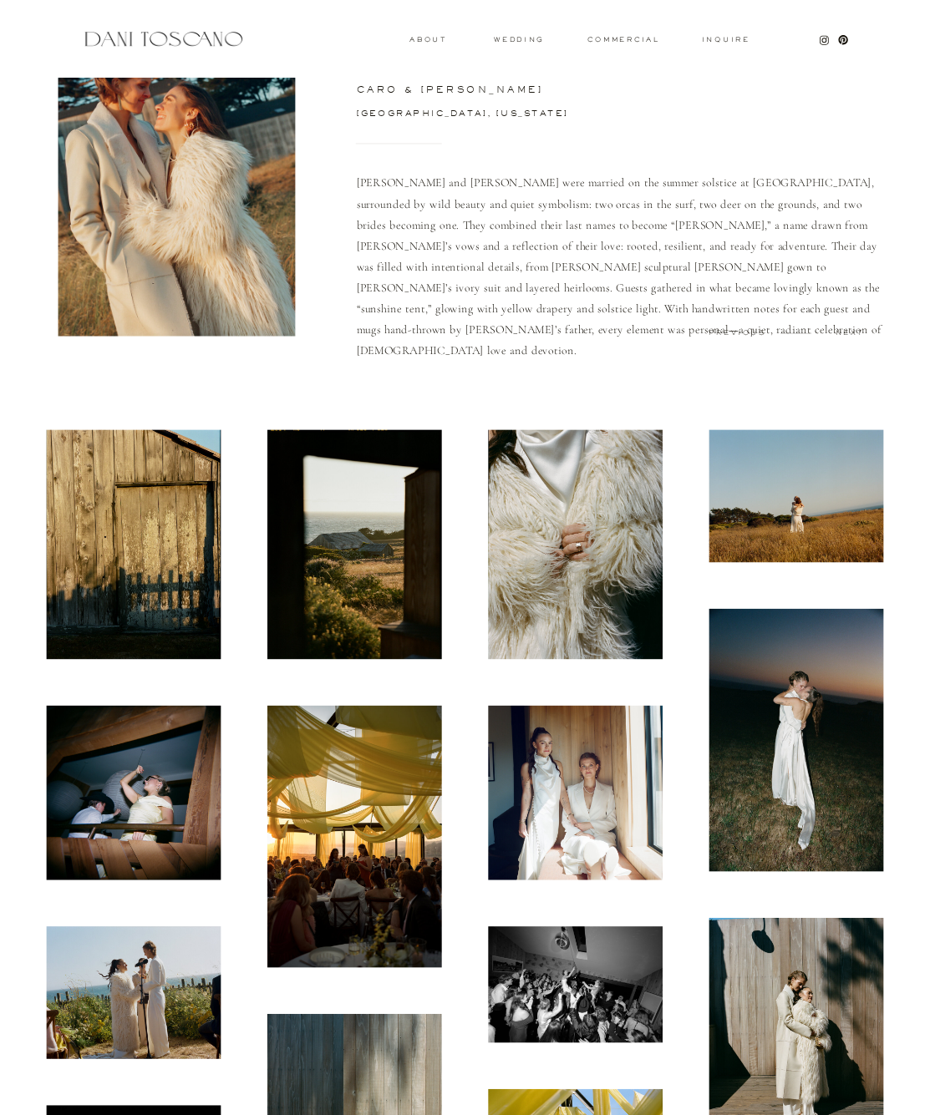
scroll to position [0, 0]
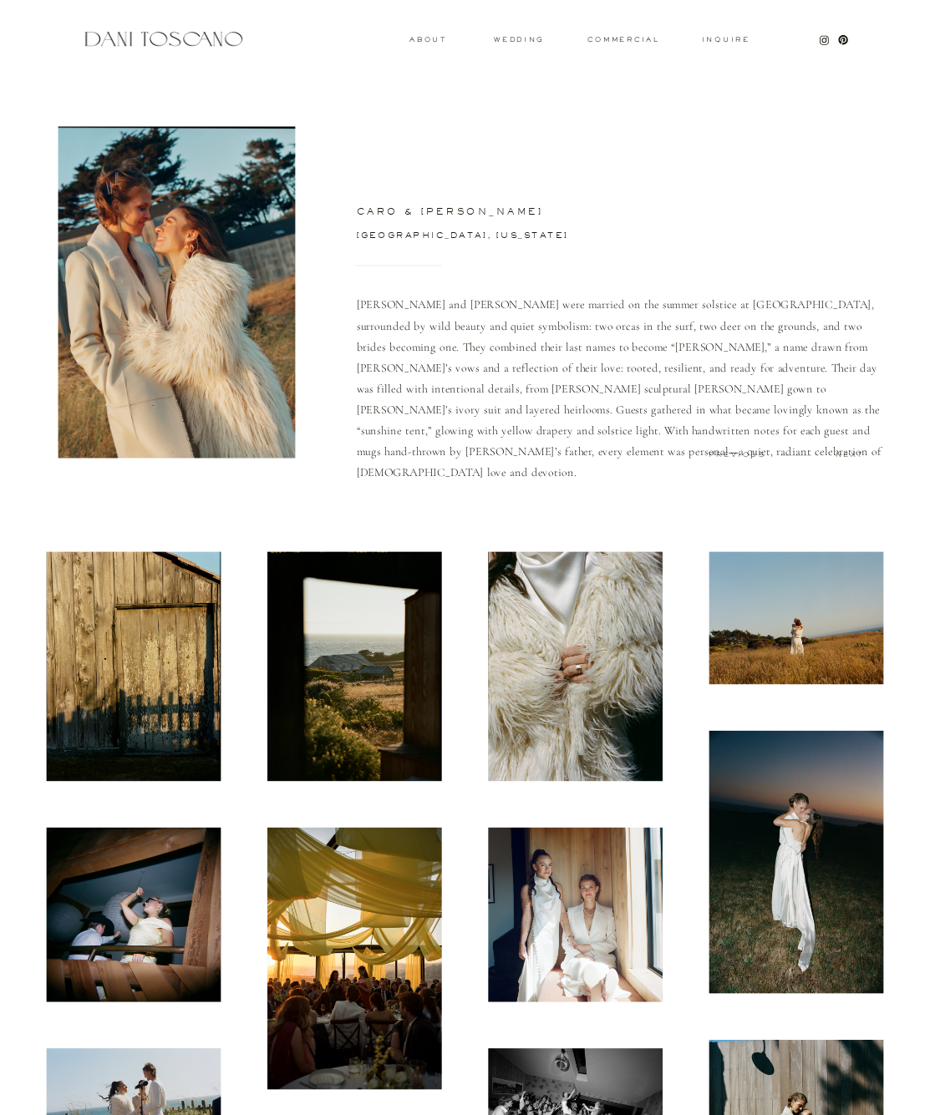
click at [199, 50] on div at bounding box center [465, 39] width 930 height 78
click at [200, 47] on div at bounding box center [163, 38] width 165 height 21
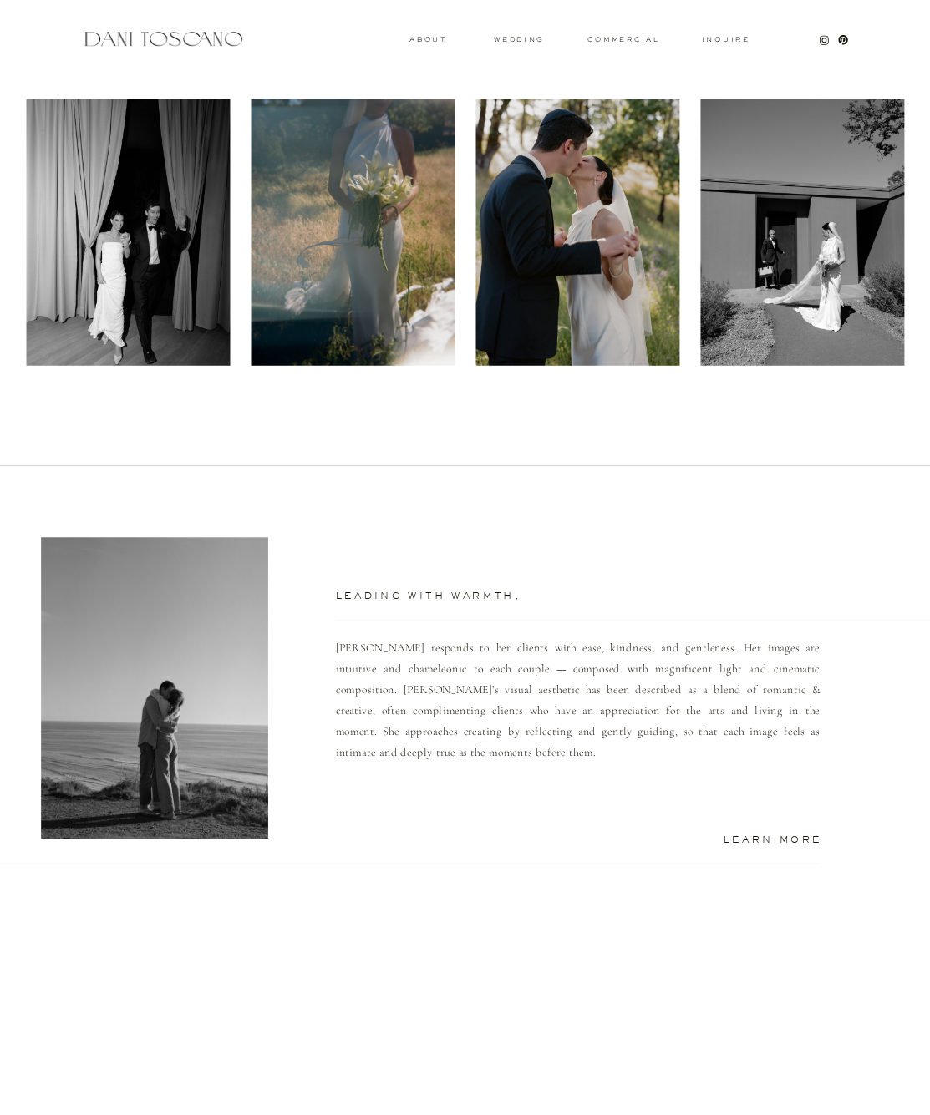
scroll to position [1037, 0]
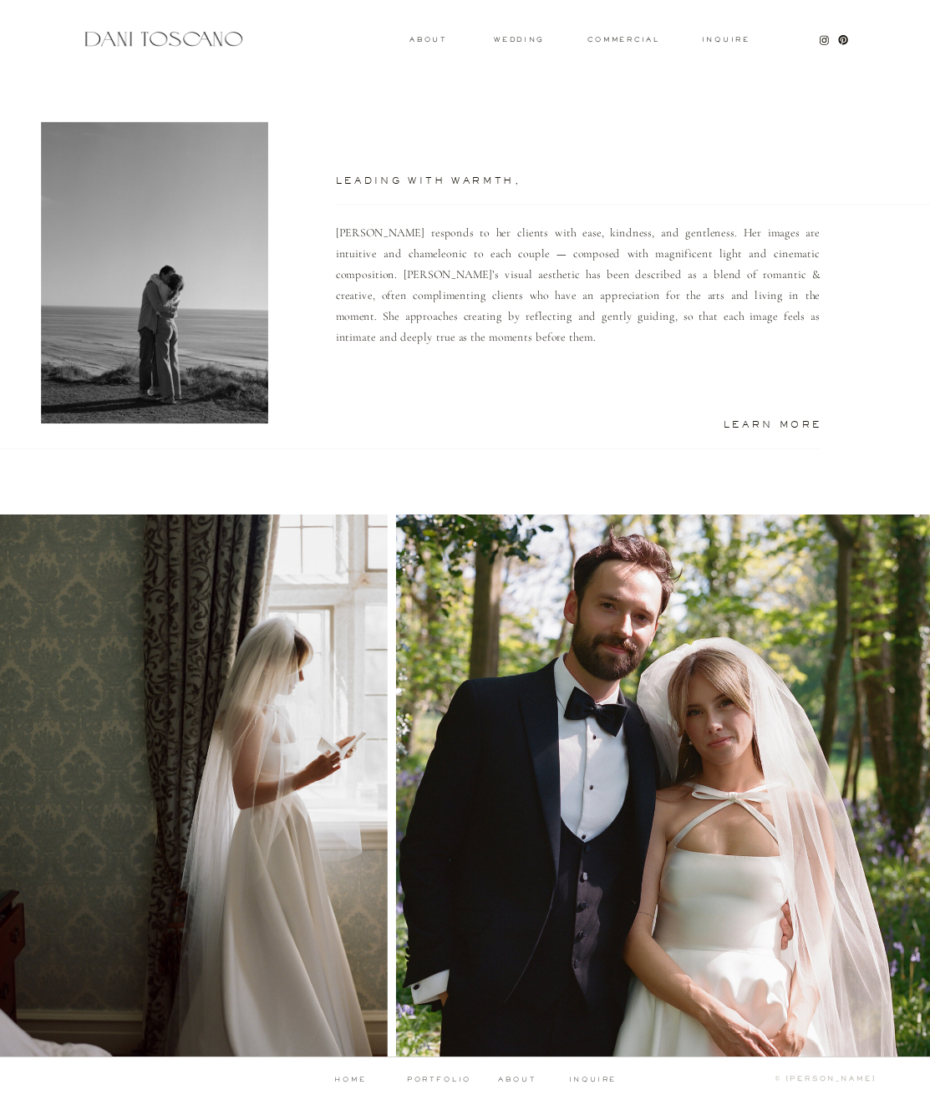
click at [642, 594] on div at bounding box center [666, 786] width 540 height 544
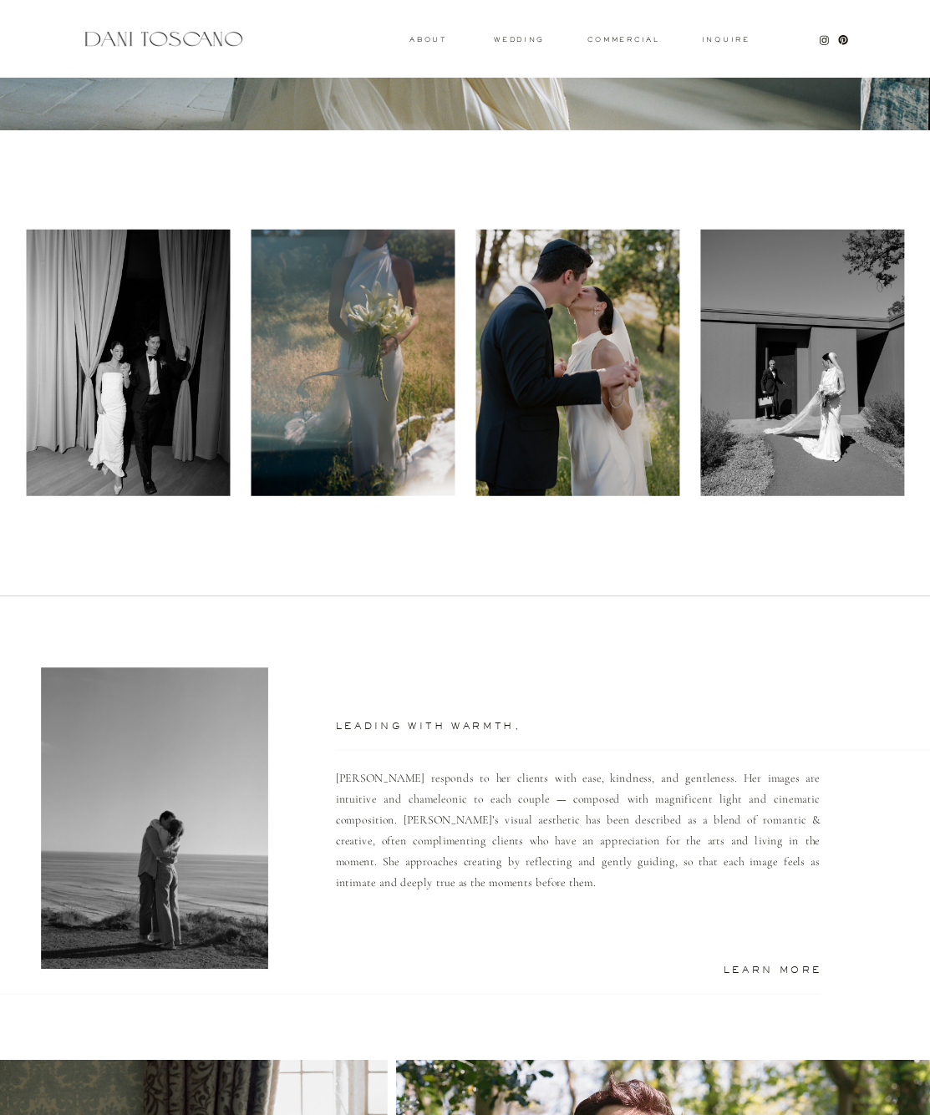
scroll to position [0, 0]
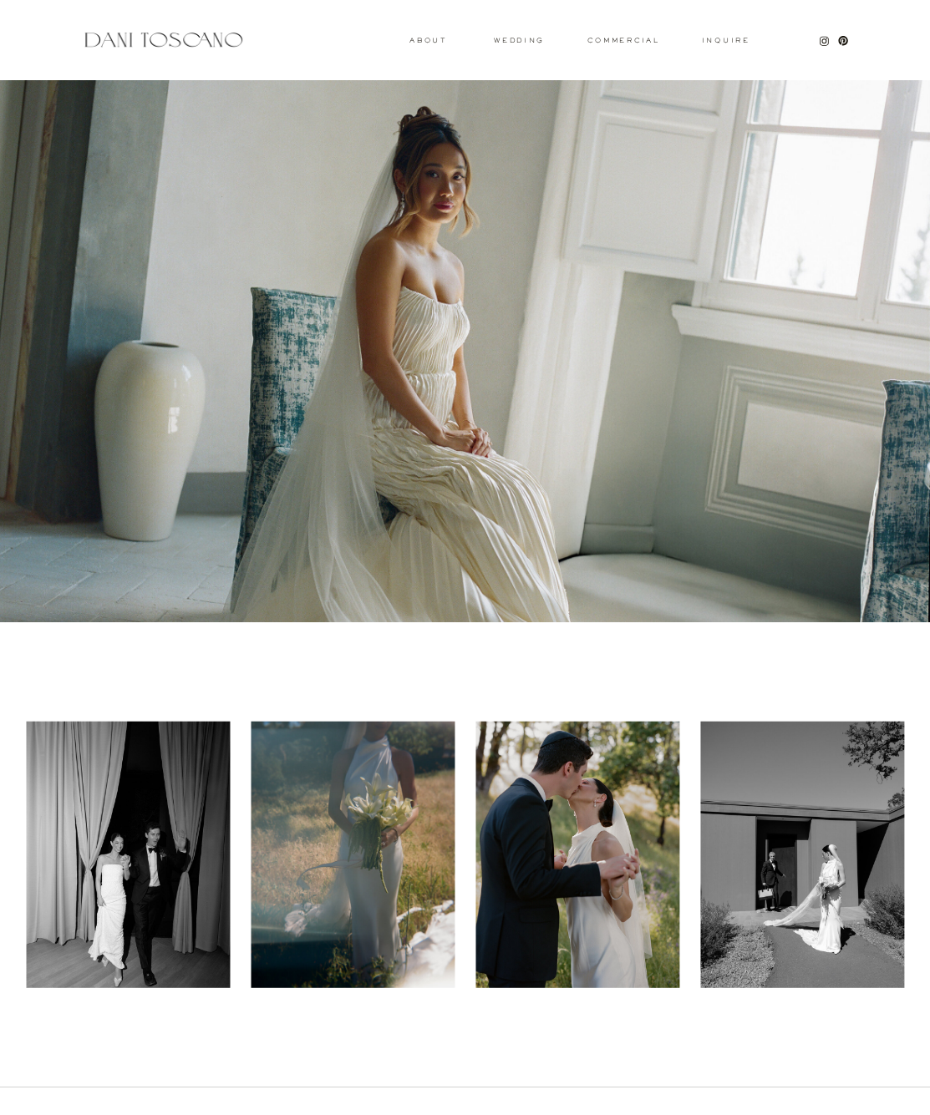
click at [557, 758] on div at bounding box center [577, 854] width 204 height 266
click at [510, 34] on div "Inquire commercial wedding About Leading with warmth, Dani responds to her clie…" at bounding box center [465, 1076] width 930 height 2153
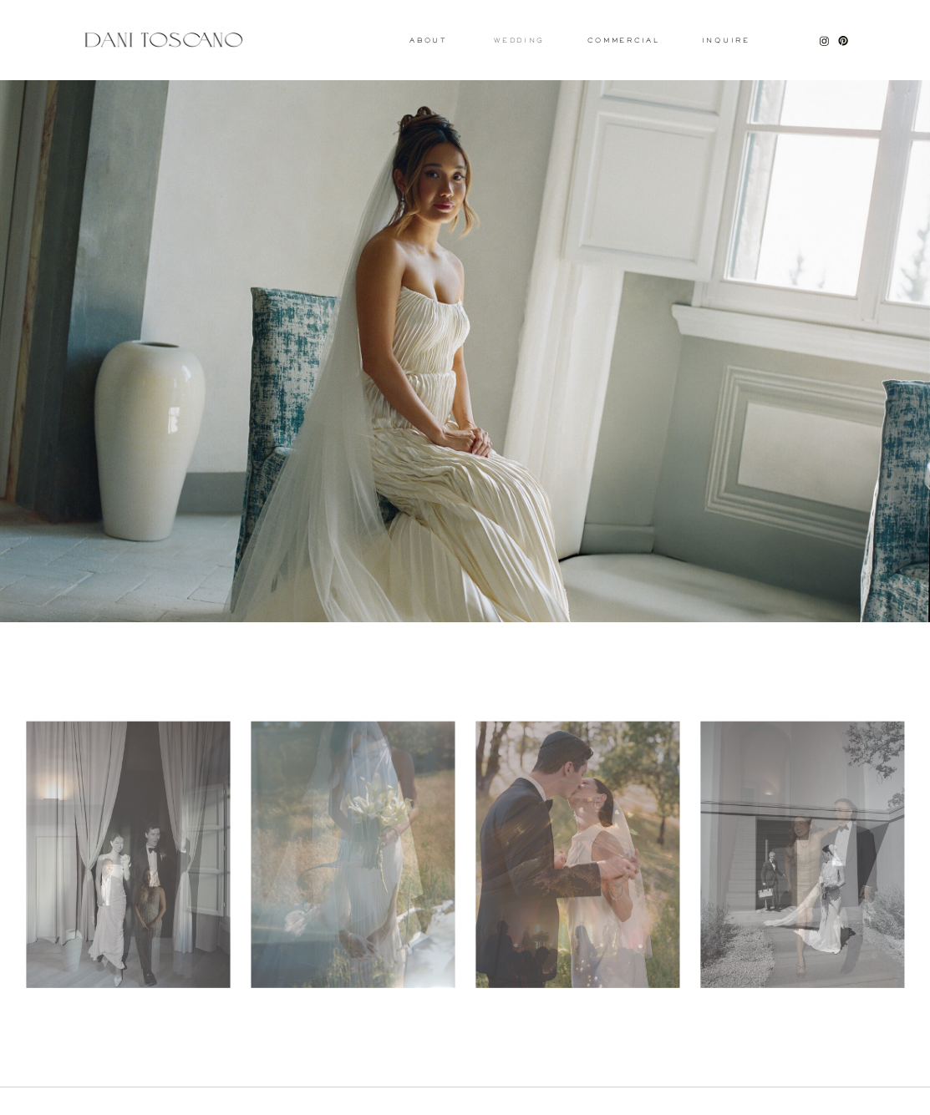
click at [510, 38] on h3 "wedding" at bounding box center [519, 40] width 50 height 5
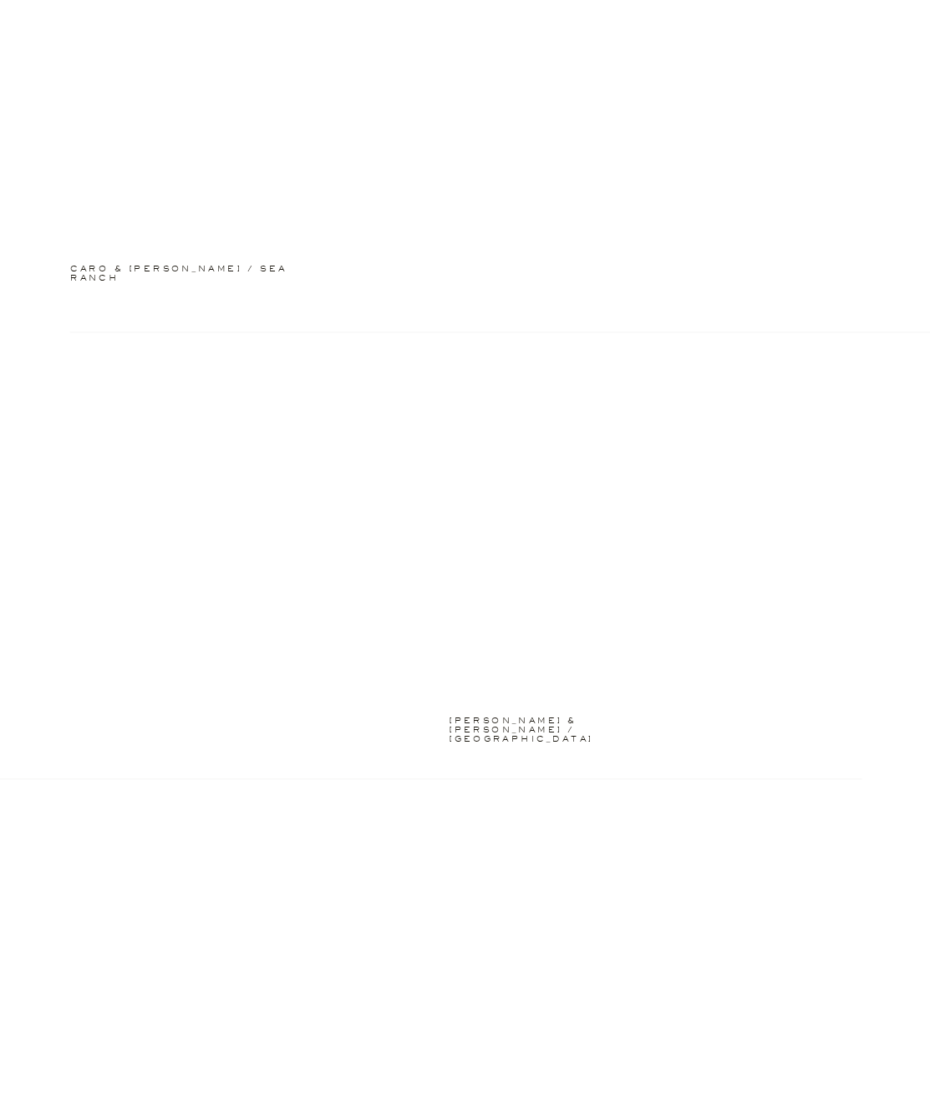
scroll to position [1725, 0]
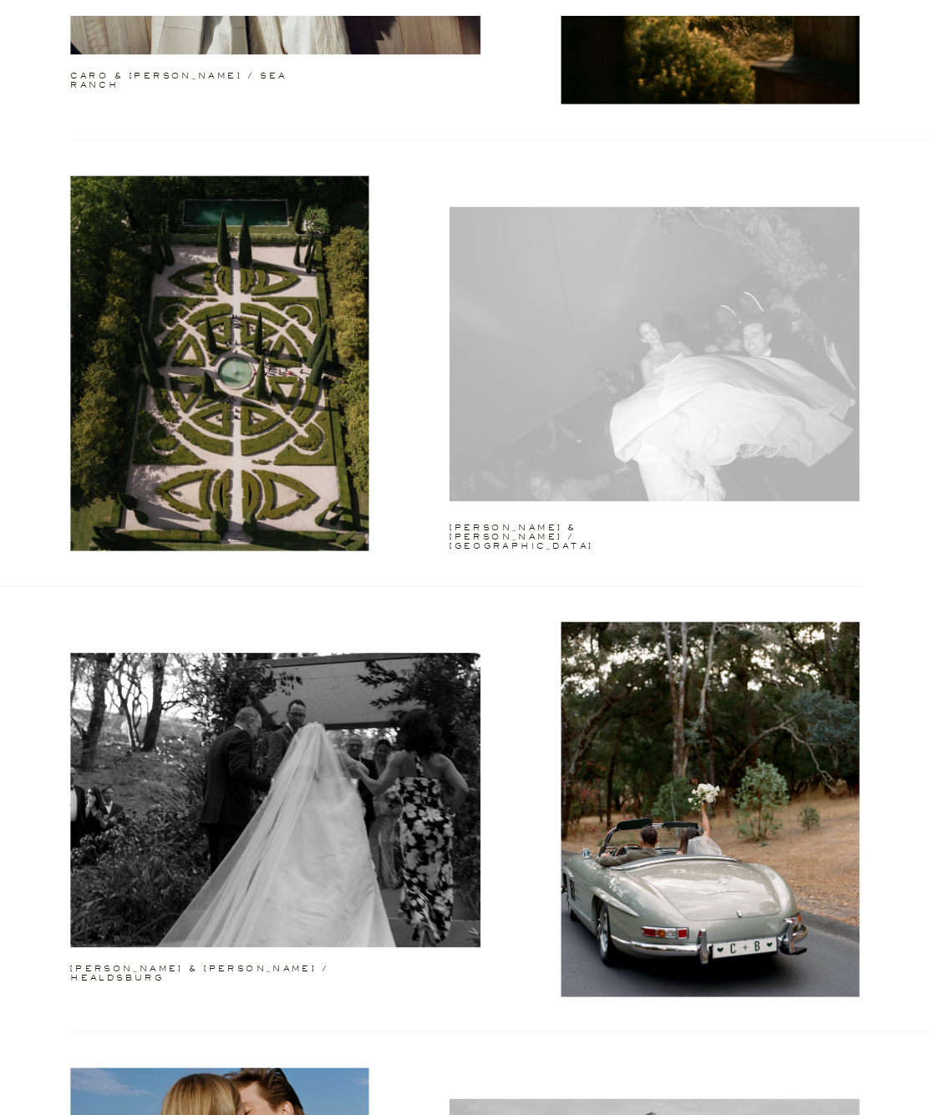
click at [479, 246] on div at bounding box center [654, 353] width 410 height 294
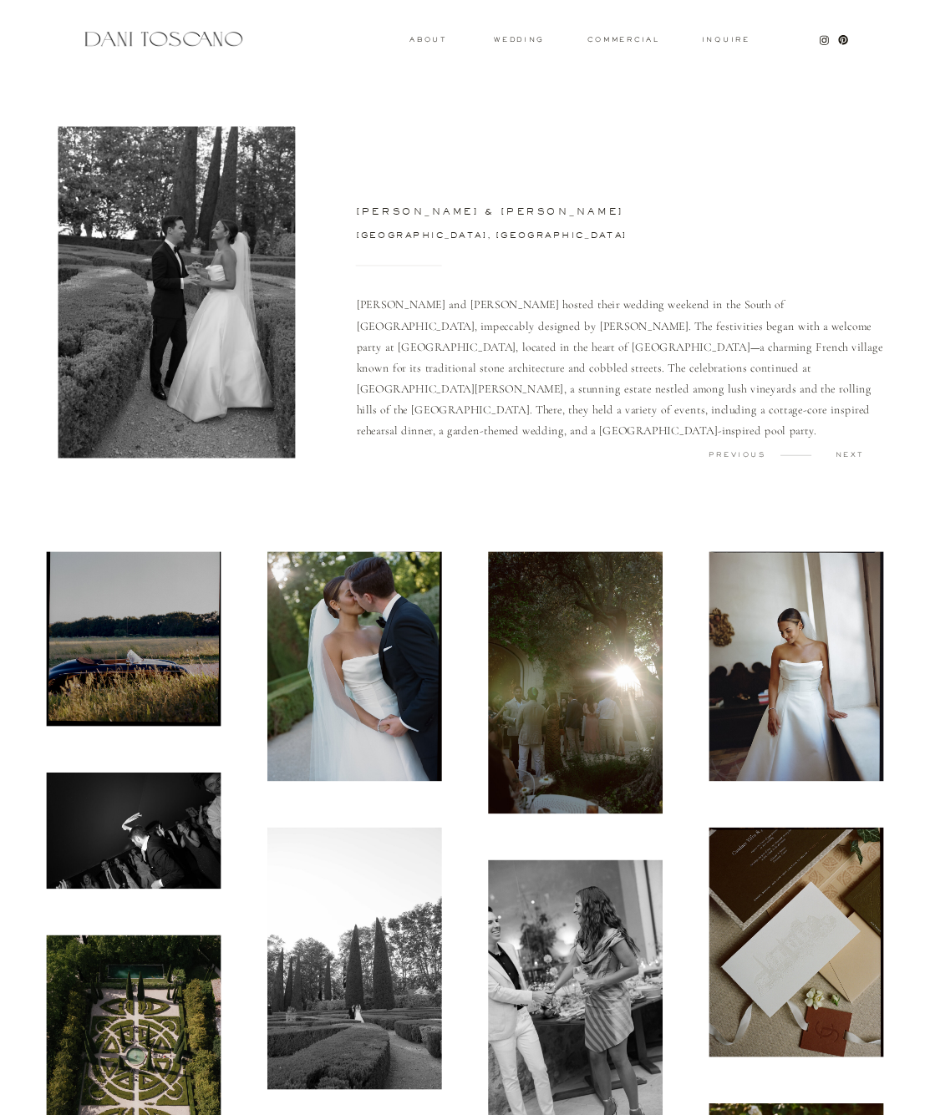
click at [155, 569] on img at bounding box center [134, 639] width 175 height 174
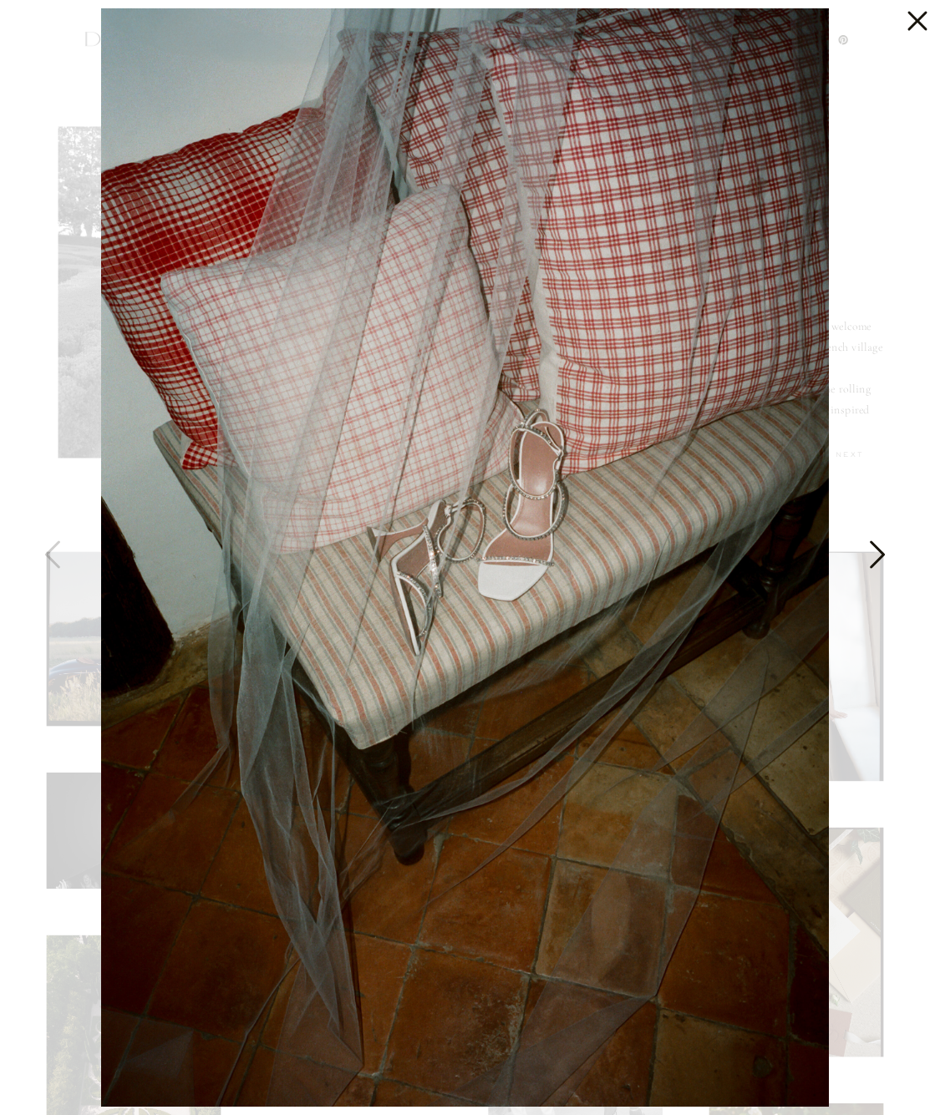
click at [875, 540] on icon at bounding box center [876, 559] width 42 height 50
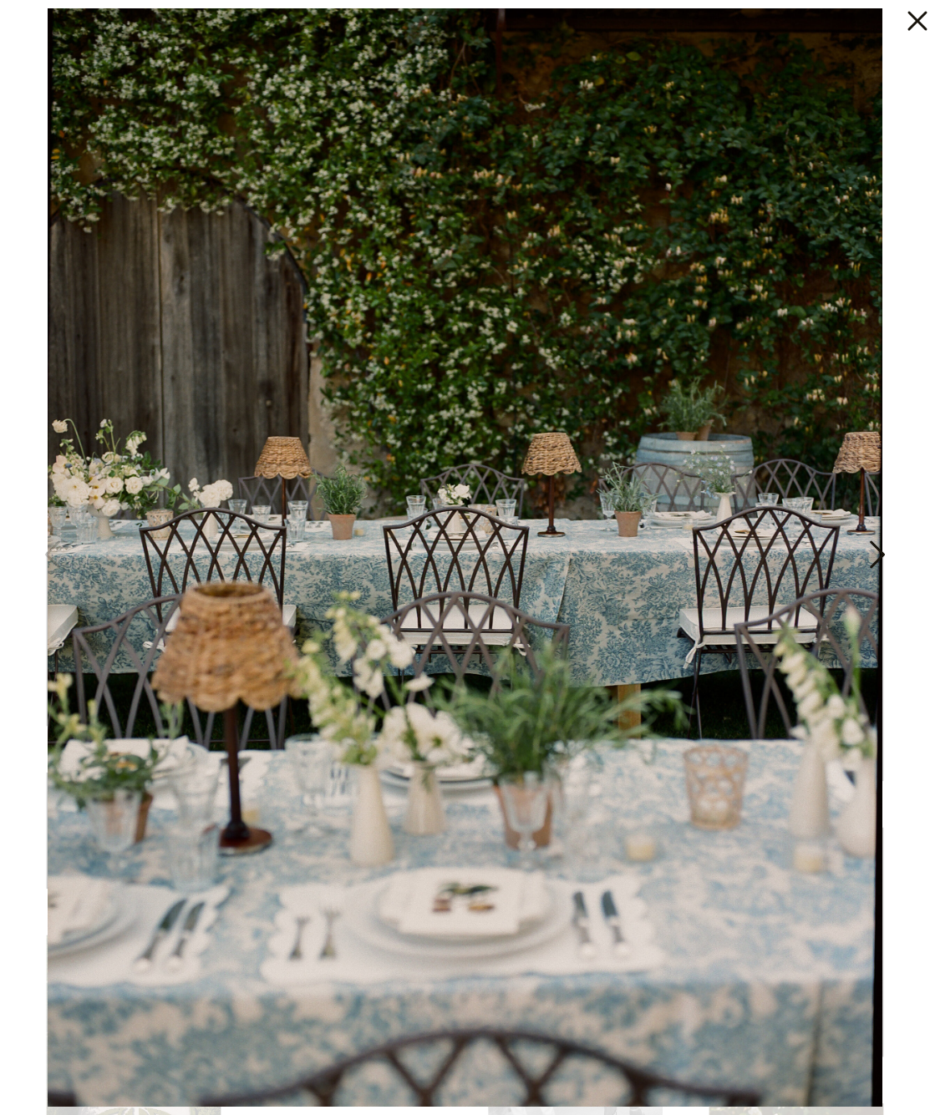
click at [875, 540] on icon at bounding box center [876, 559] width 42 height 50
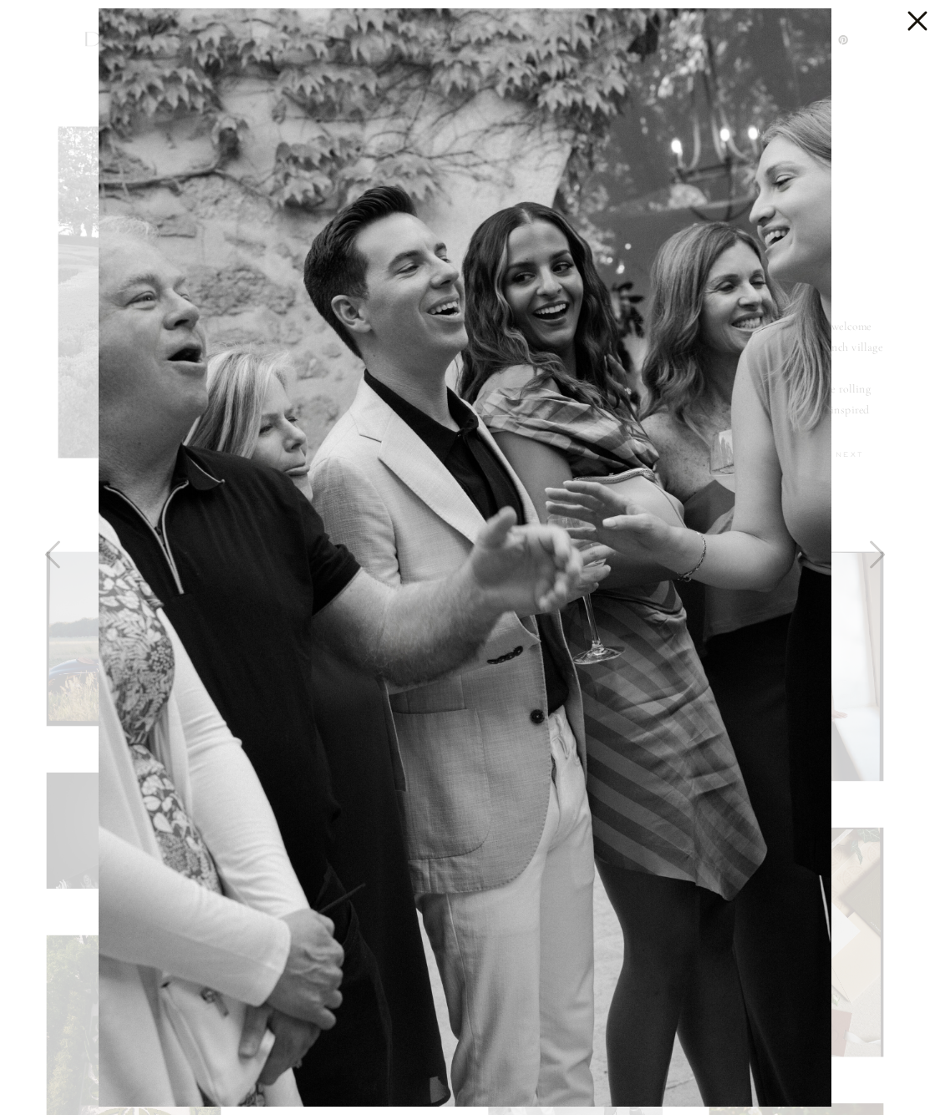
click at [904, 20] on icon at bounding box center [912, 16] width 33 height 33
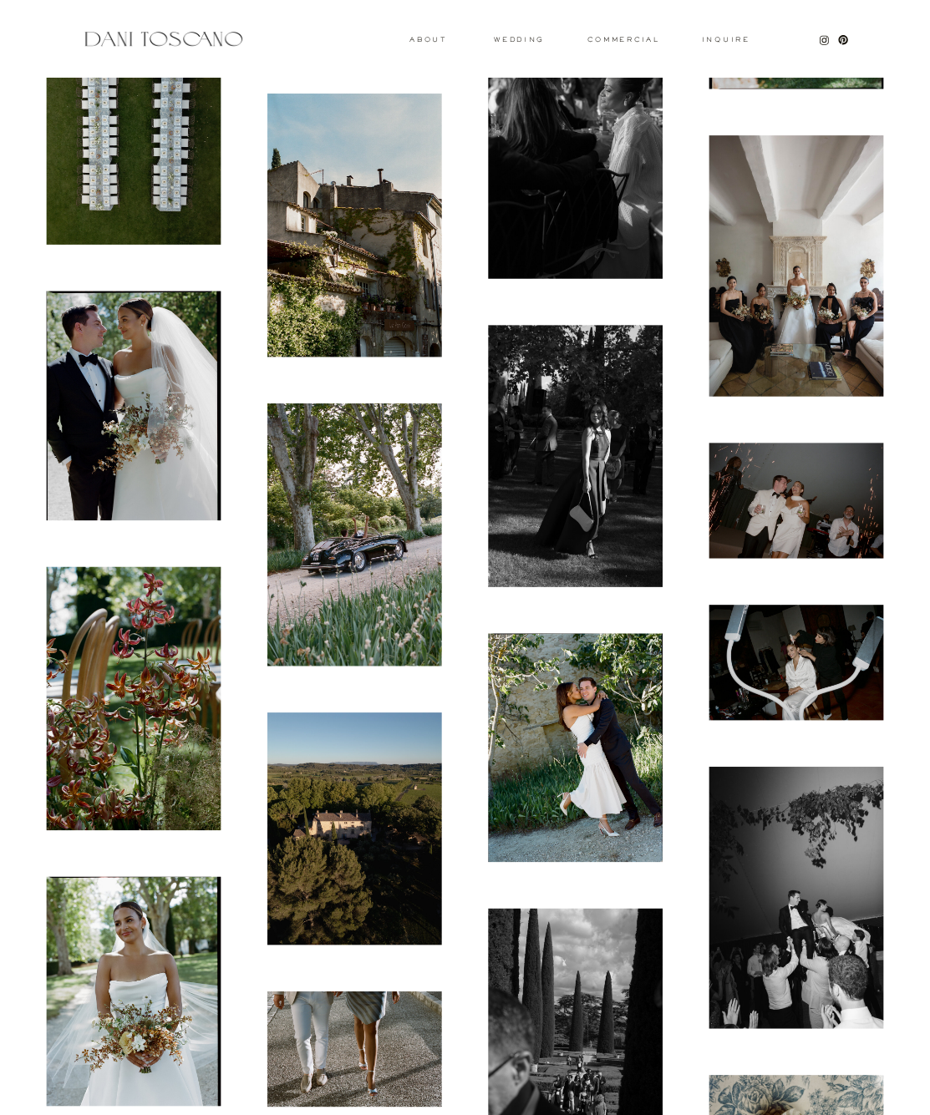
scroll to position [3762, 0]
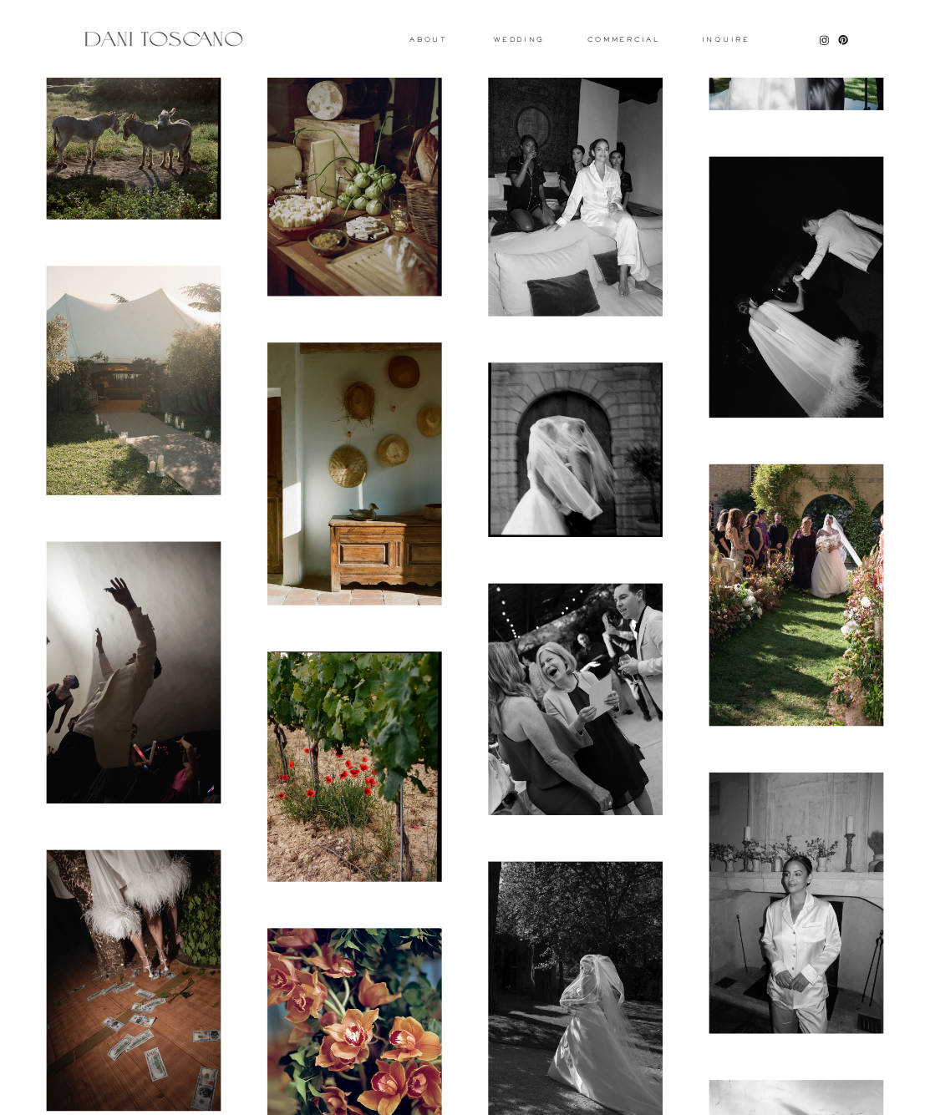
click at [758, 515] on img at bounding box center [796, 594] width 175 height 261
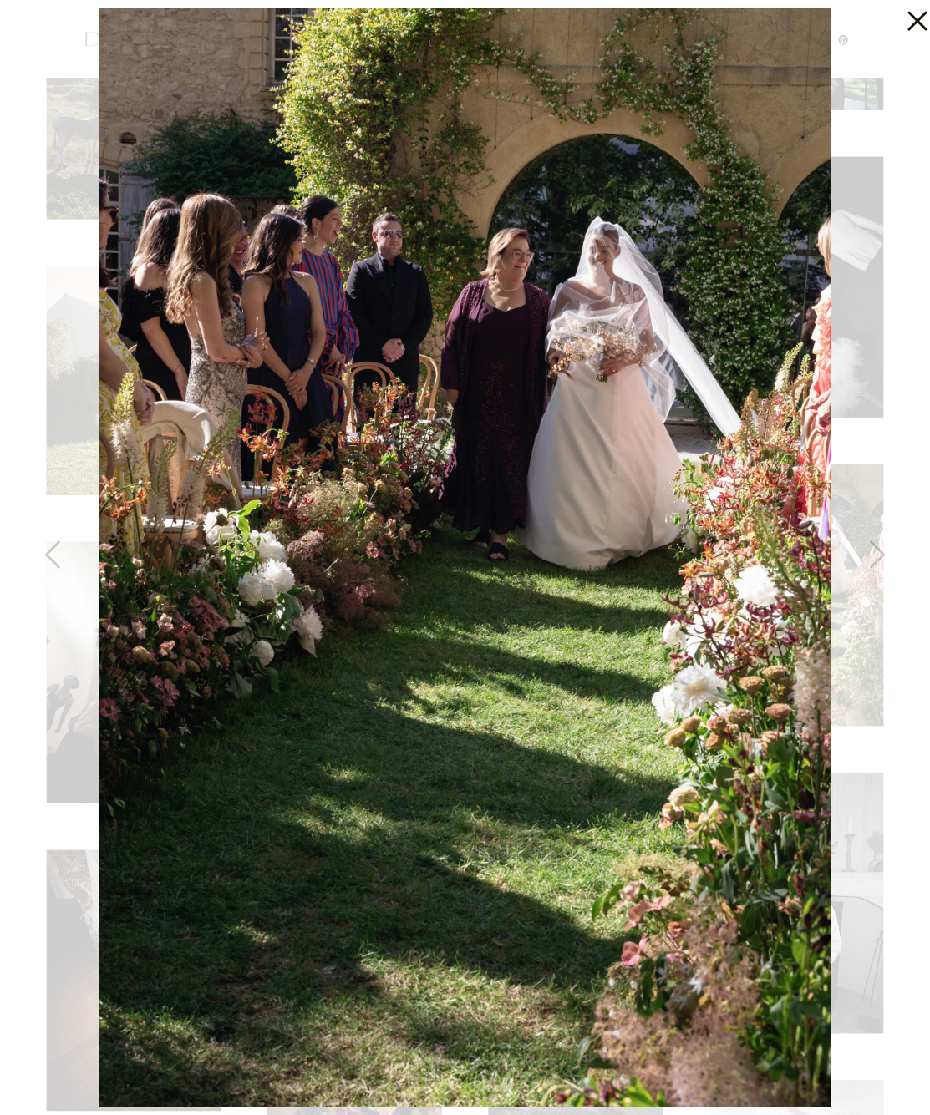
click at [903, 26] on icon at bounding box center [912, 16] width 33 height 33
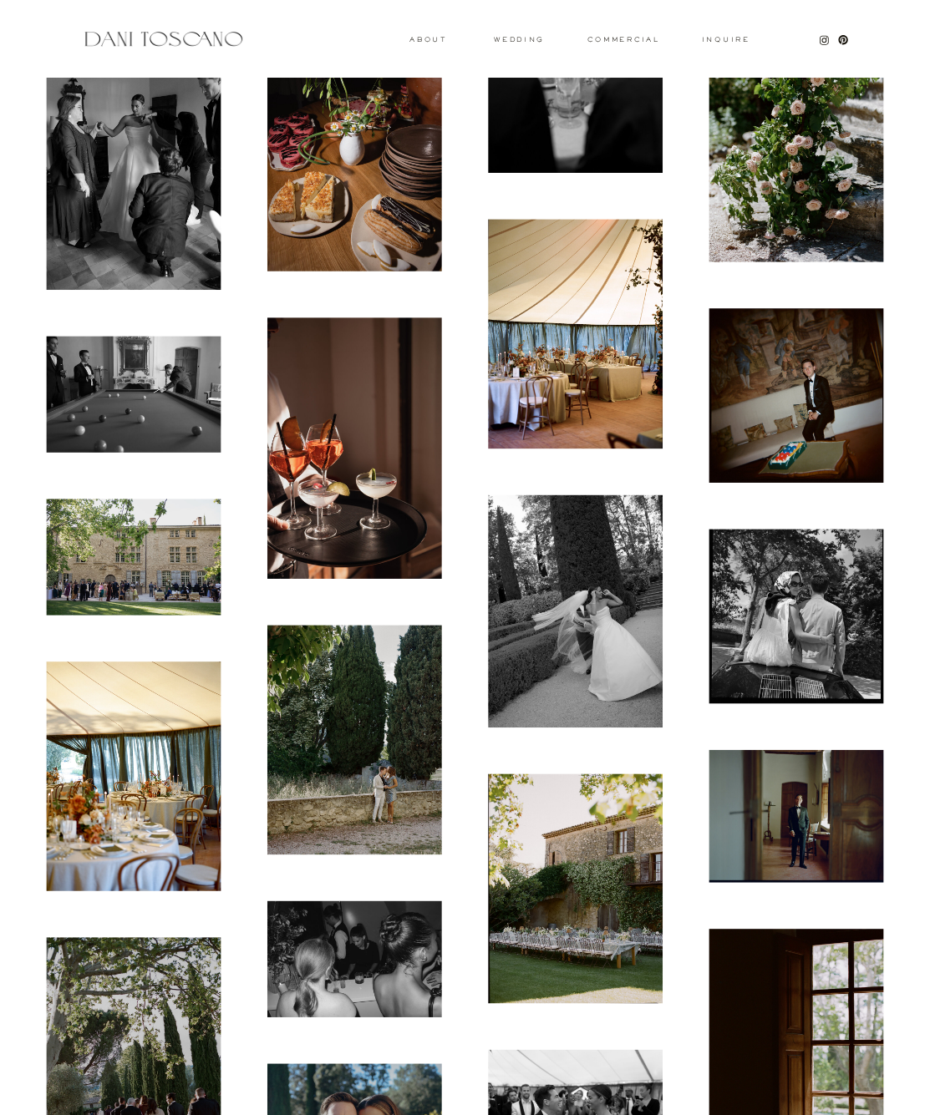
scroll to position [9074, 0]
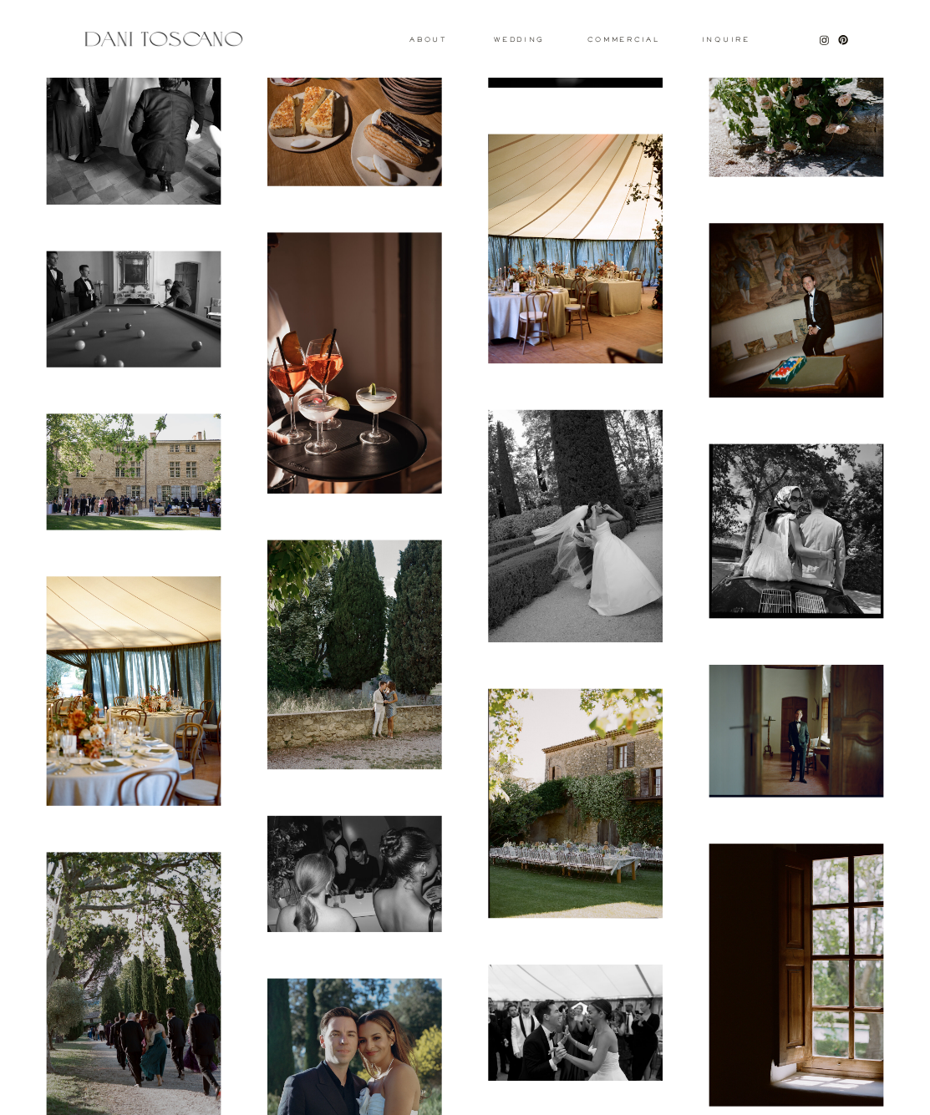
click at [363, 320] on img at bounding box center [354, 362] width 175 height 261
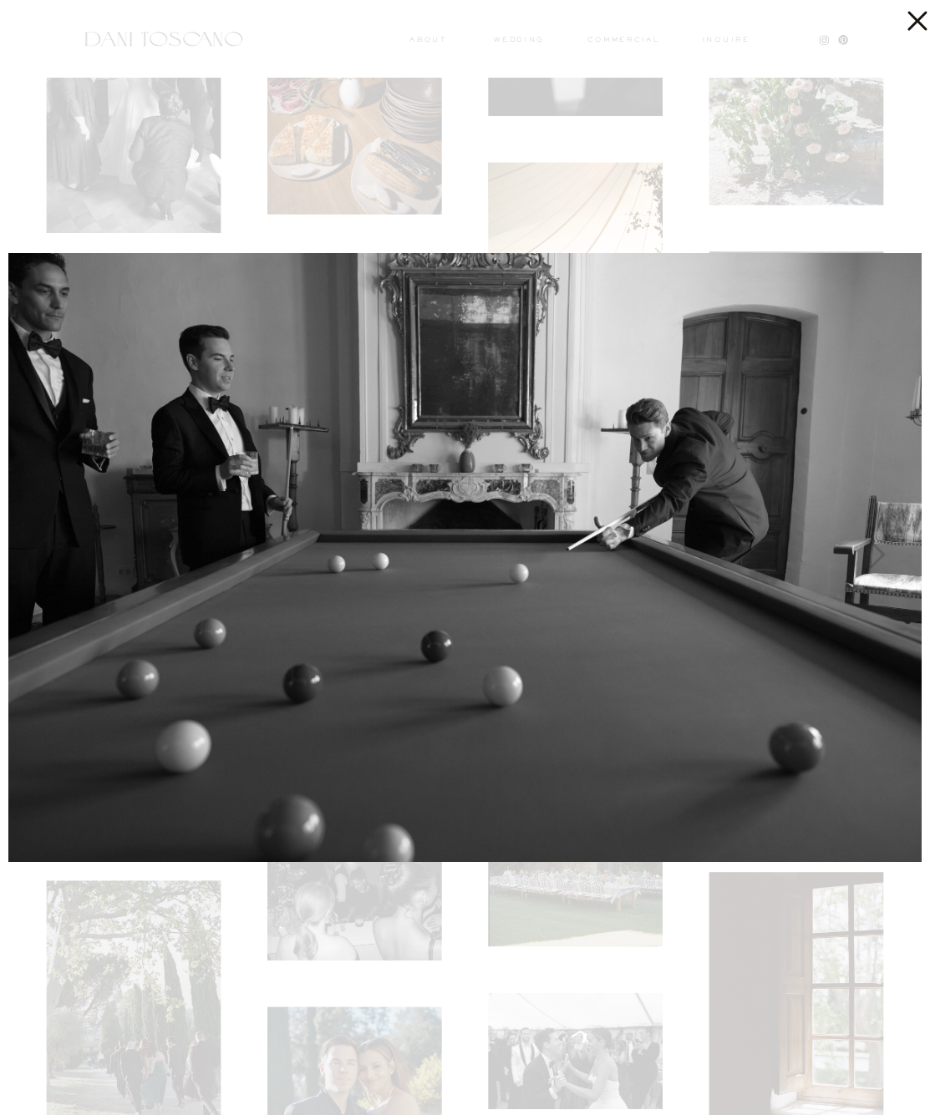
scroll to position [9040, 0]
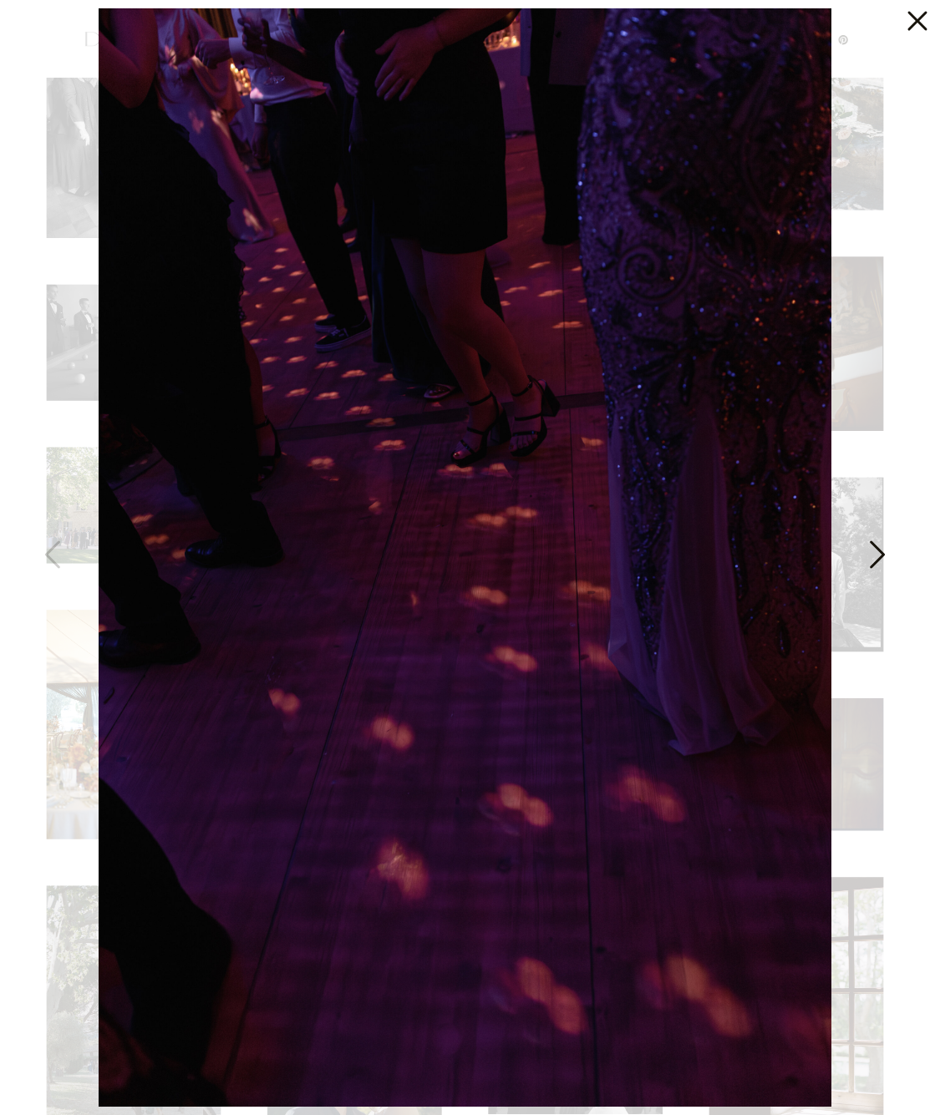
click at [883, 548] on icon at bounding box center [876, 559] width 42 height 50
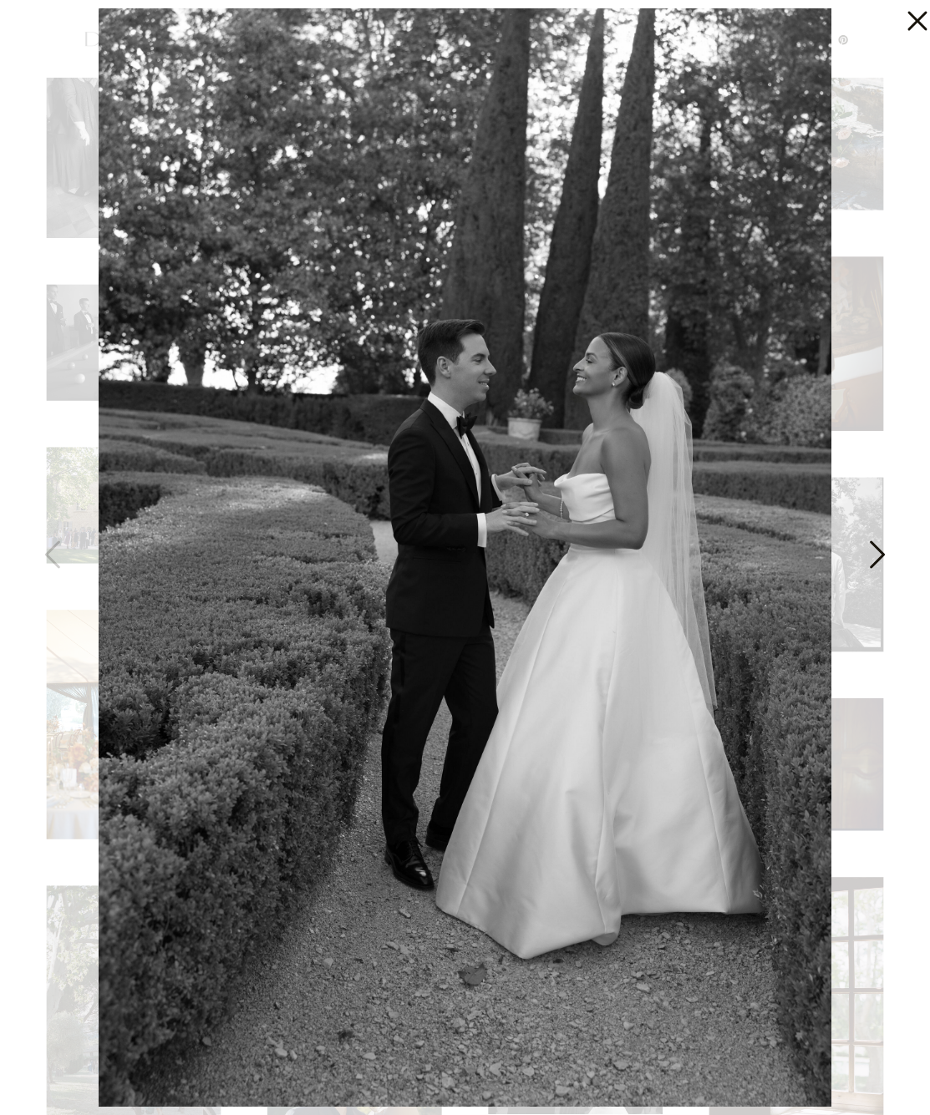
click at [883, 549] on icon at bounding box center [876, 559] width 42 height 50
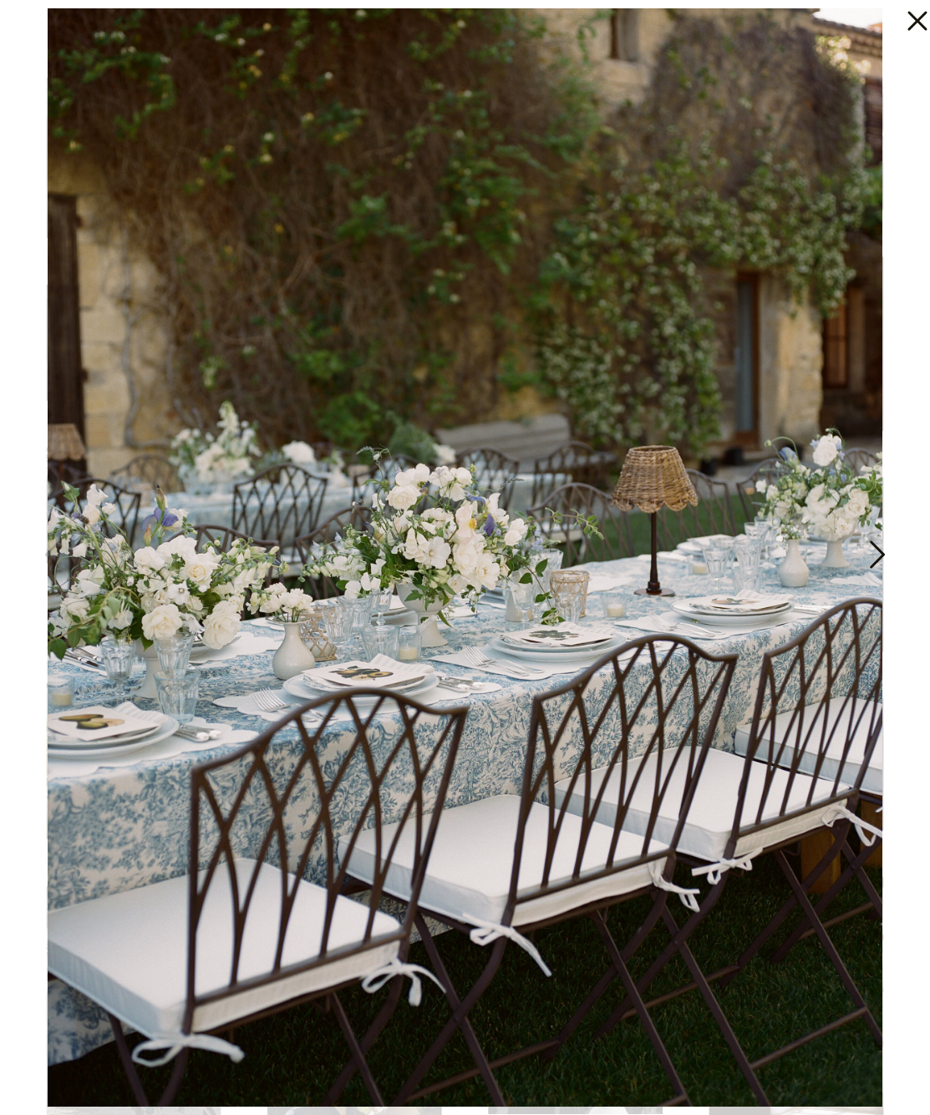
click at [883, 549] on icon at bounding box center [876, 559] width 42 height 50
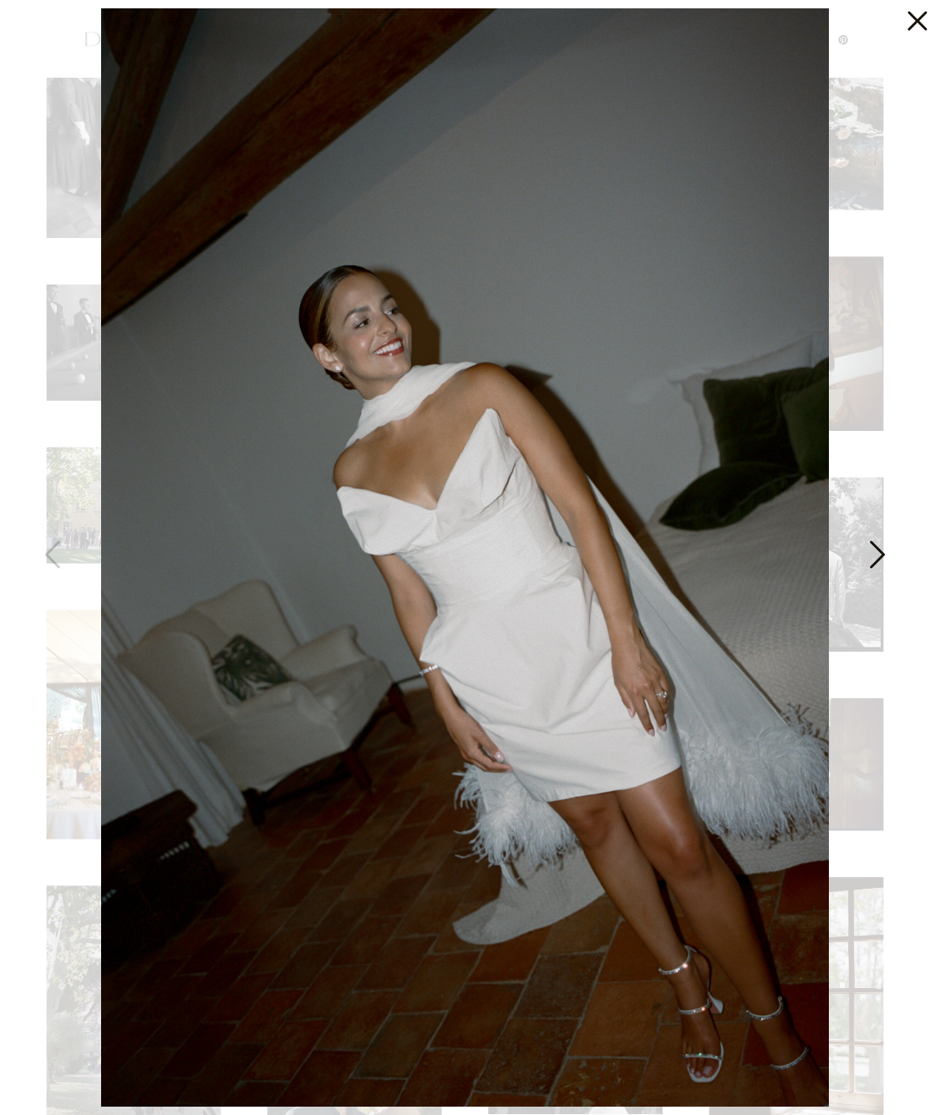
click at [883, 549] on icon at bounding box center [876, 559] width 42 height 50
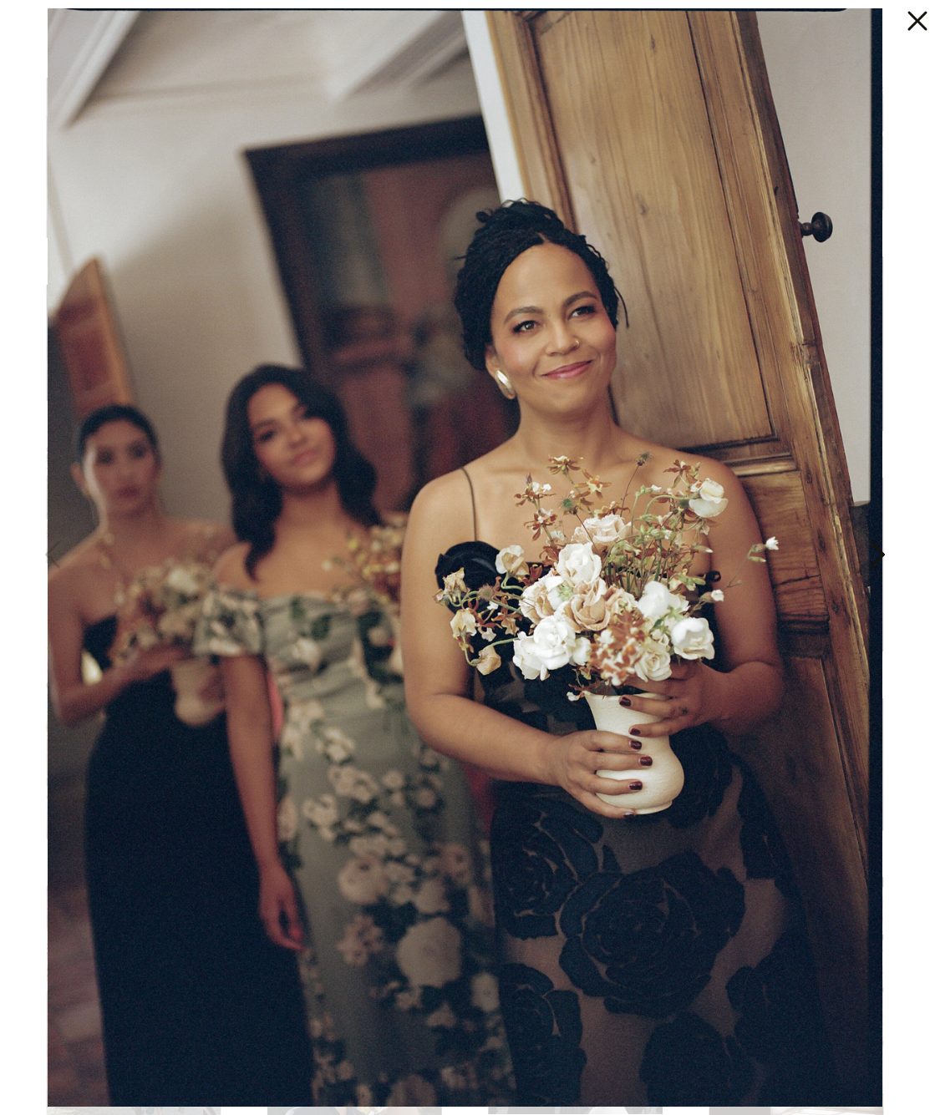
click at [883, 549] on icon at bounding box center [876, 559] width 42 height 50
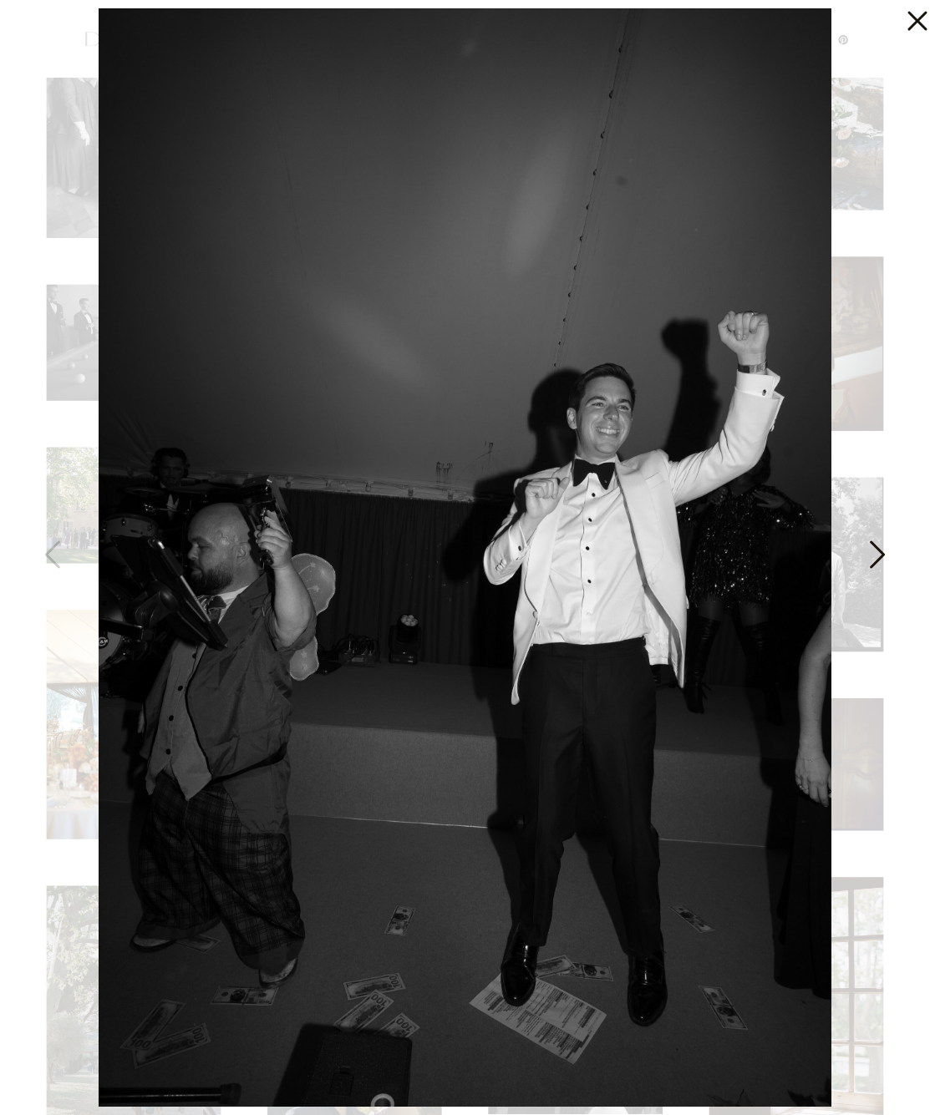
click at [882, 547] on icon at bounding box center [876, 559] width 42 height 50
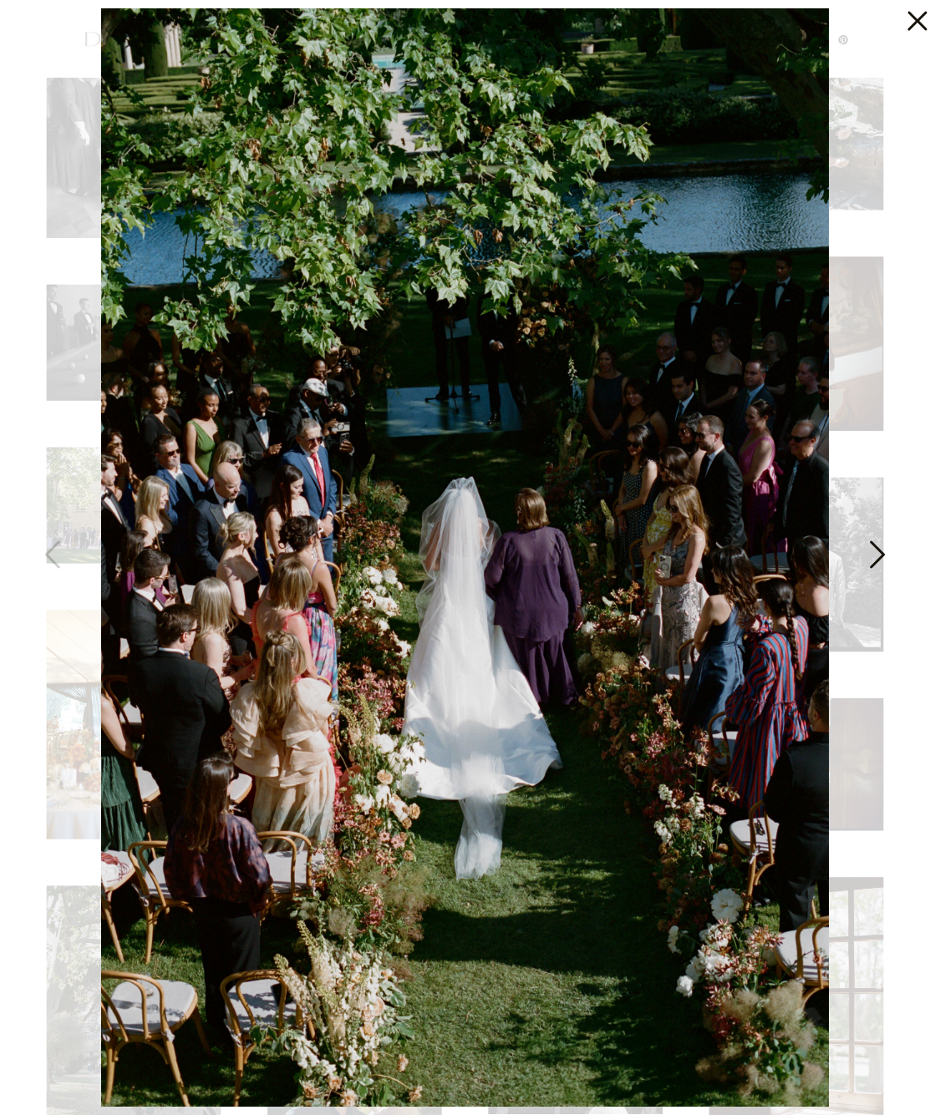
click at [882, 547] on icon at bounding box center [876, 559] width 42 height 50
